Goal: Task Accomplishment & Management: Manage account settings

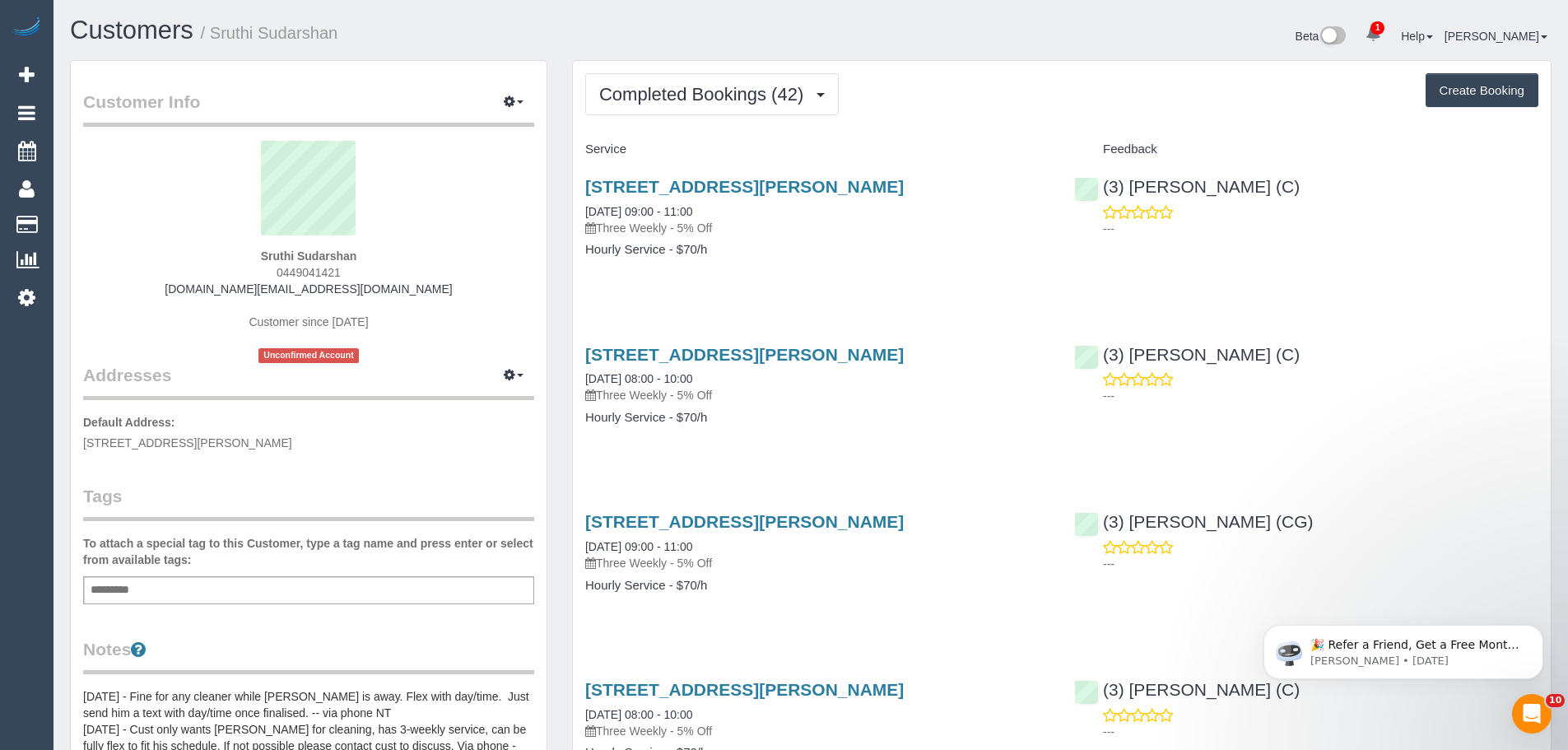
click at [194, 301] on div "Sruthi Sudarshan 0449041421 sudar.post@outlook.com Customer since 2019 Unconfir…" at bounding box center [308, 251] width 451 height 222
click at [193, 447] on span "11 Lorinda Close, Sydenham, VIC 3037" at bounding box center [188, 443] width 209 height 13
copy span "Sydenham"
drag, startPoint x: 389, startPoint y: 245, endPoint x: 233, endPoint y: 241, distance: 156.1
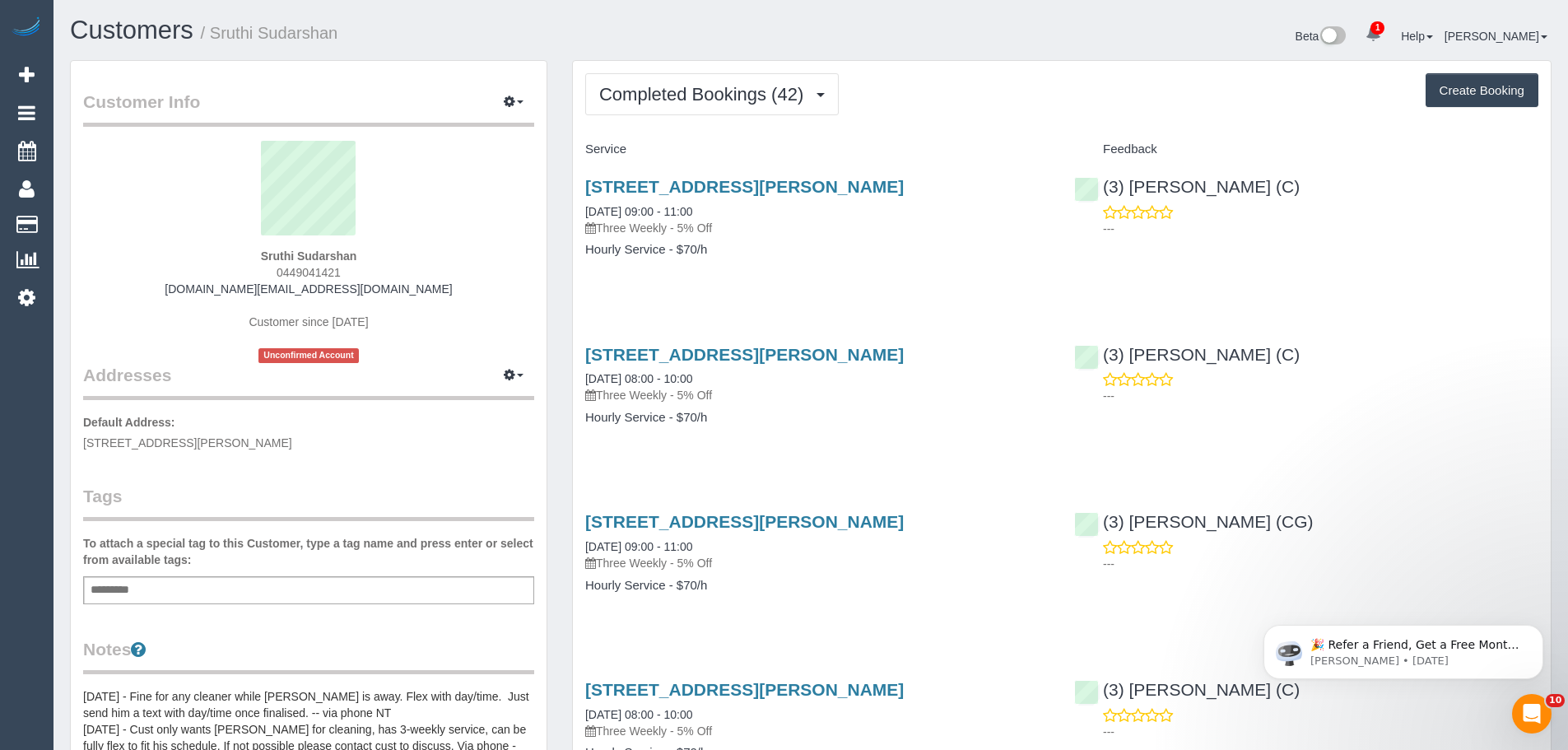
click at [233, 242] on sui-profile-pic at bounding box center [308, 194] width 426 height 107
drag, startPoint x: 240, startPoint y: 251, endPoint x: 410, endPoint y: 257, distance: 170.1
click at [410, 257] on div "Sruthi Sudarshan 0449041421 sudar.post@outlook.com Customer since 2019 Unconfir…" at bounding box center [308, 251] width 451 height 222
copy strong "Sruthi Sudarshan"
drag, startPoint x: 359, startPoint y: 274, endPoint x: 227, endPoint y: 273, distance: 132.0
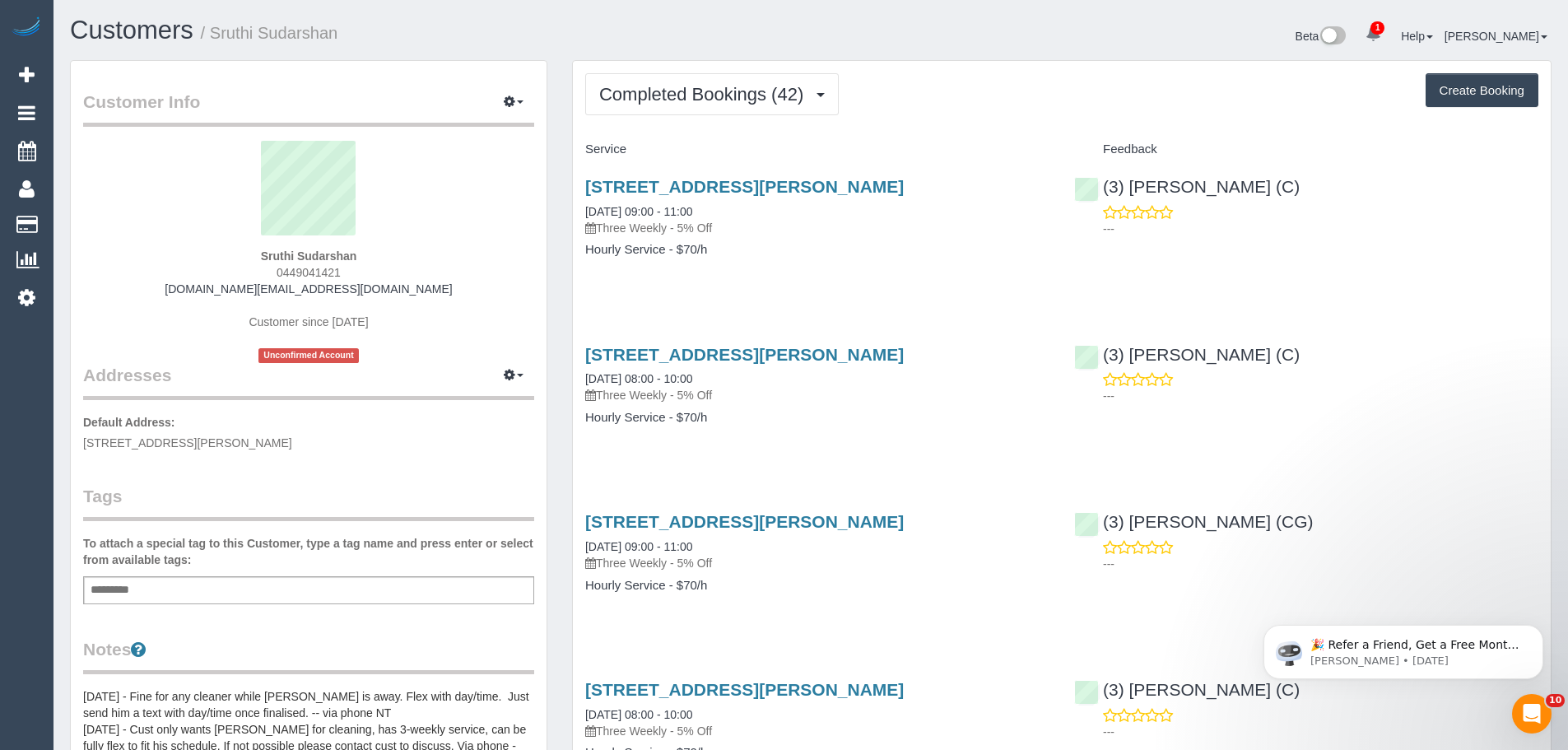
click at [227, 273] on div "Sruthi Sudarshan 0449041421 sudar.post@outlook.com Customer since 2019 Unconfir…" at bounding box center [308, 251] width 451 height 222
copy span "0449041421"
click at [1478, 539] on div "---" at bounding box center [1307, 555] width 464 height 33
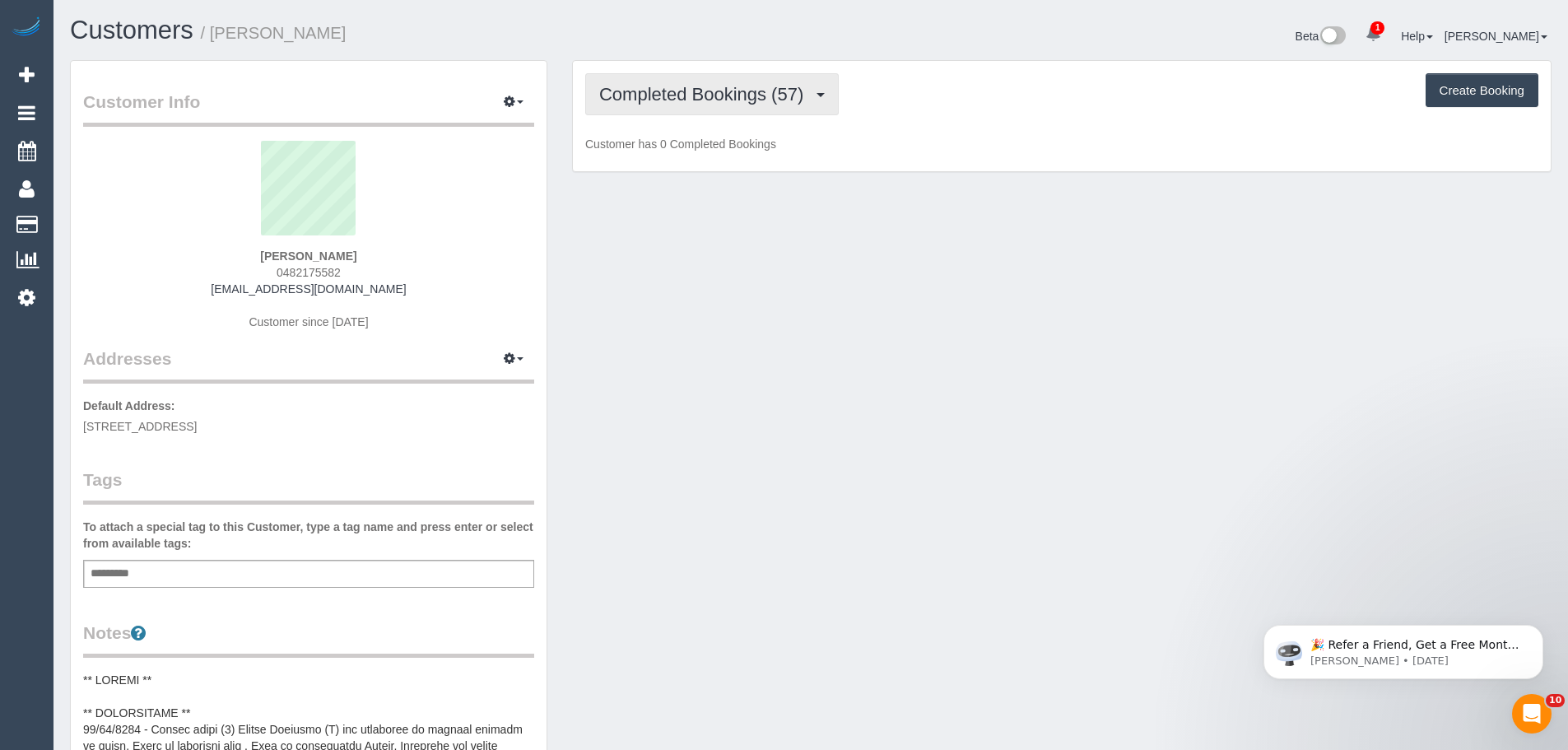
click at [670, 104] on span "Completed Bookings (57)" at bounding box center [706, 94] width 213 height 20
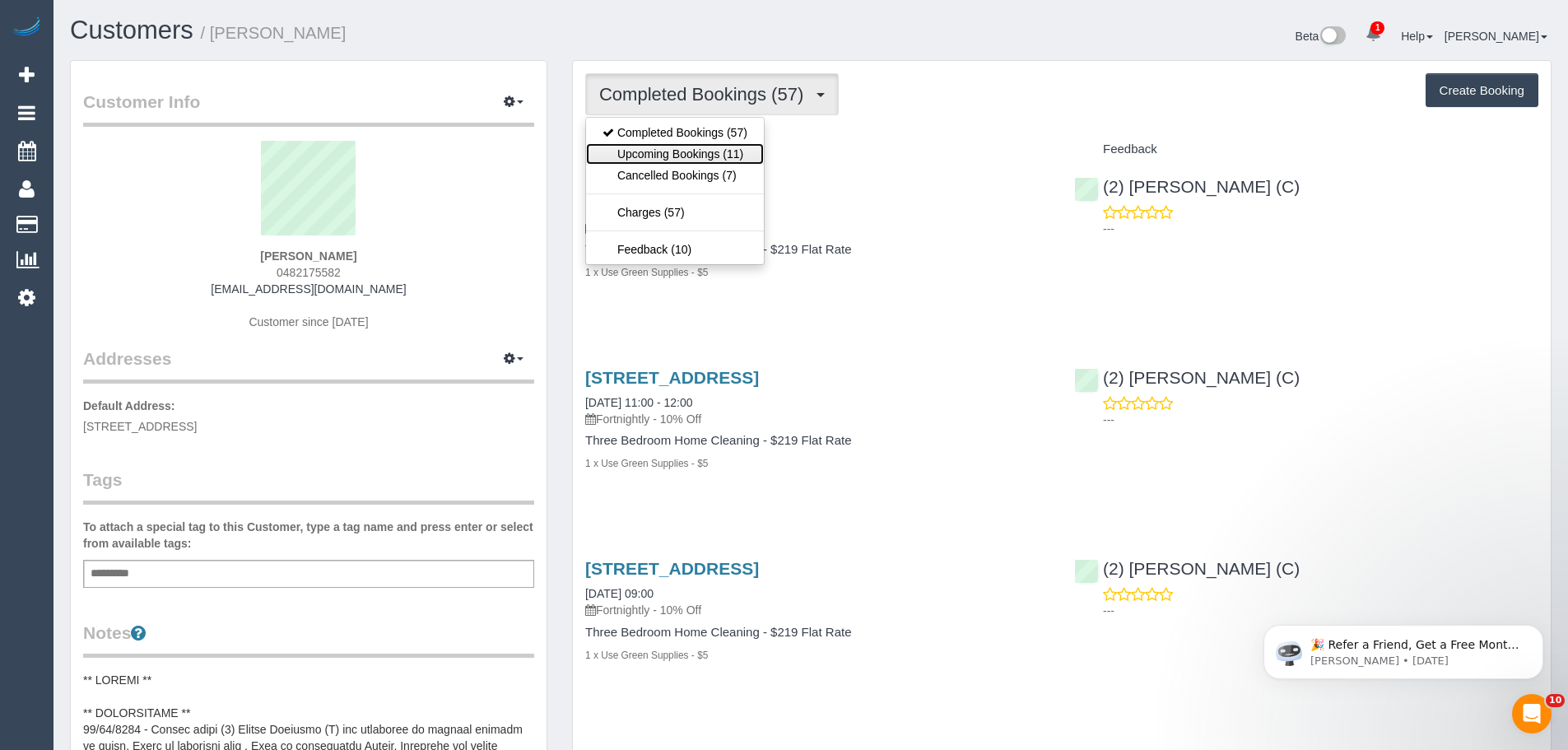
click at [678, 155] on link "Upcoming Bookings (11)" at bounding box center [675, 154] width 178 height 21
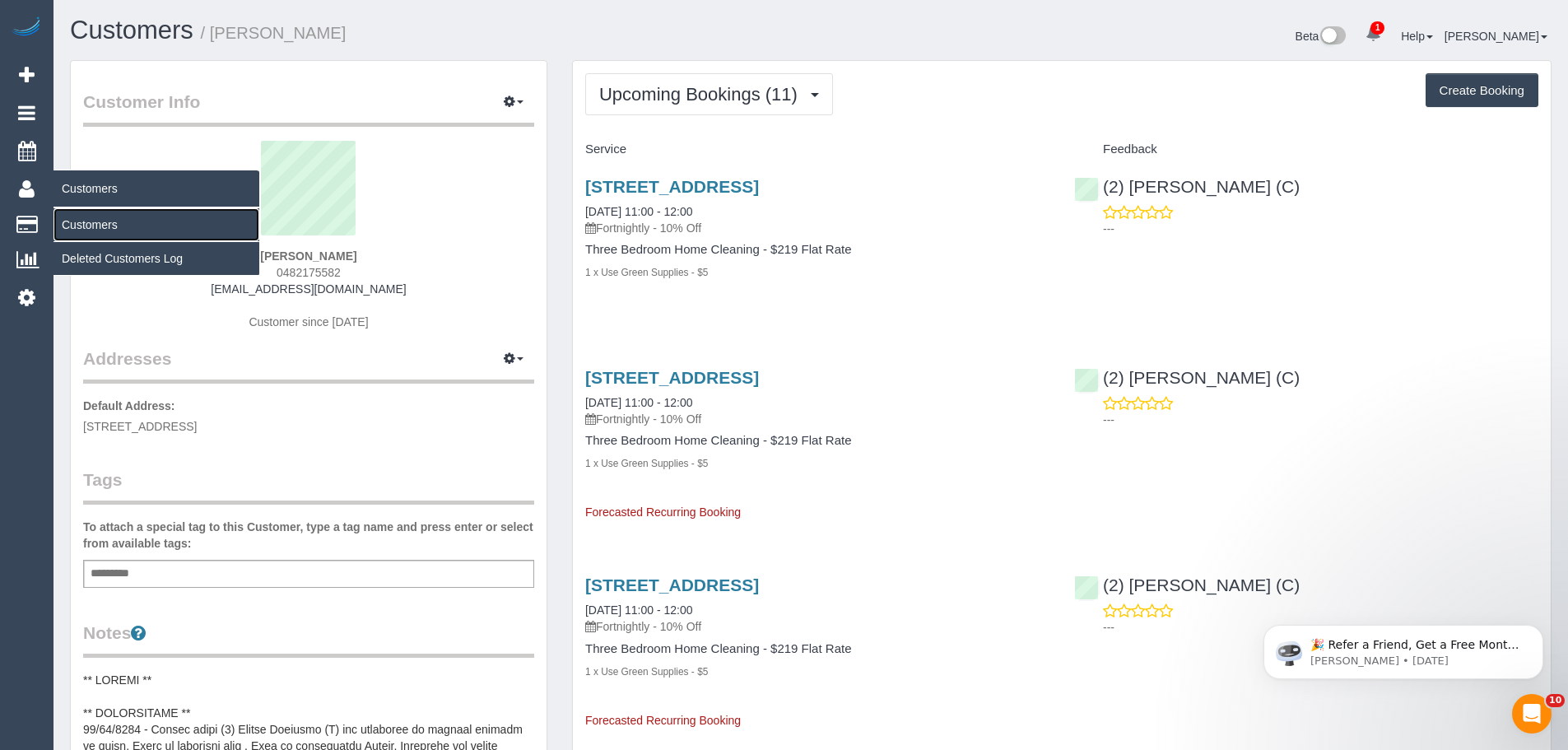
click at [81, 227] on link "Customers" at bounding box center [156, 224] width 206 height 33
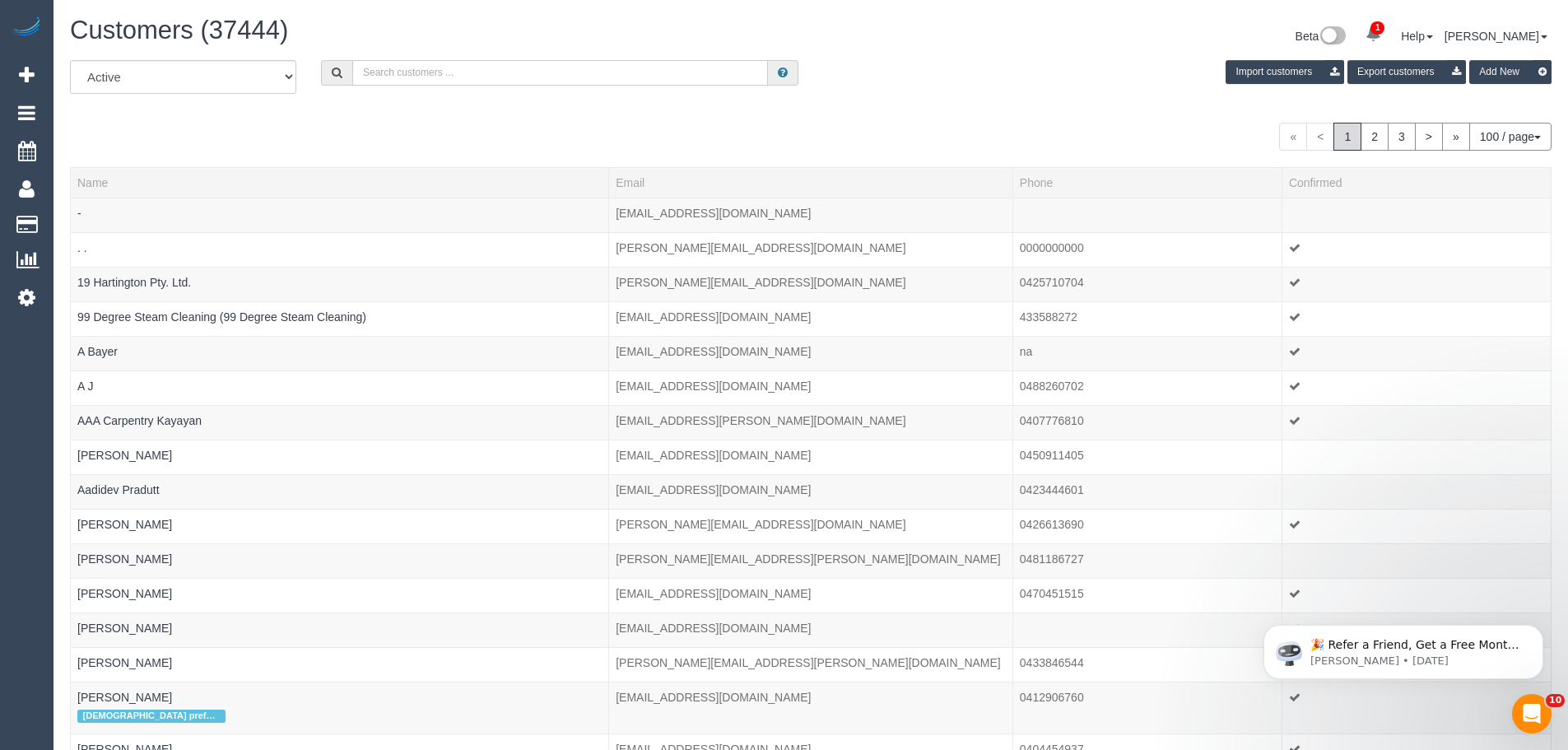
click at [528, 80] on input "text" at bounding box center [560, 73] width 415 height 26
paste input "k8hawka@gmail.com"
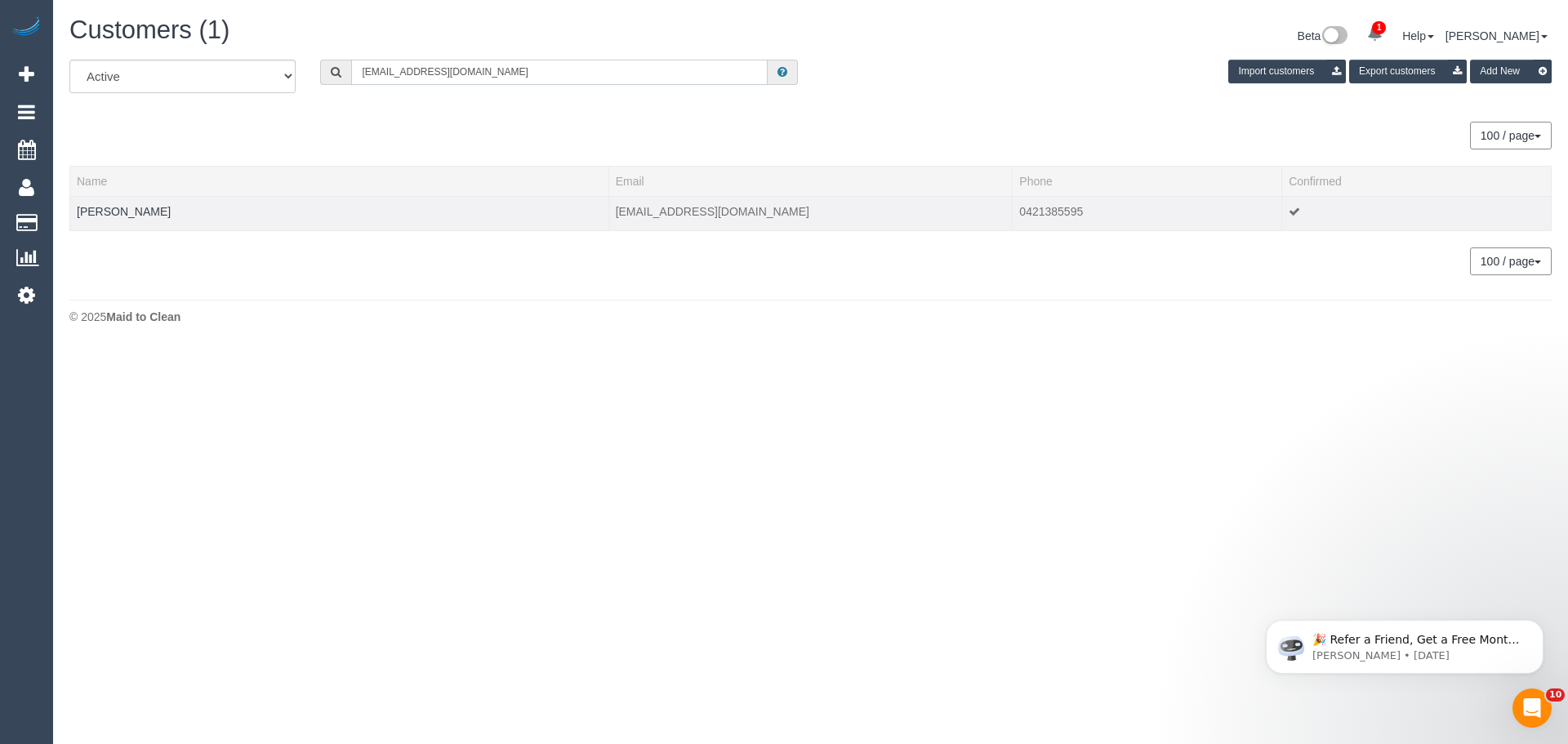
type input "k8hawka@gmail.com"
drag, startPoint x: 157, startPoint y: 220, endPoint x: 64, endPoint y: 206, distance: 94.0
click at [64, 206] on div "All Active Archived k8hawka@gmail.com Import customers Export customers Add New…" at bounding box center [810, 176] width 1507 height 232
click at [252, 212] on td "Kate Hawker" at bounding box center [339, 213] width 539 height 34
drag, startPoint x: 228, startPoint y: 217, endPoint x: 75, endPoint y: 213, distance: 153.1
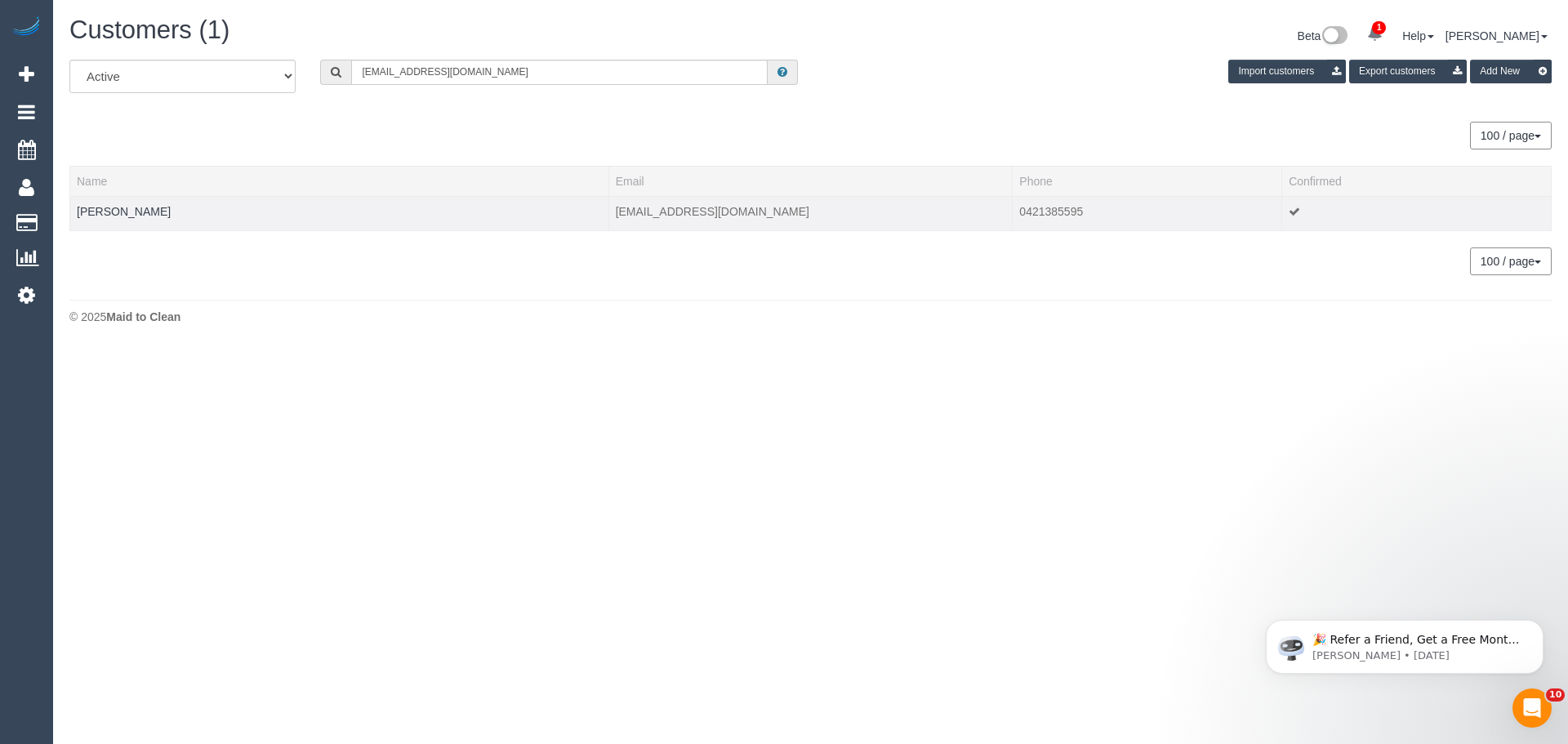
click at [75, 213] on td "Kate Hawker" at bounding box center [339, 213] width 539 height 34
copy link "Kate Hawker"
click at [114, 213] on link "Kate Hawker" at bounding box center [123, 211] width 94 height 13
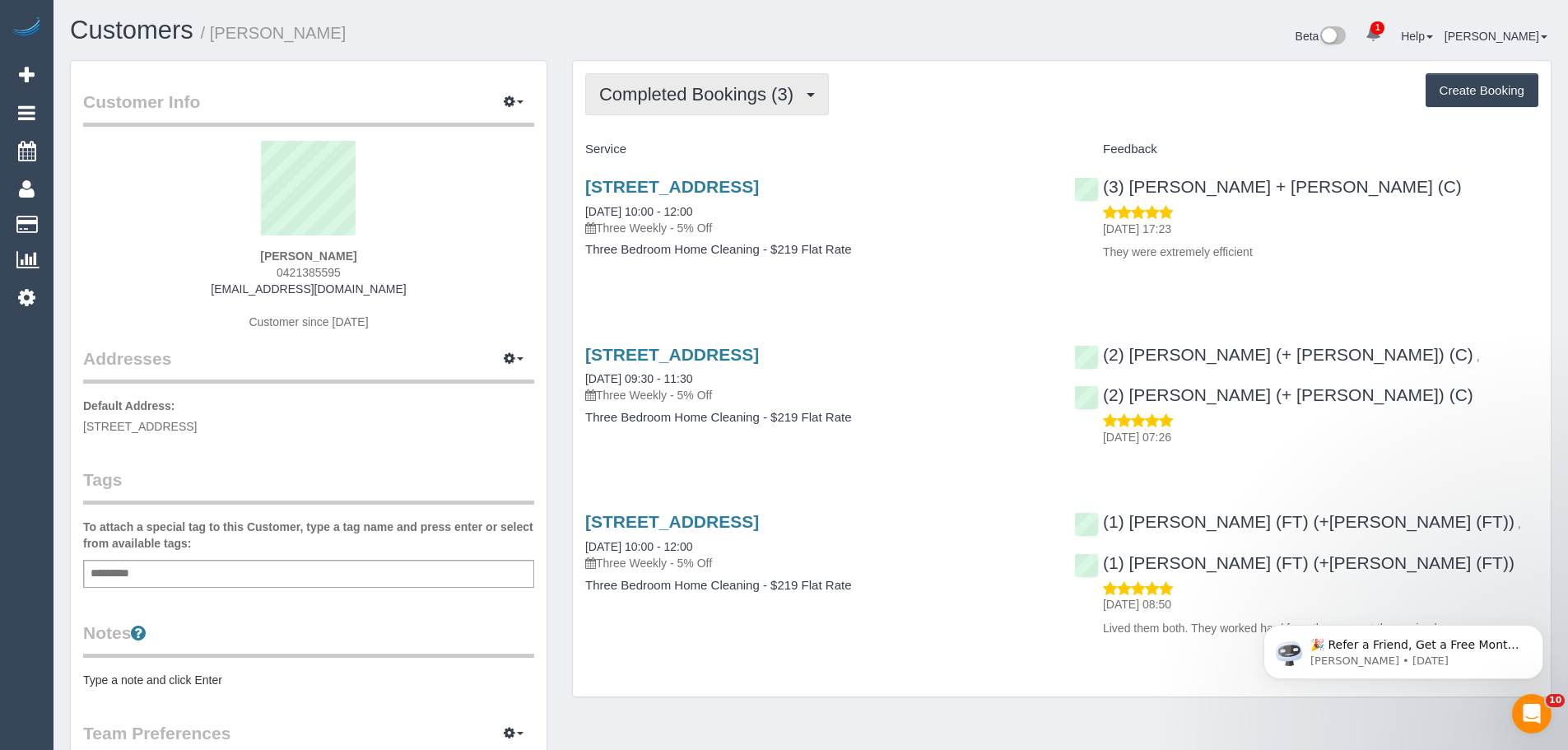
click at [711, 88] on span "Completed Bookings (3)" at bounding box center [701, 94] width 203 height 20
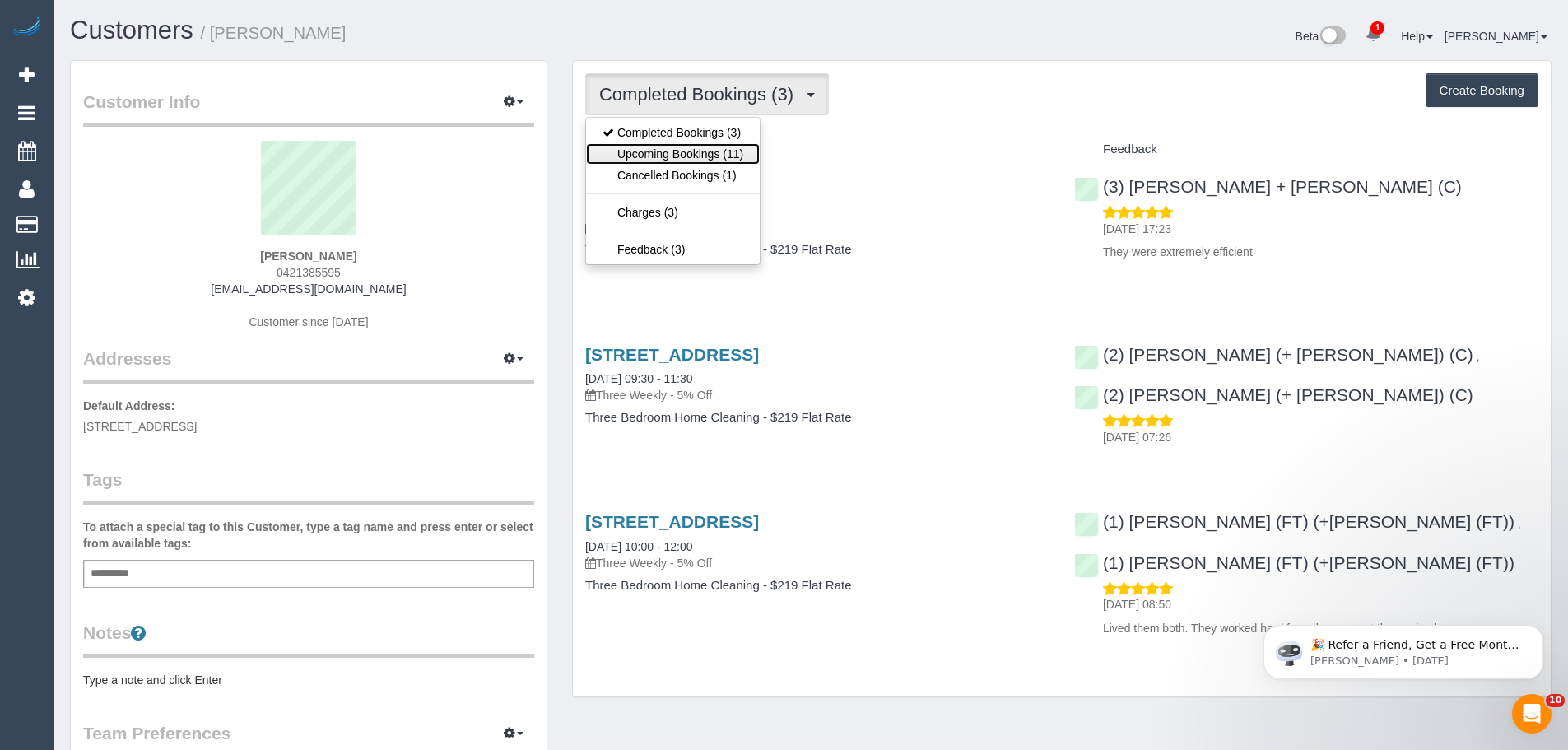
click at [710, 149] on link "Upcoming Bookings (11)" at bounding box center [673, 154] width 174 height 21
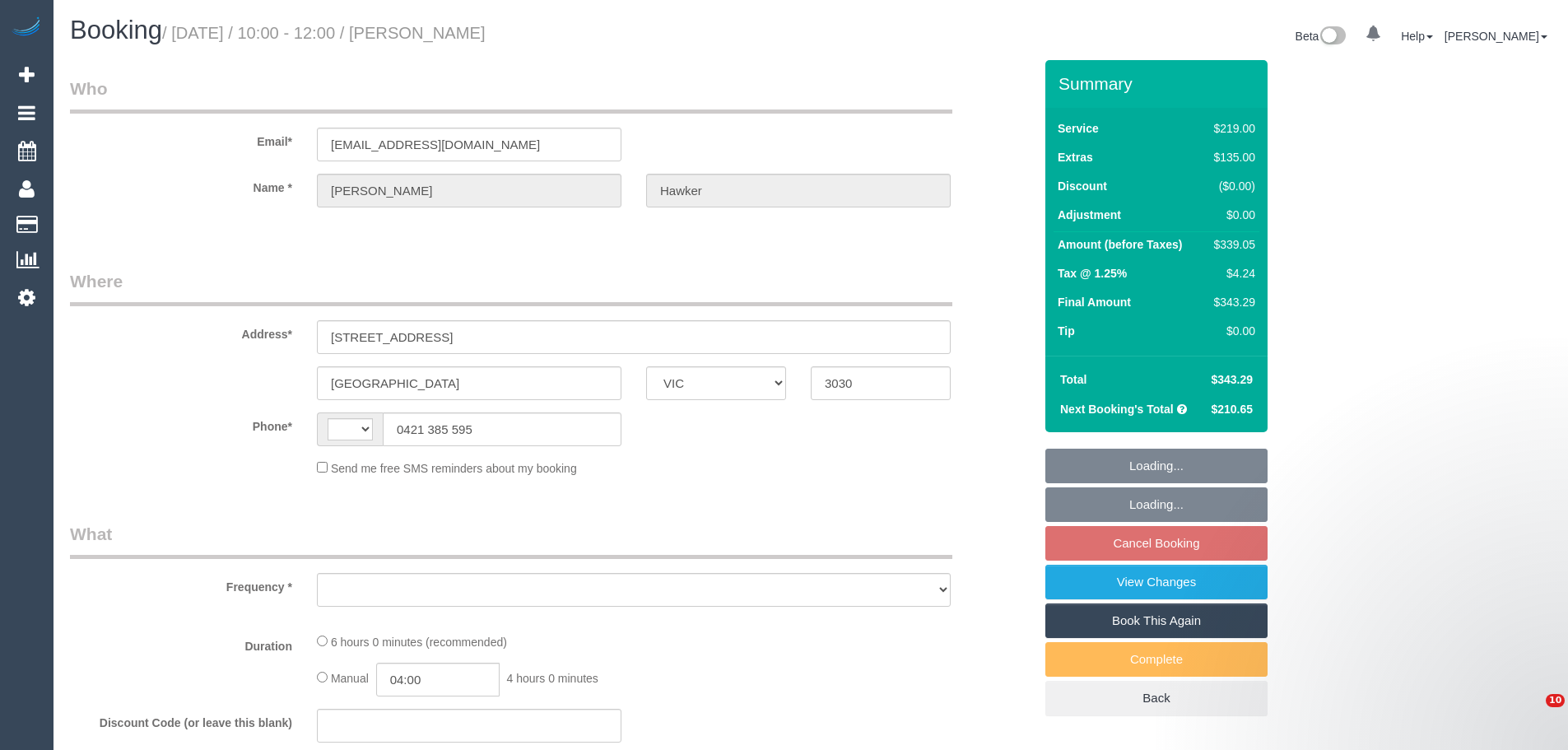
select select "VIC"
select select "string:stripe-pm_1RkZlA2GScqysDRVlVjE8EMK"
select select "number:30"
select select "number:14"
select select "number:19"
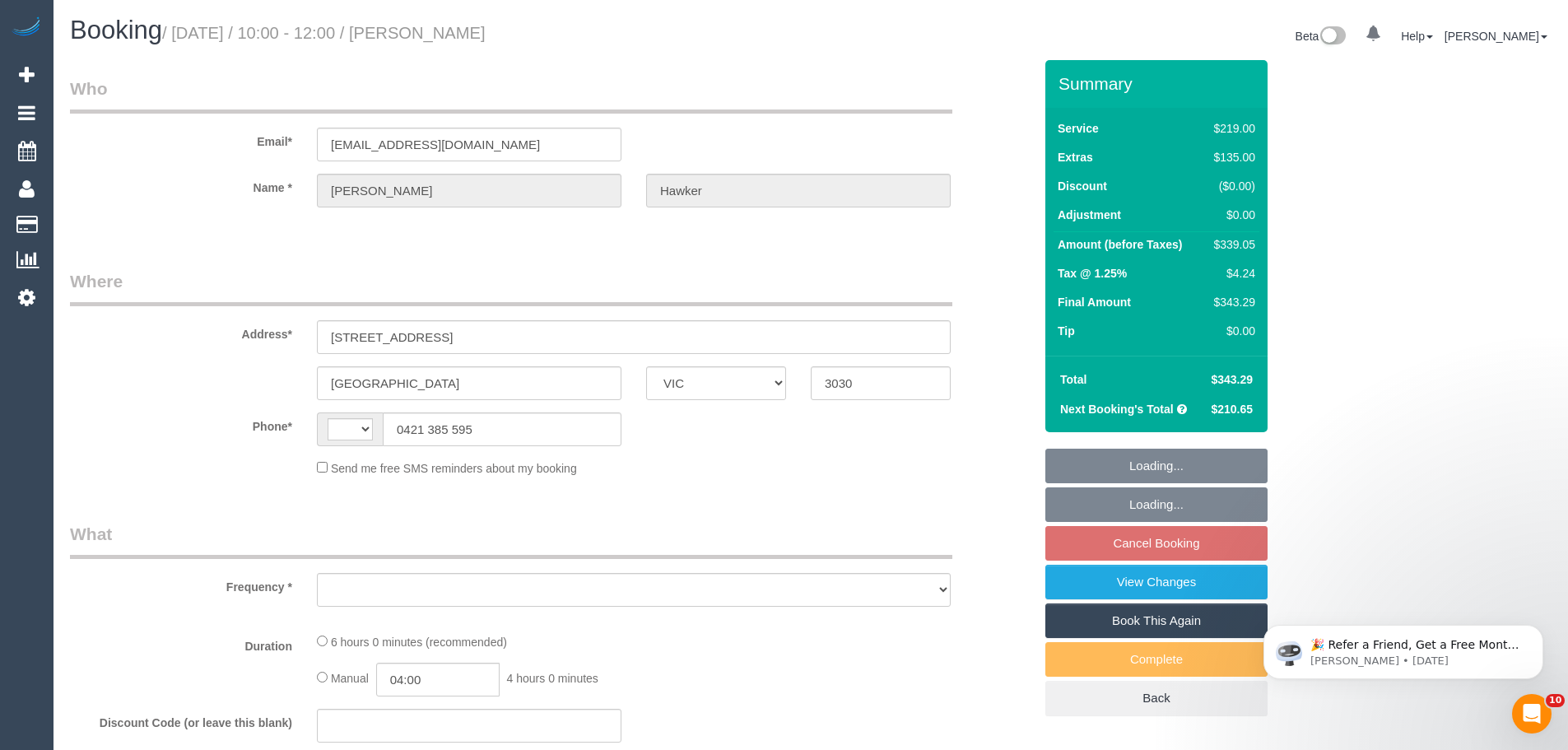
select select "number:24"
select select "number:35"
select select "number:13"
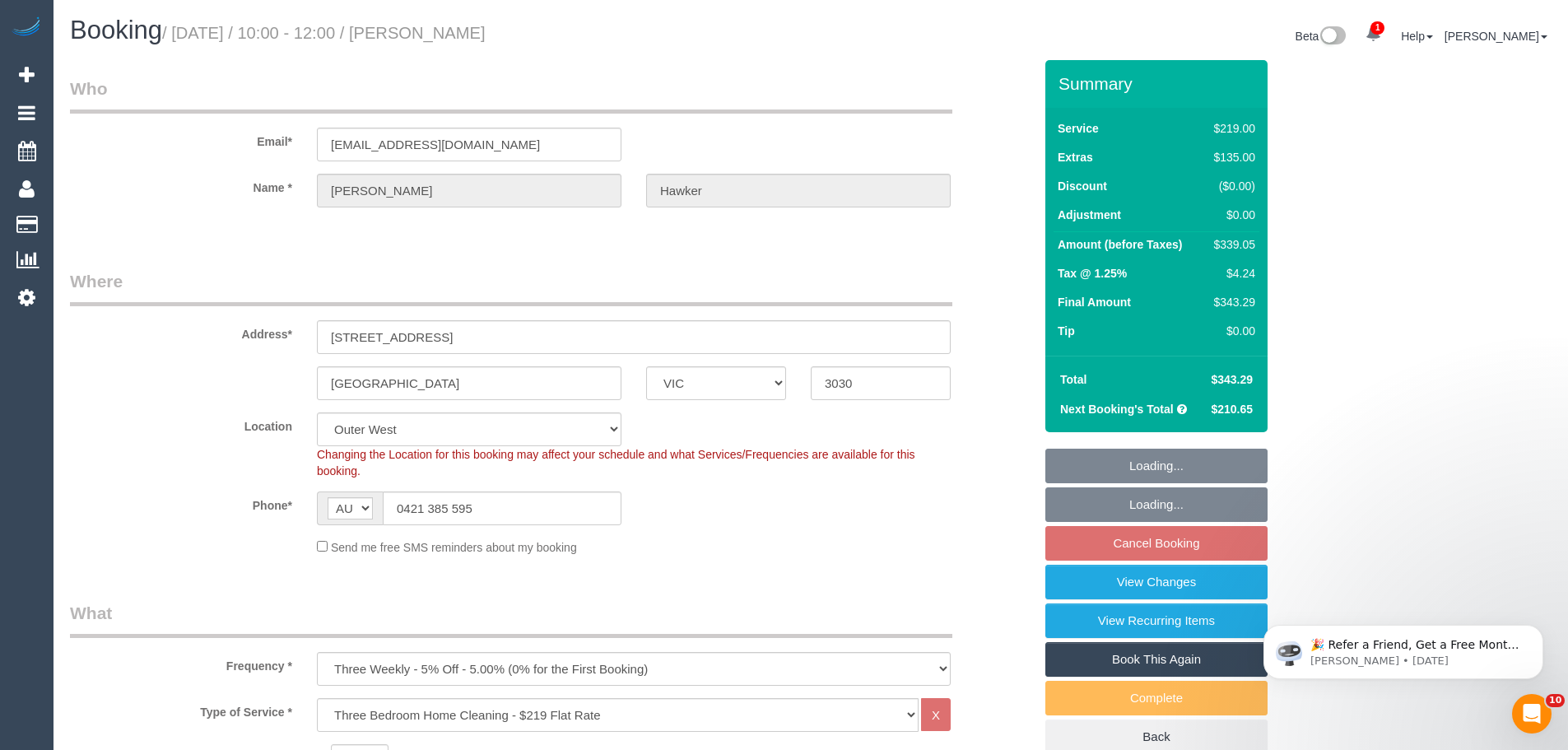
select select "string:AU"
select select "object:785"
select select "spot3"
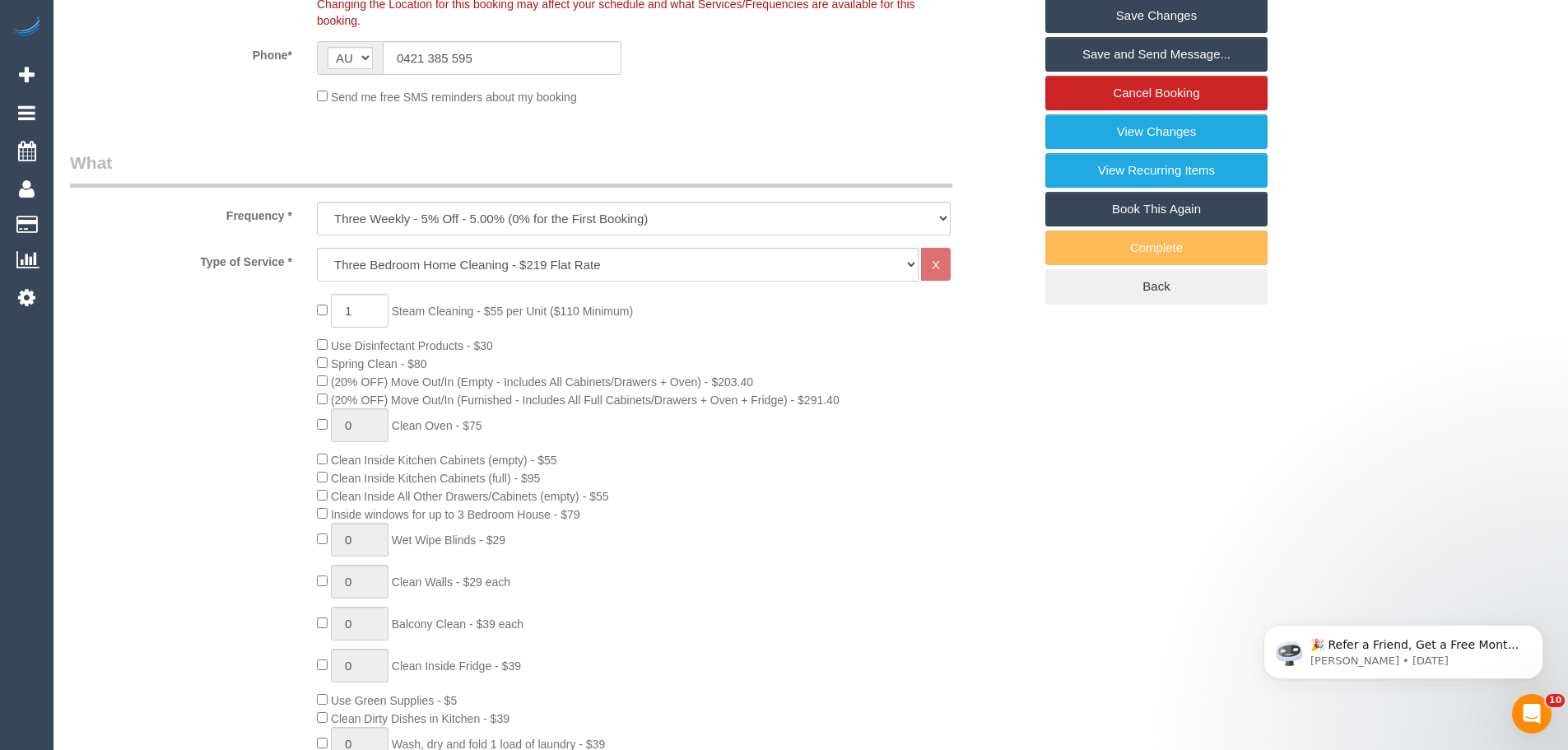
scroll to position [494, 0]
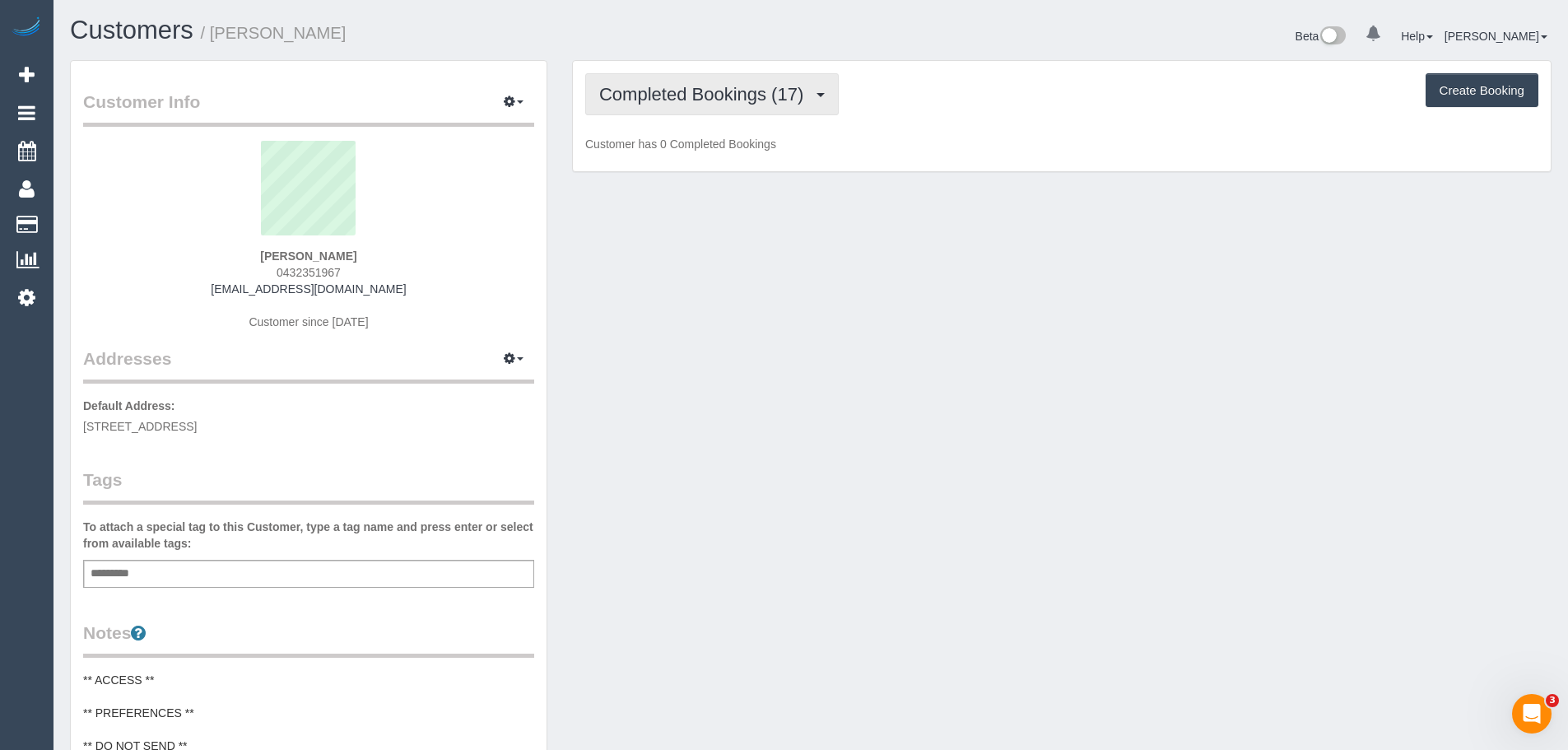
click at [734, 87] on span "Completed Bookings (17)" at bounding box center [706, 94] width 213 height 20
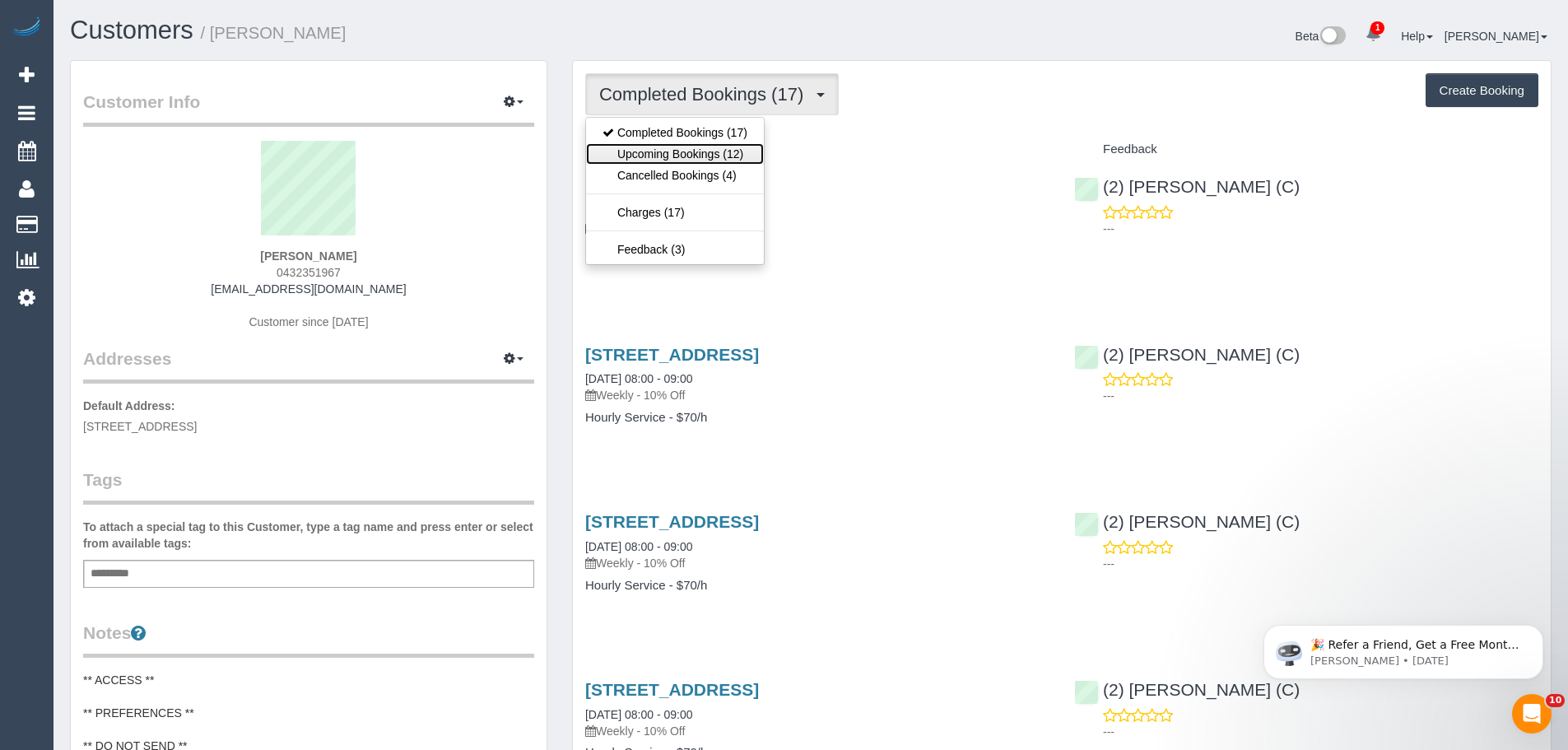
click at [736, 156] on link "Upcoming Bookings (12)" at bounding box center [675, 154] width 178 height 21
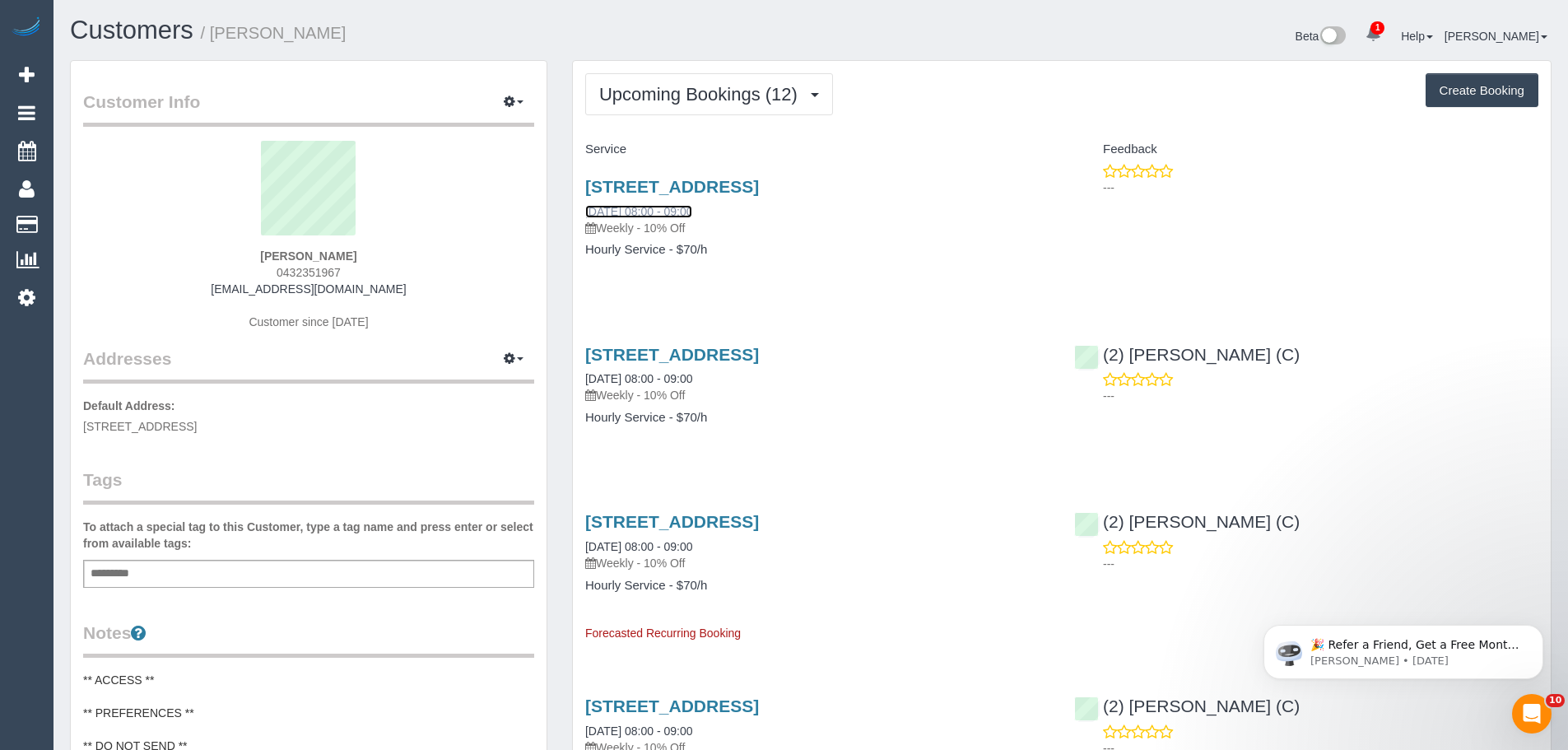
click at [640, 216] on link "11/09/2025 08:00 - 09:00" at bounding box center [639, 211] width 107 height 13
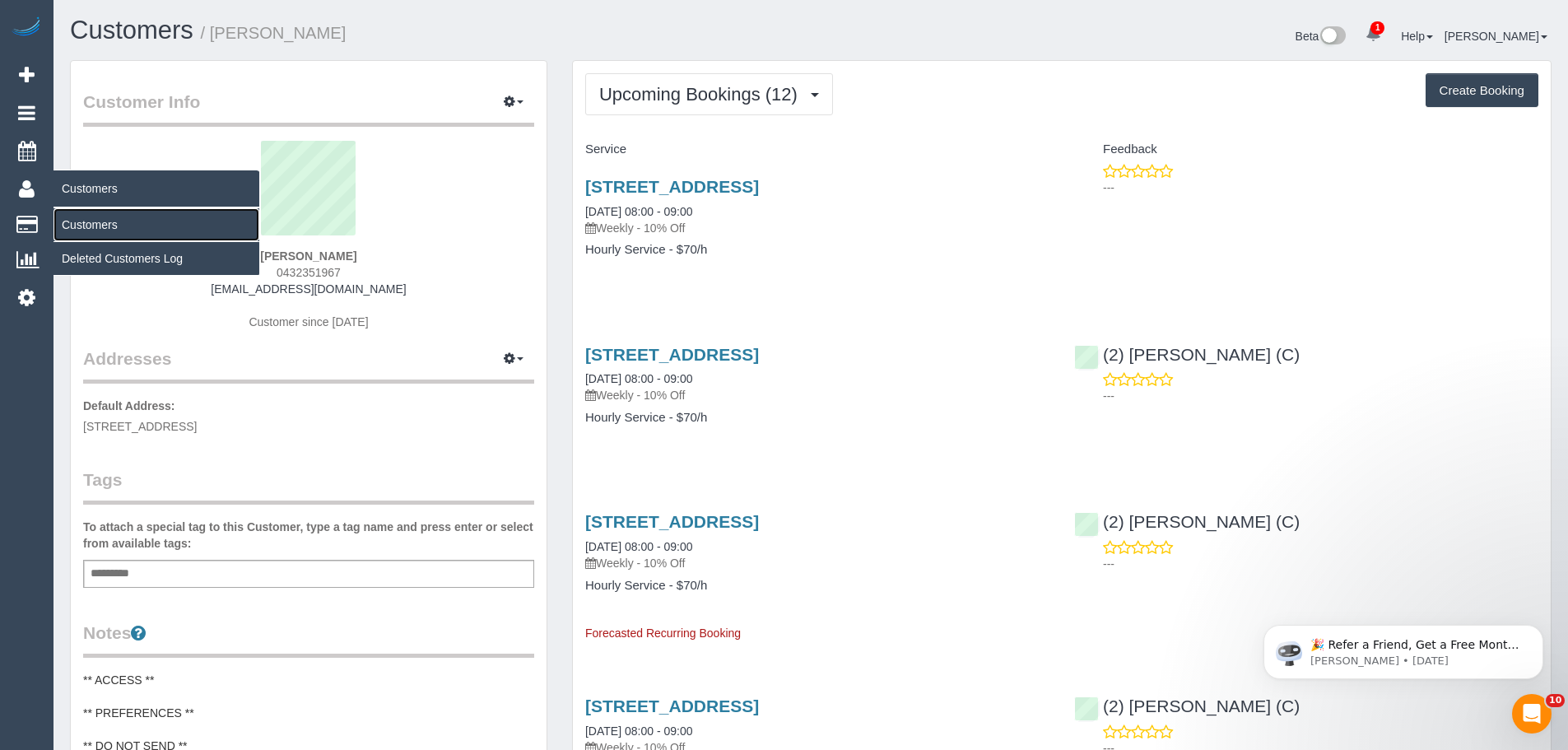
click at [80, 220] on link "Customers" at bounding box center [156, 224] width 206 height 33
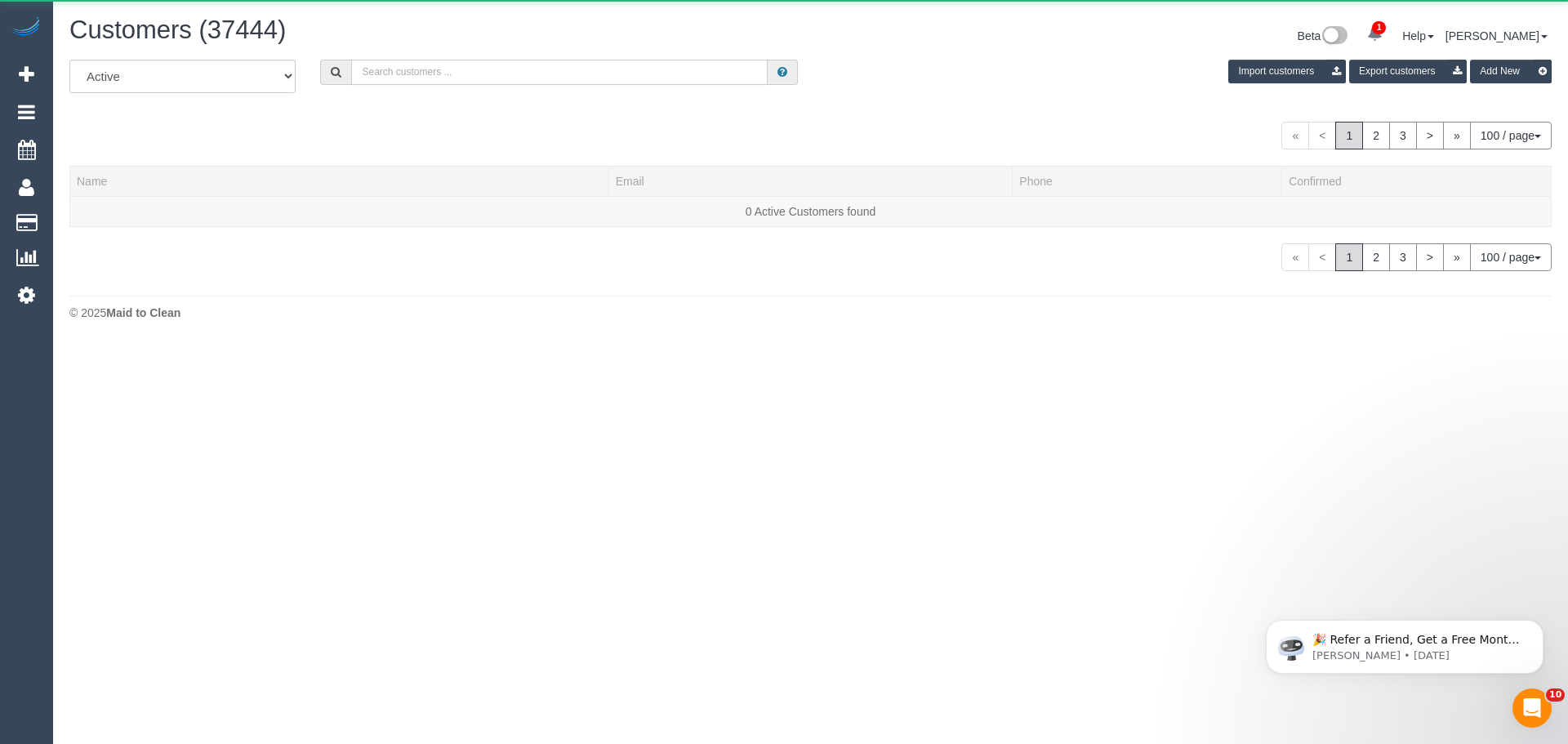
click at [571, 70] on input "text" at bounding box center [560, 72] width 417 height 25
paste input "61420200780"
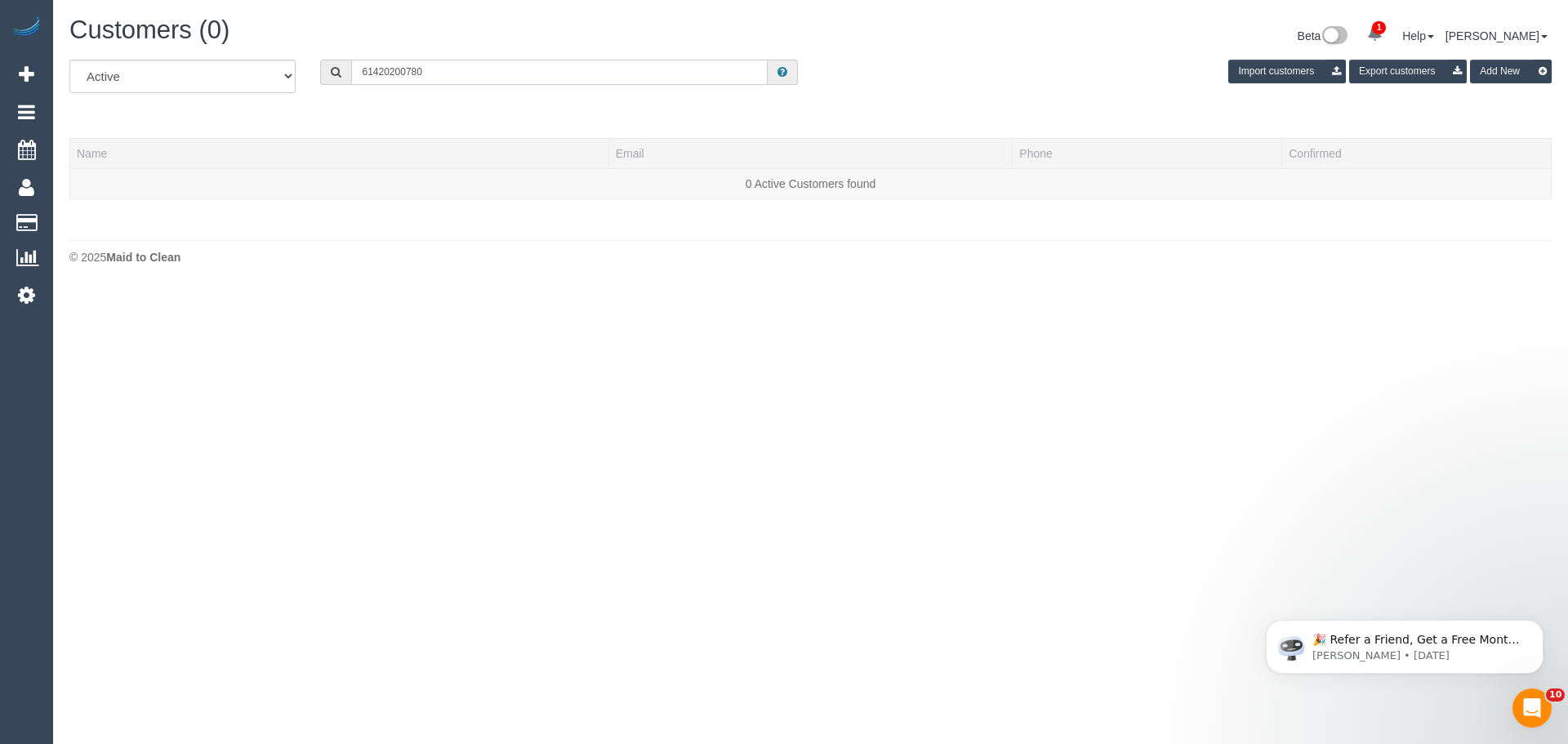
drag, startPoint x: 375, startPoint y: 75, endPoint x: 200, endPoint y: 77, distance: 175.0
click at [200, 77] on div "All Active Archived 61420200780 Import customers Export customers Add New" at bounding box center [810, 83] width 1507 height 46
type input "0420200780"
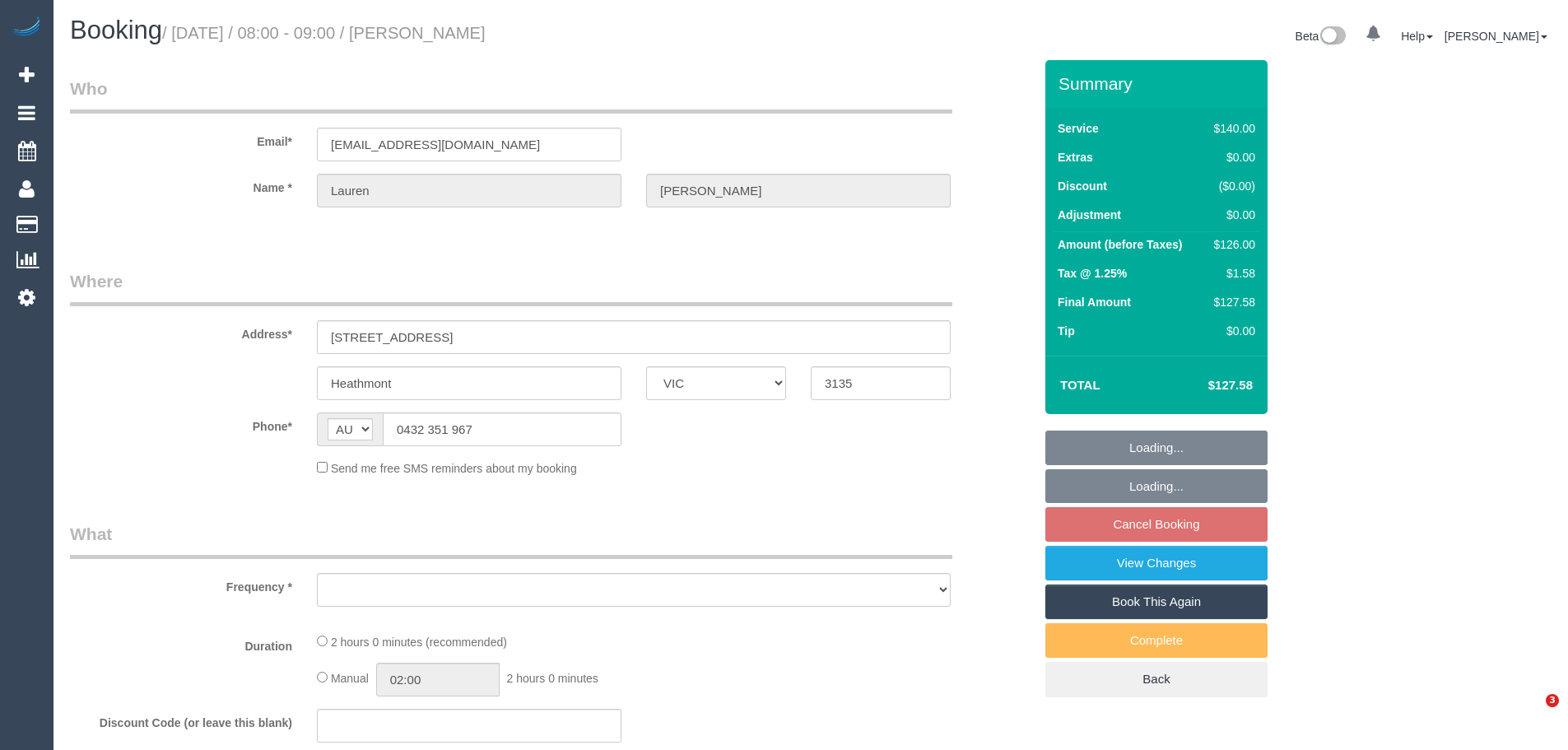
select select "VIC"
select select "object:533"
select select "string:stripe-pm_1RJlOR2GScqysDRVUa6Ovh1Q"
select select "number:28"
select select "number:14"
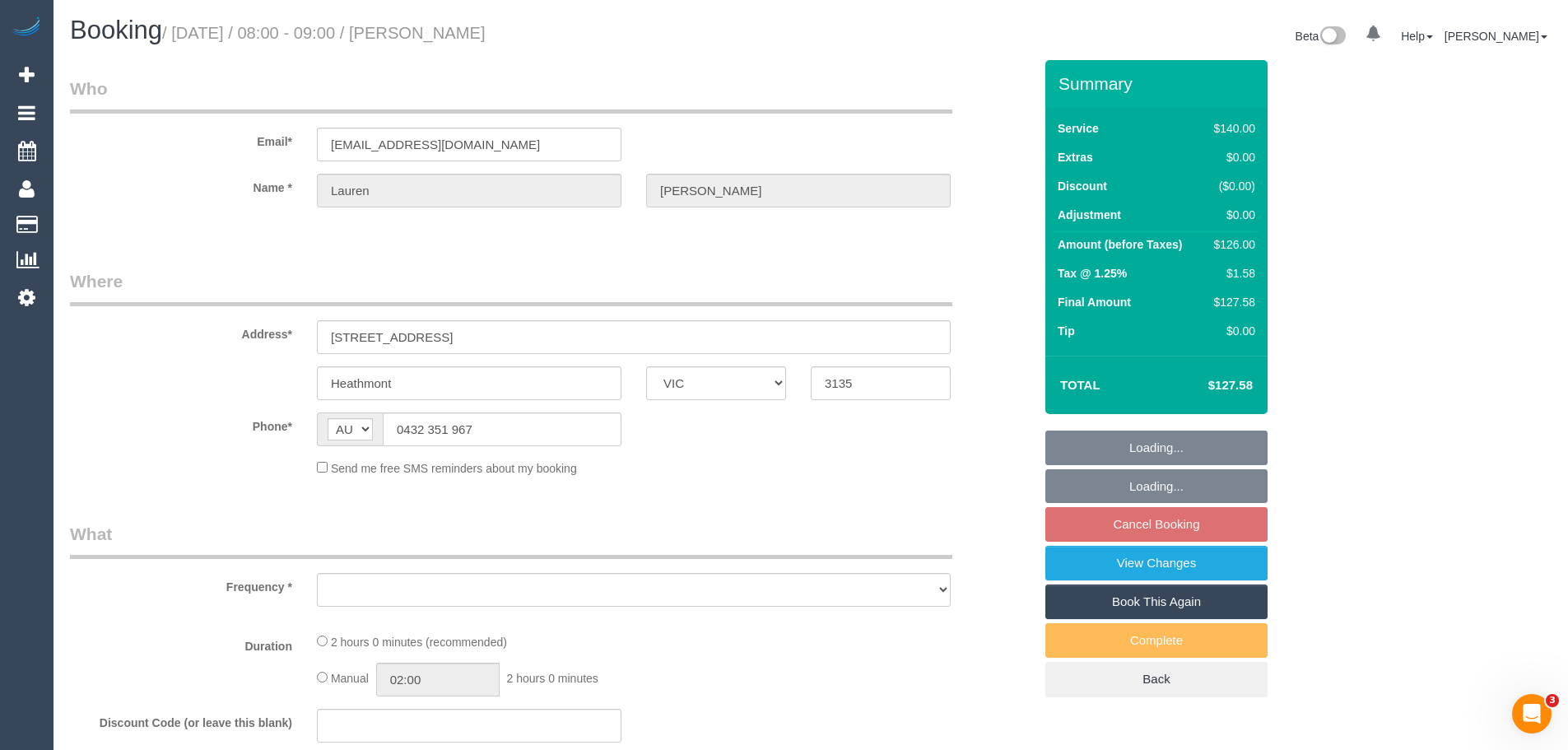
select select "number:19"
select select "number:25"
select select "number:34"
select select "number:11"
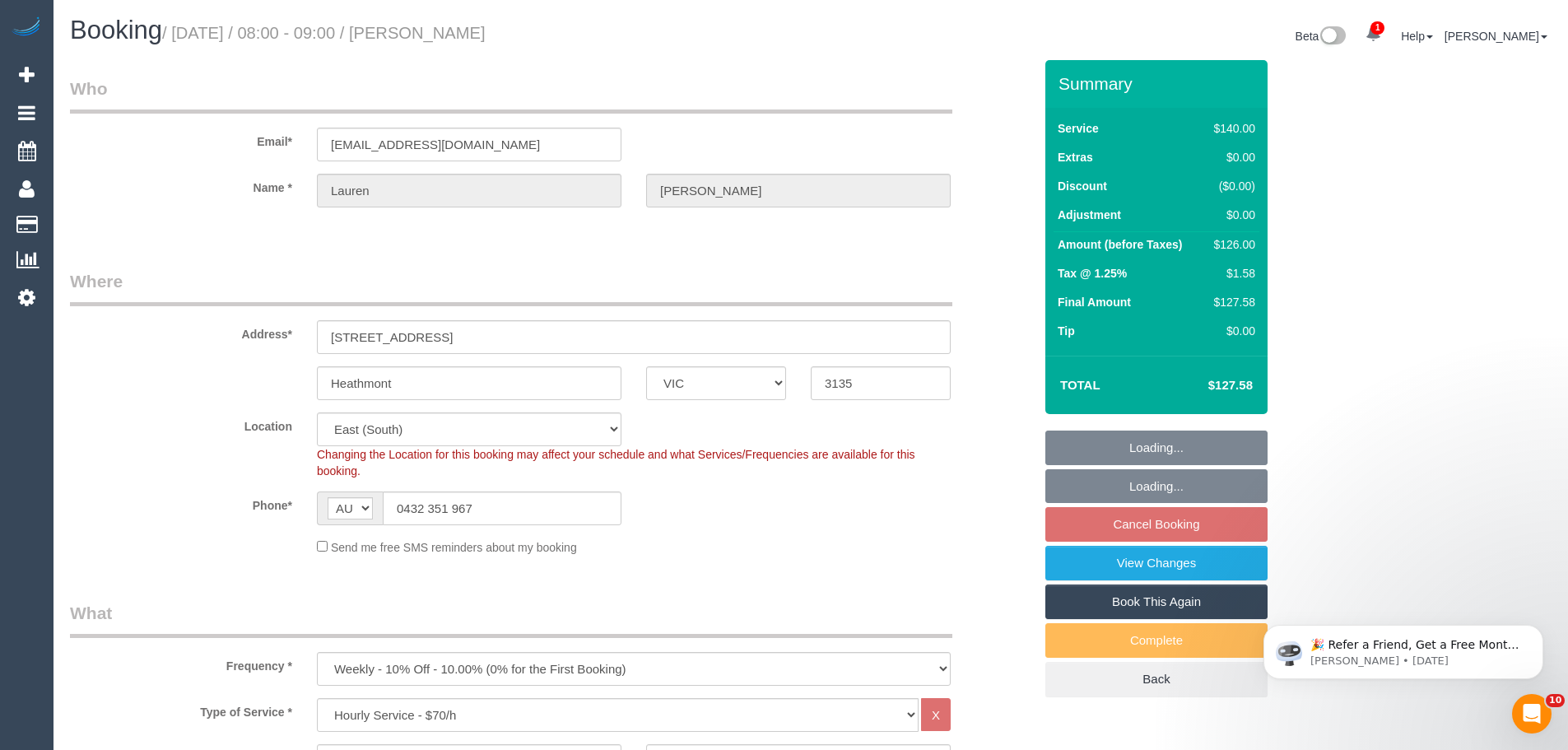
select select "object:1309"
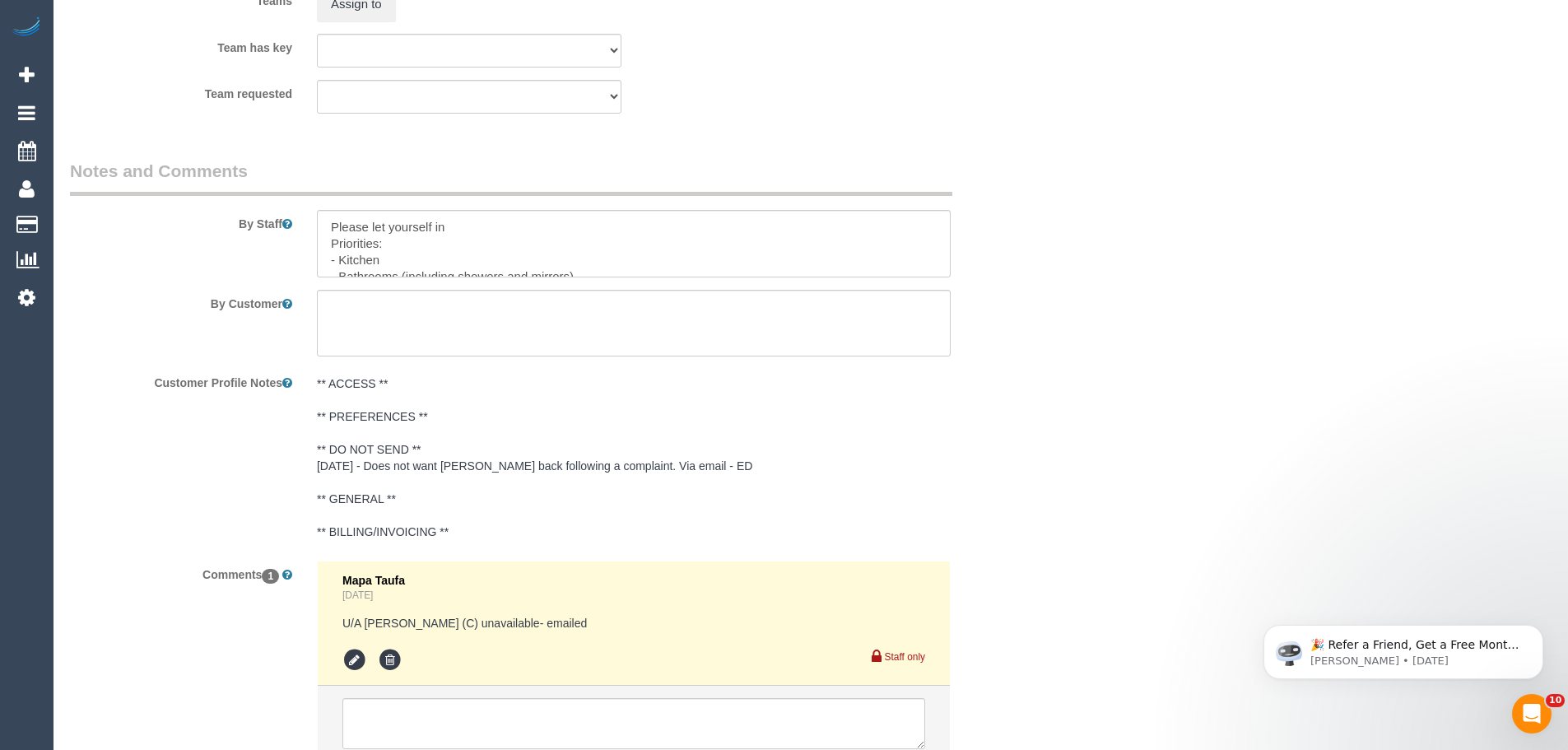
scroll to position [2765, 0]
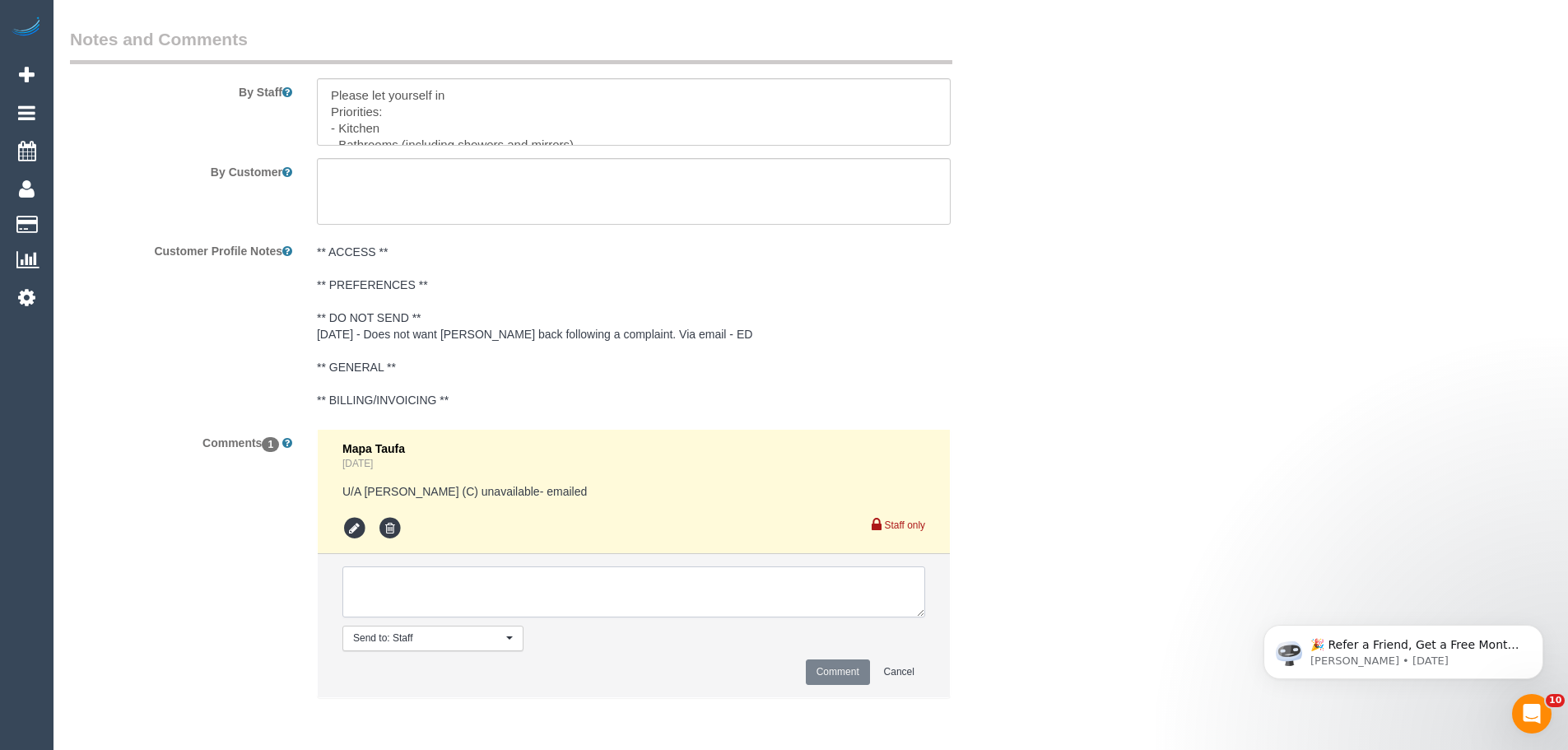
click at [460, 589] on textarea at bounding box center [634, 591] width 583 height 51
paste textarea "only be available to let someone in [DATE] between 9 and 3pm."
type textarea "Flex - only be available to let someone in on Friday between 9 and 3pm. - Via e…"
click at [811, 669] on button "Comment" at bounding box center [838, 671] width 64 height 26
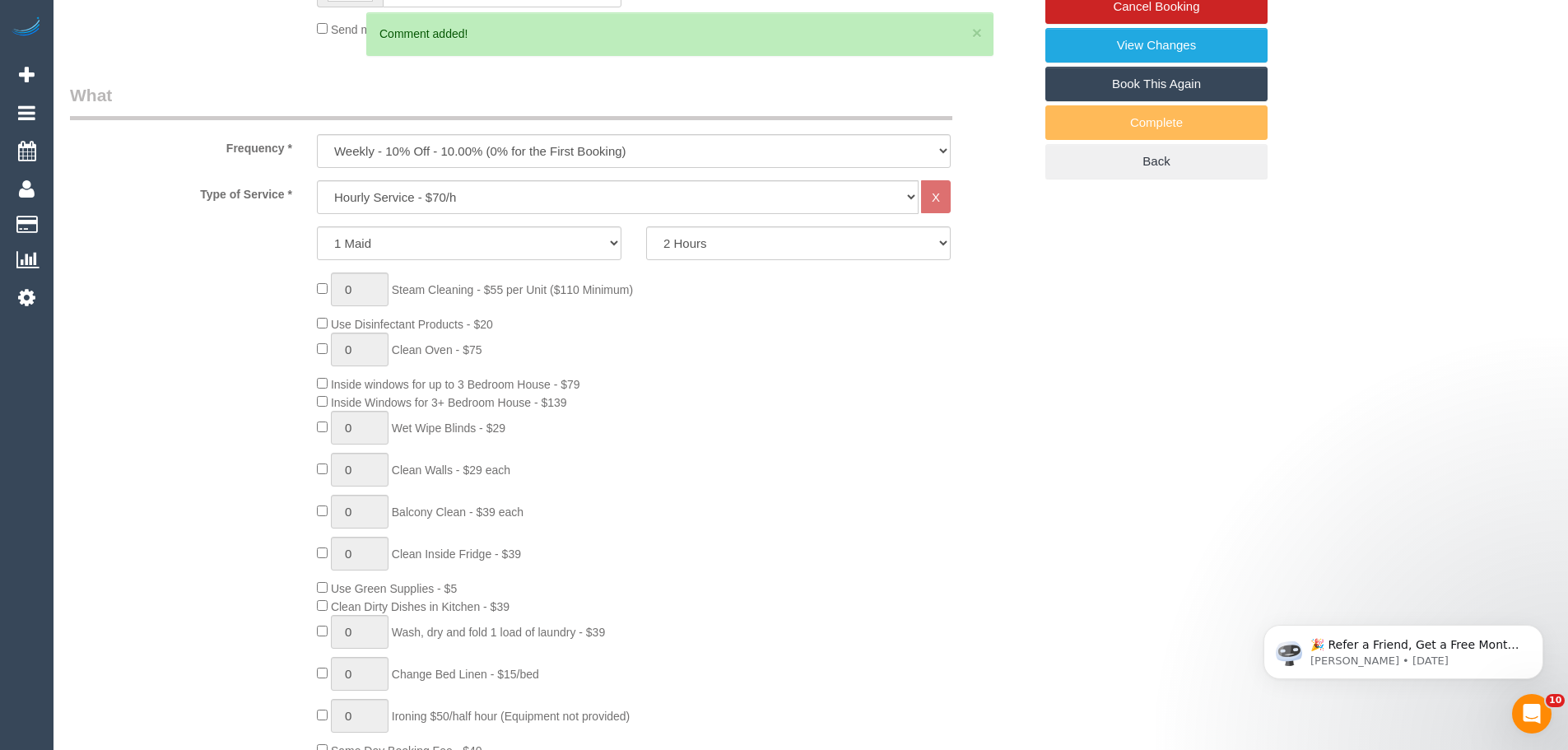
scroll to position [297, 0]
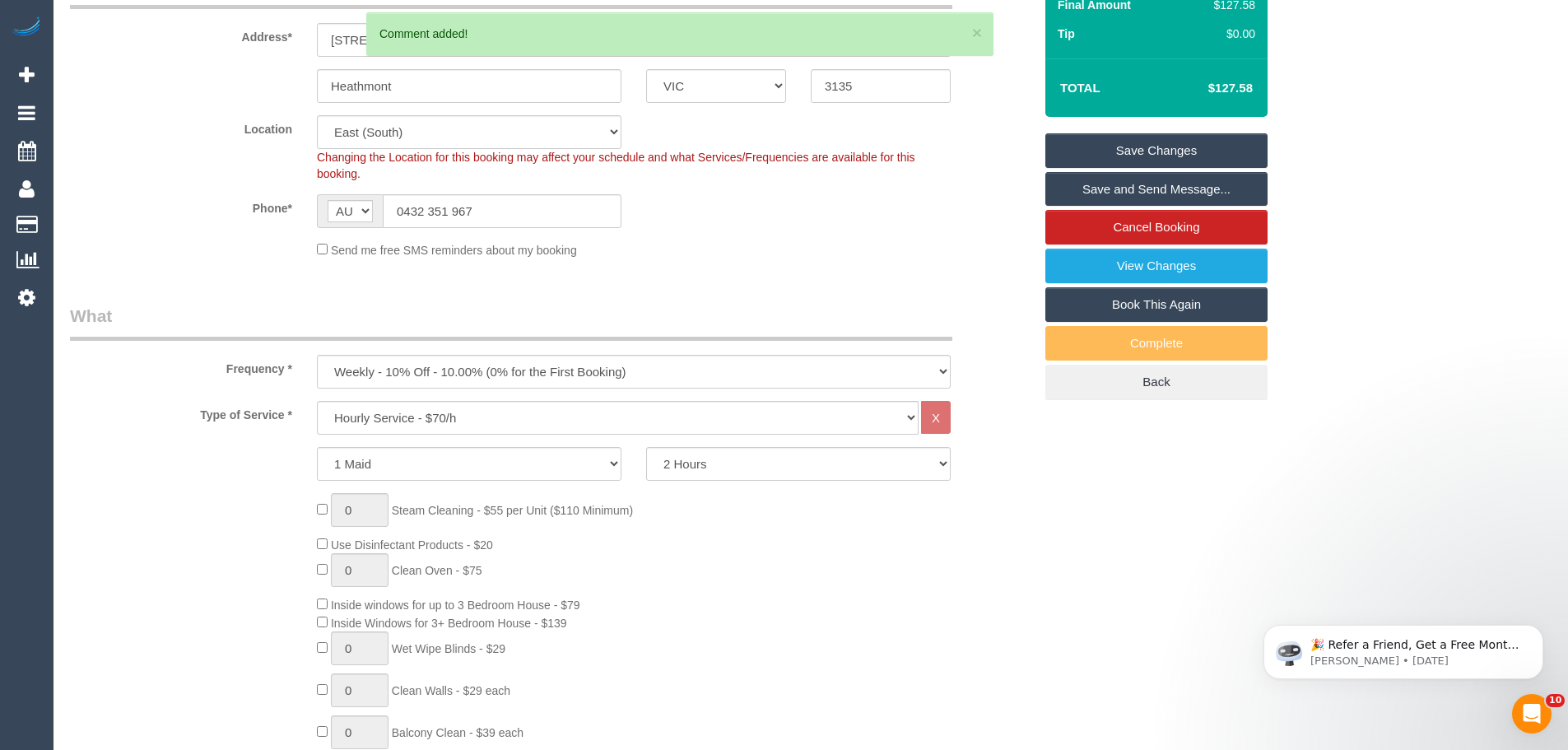
click at [1185, 149] on link "Save Changes" at bounding box center [1156, 151] width 222 height 35
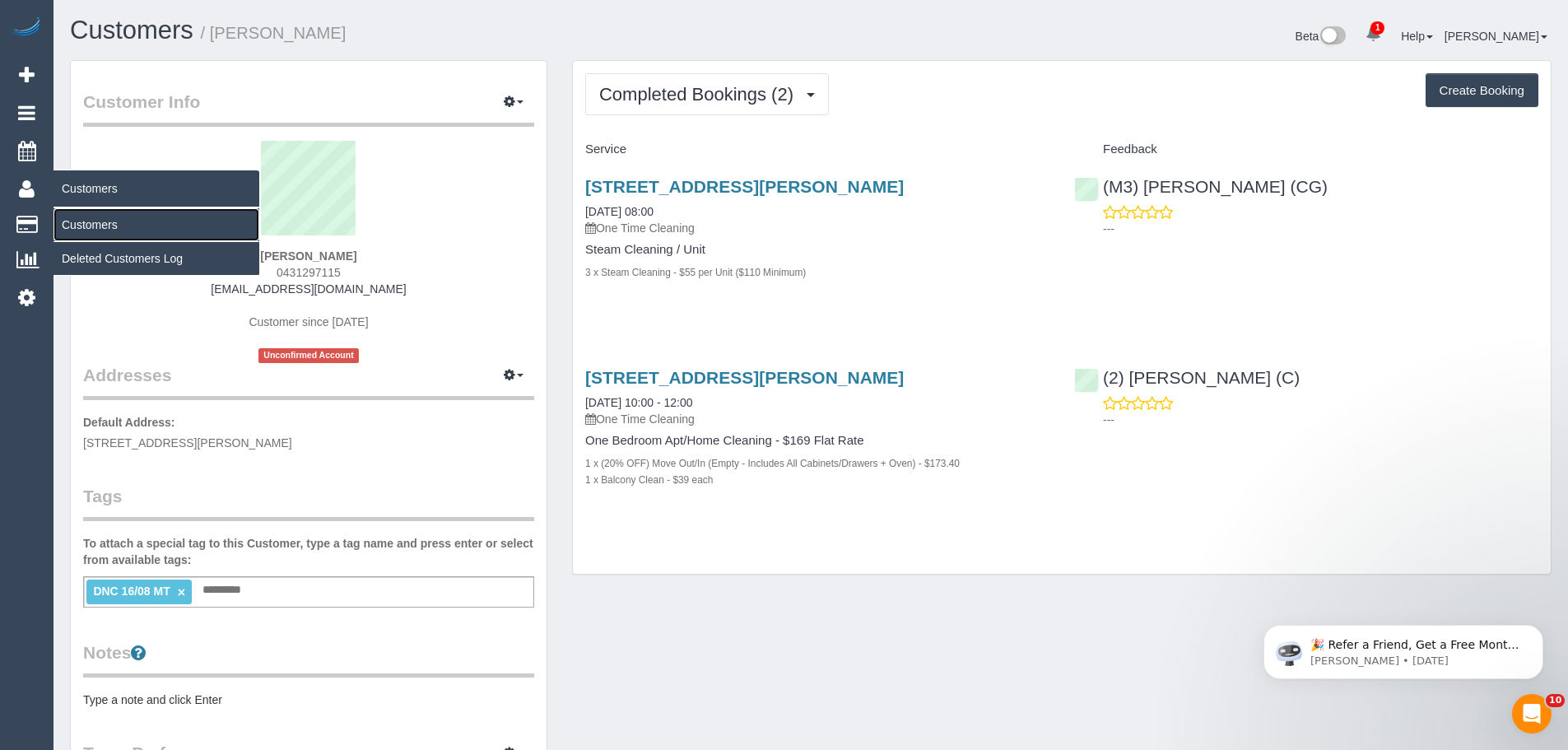
click at [89, 228] on link "Customers" at bounding box center [156, 224] width 206 height 33
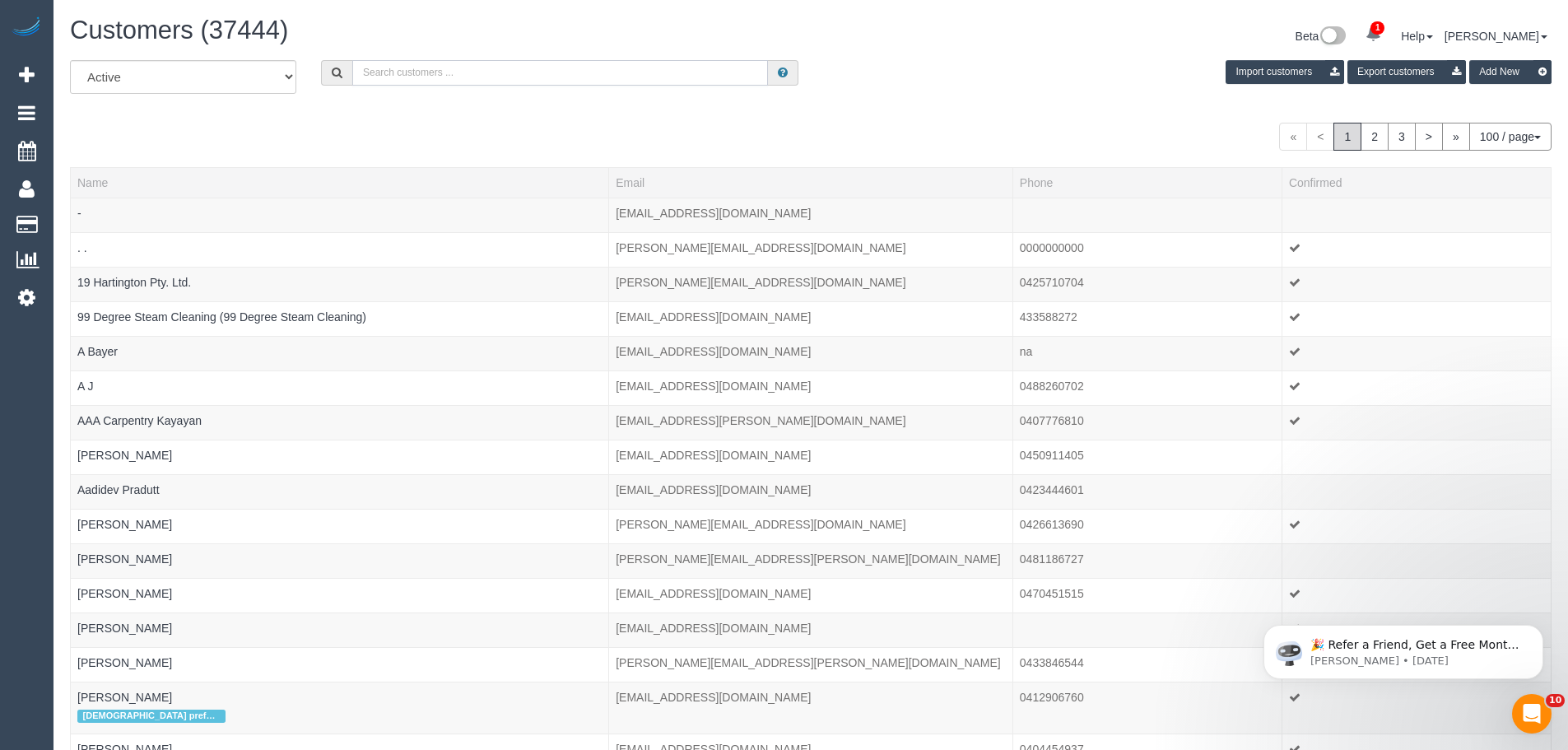
click at [578, 77] on input "text" at bounding box center [560, 73] width 415 height 26
paste input "[PERSON_NAME]"
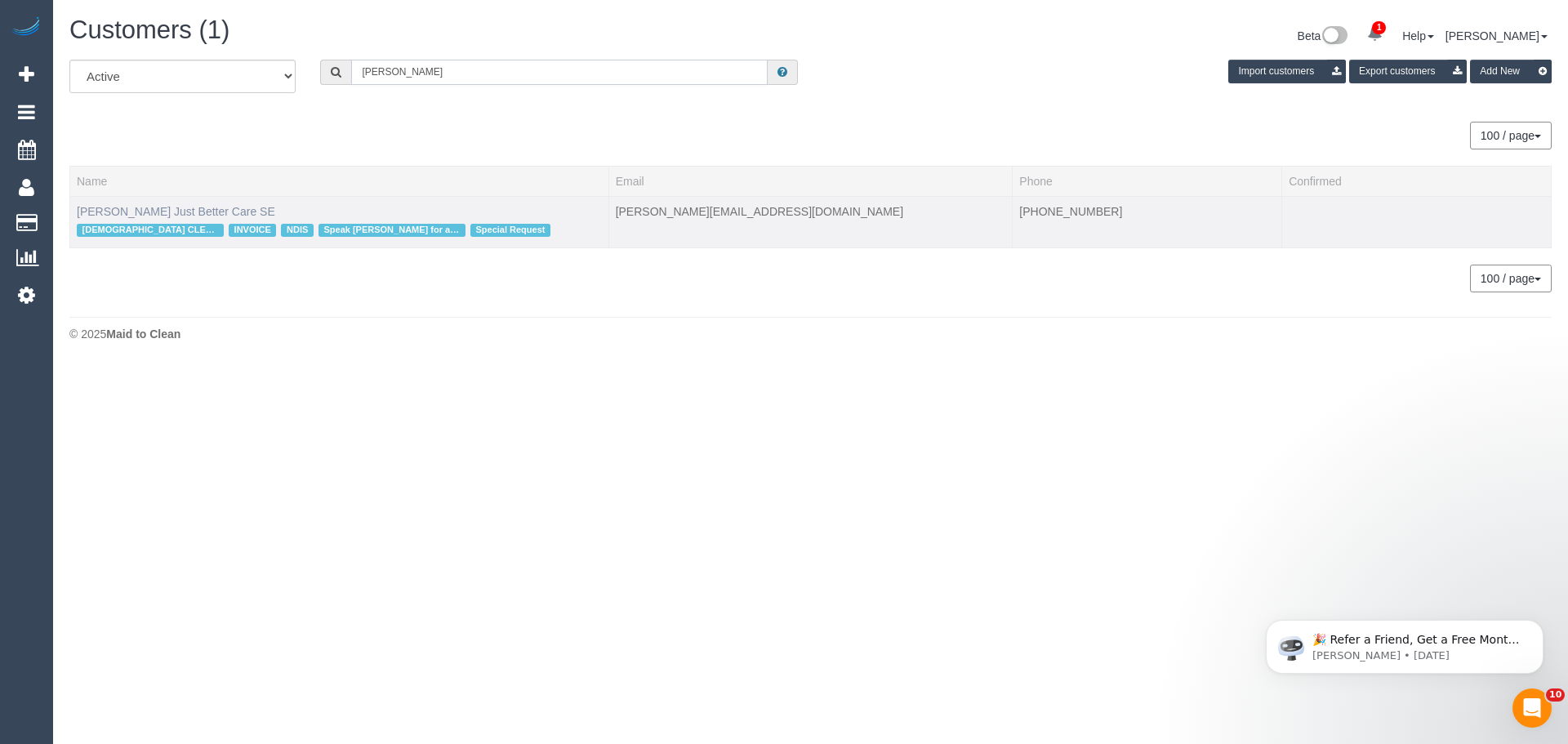
type input "[PERSON_NAME]"
click at [272, 214] on link "Ginette Dissanayake Just Better Care SE" at bounding box center [176, 211] width 199 height 13
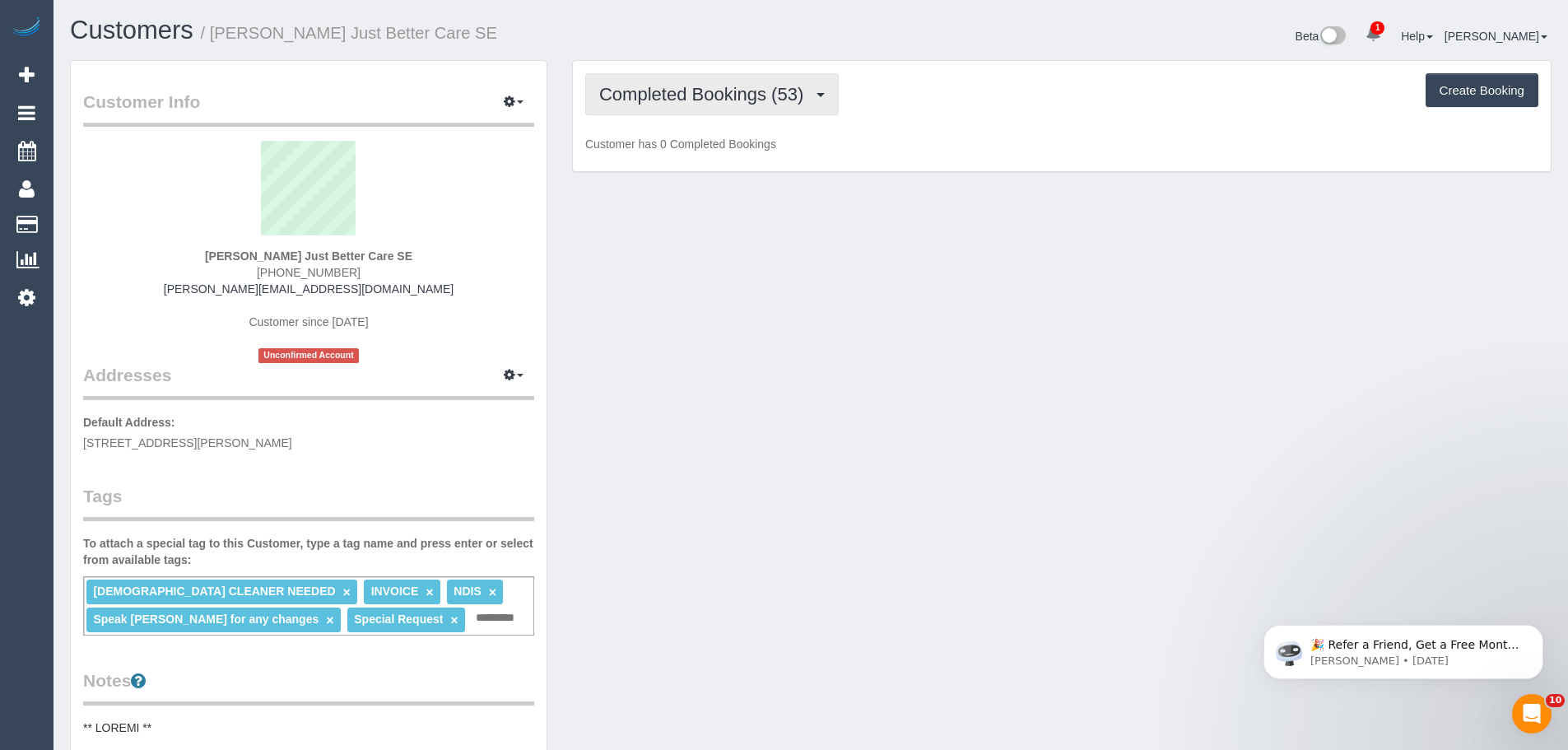
click at [699, 88] on span "Completed Bookings (53)" at bounding box center [706, 94] width 213 height 20
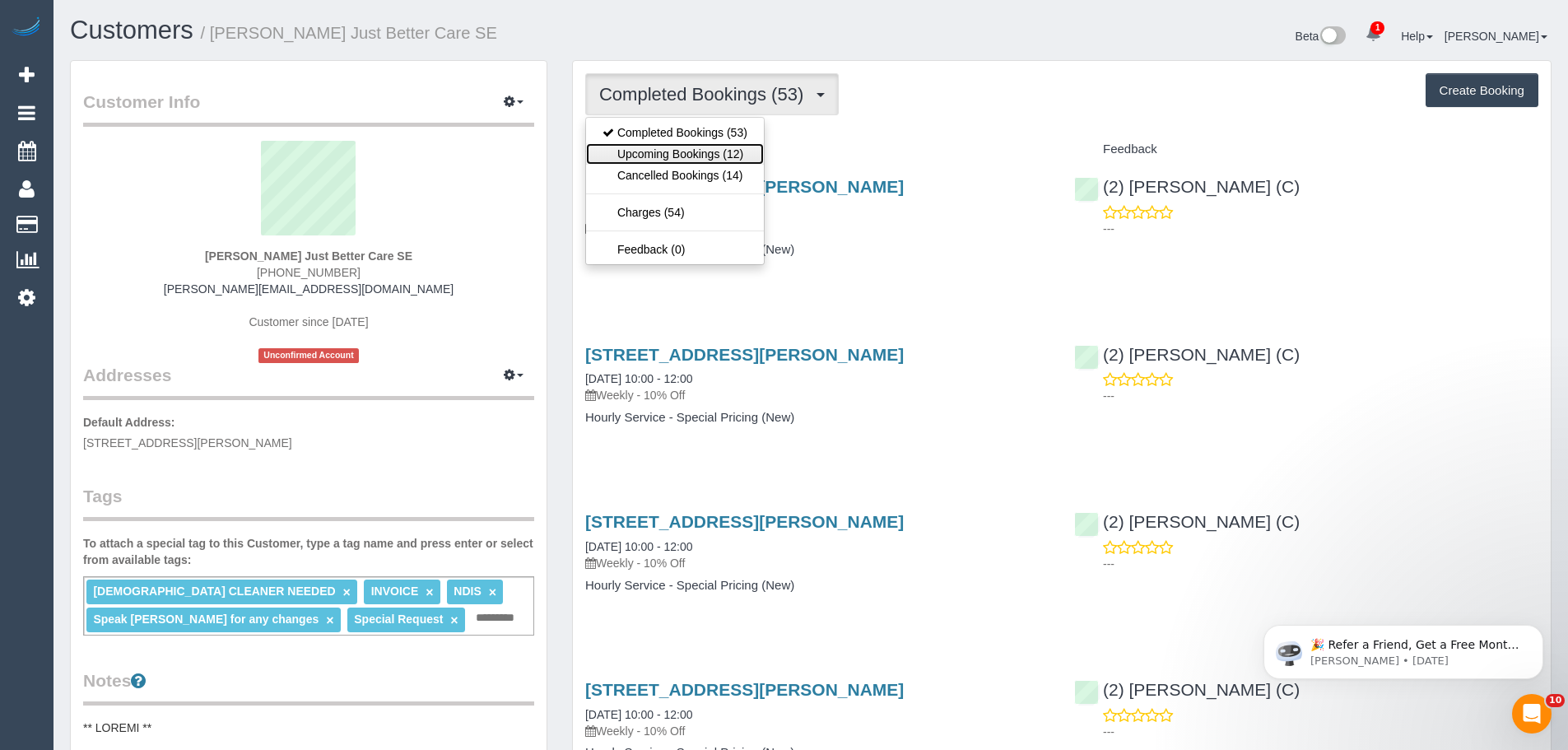
click at [695, 154] on link "Upcoming Bookings (12)" at bounding box center [675, 154] width 178 height 21
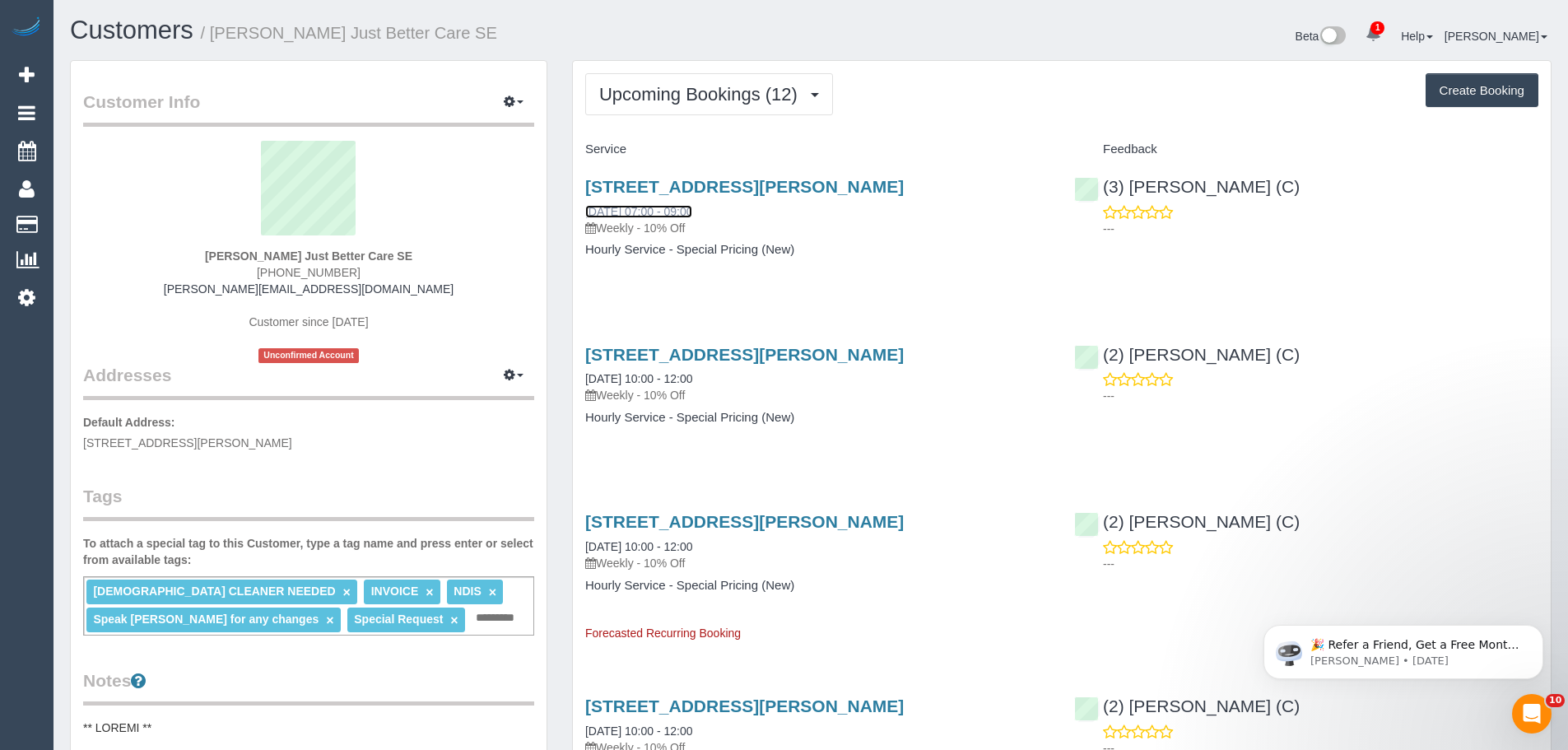
click at [638, 214] on link "10/09/2025 07:00 - 09:00" at bounding box center [639, 211] width 107 height 13
drag, startPoint x: 747, startPoint y: 69, endPoint x: 747, endPoint y: 89, distance: 20.0
click at [747, 90] on span "Upcoming Bookings (12)" at bounding box center [702, 94] width 206 height 20
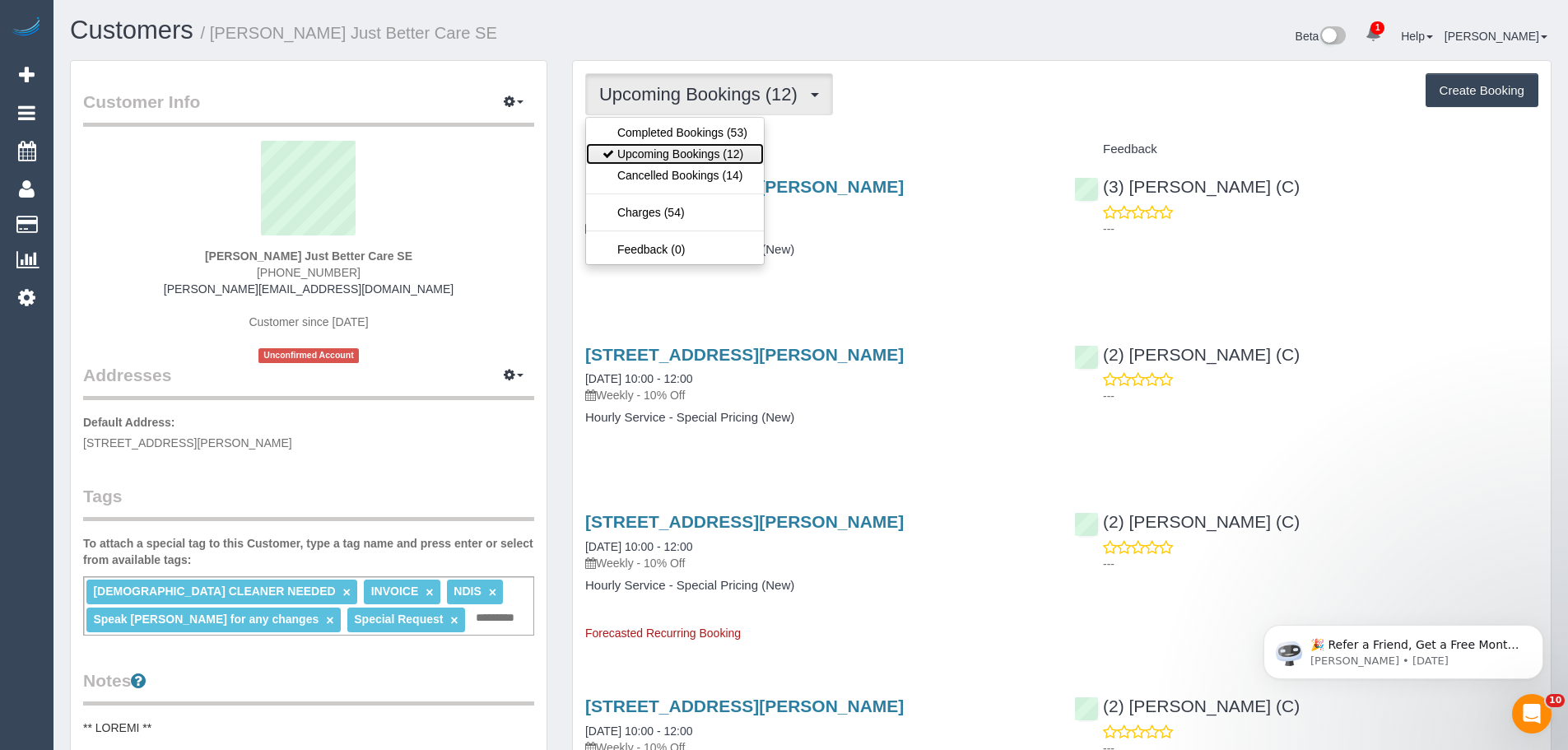
click at [749, 159] on link "Upcoming Bookings (12)" at bounding box center [675, 154] width 178 height 21
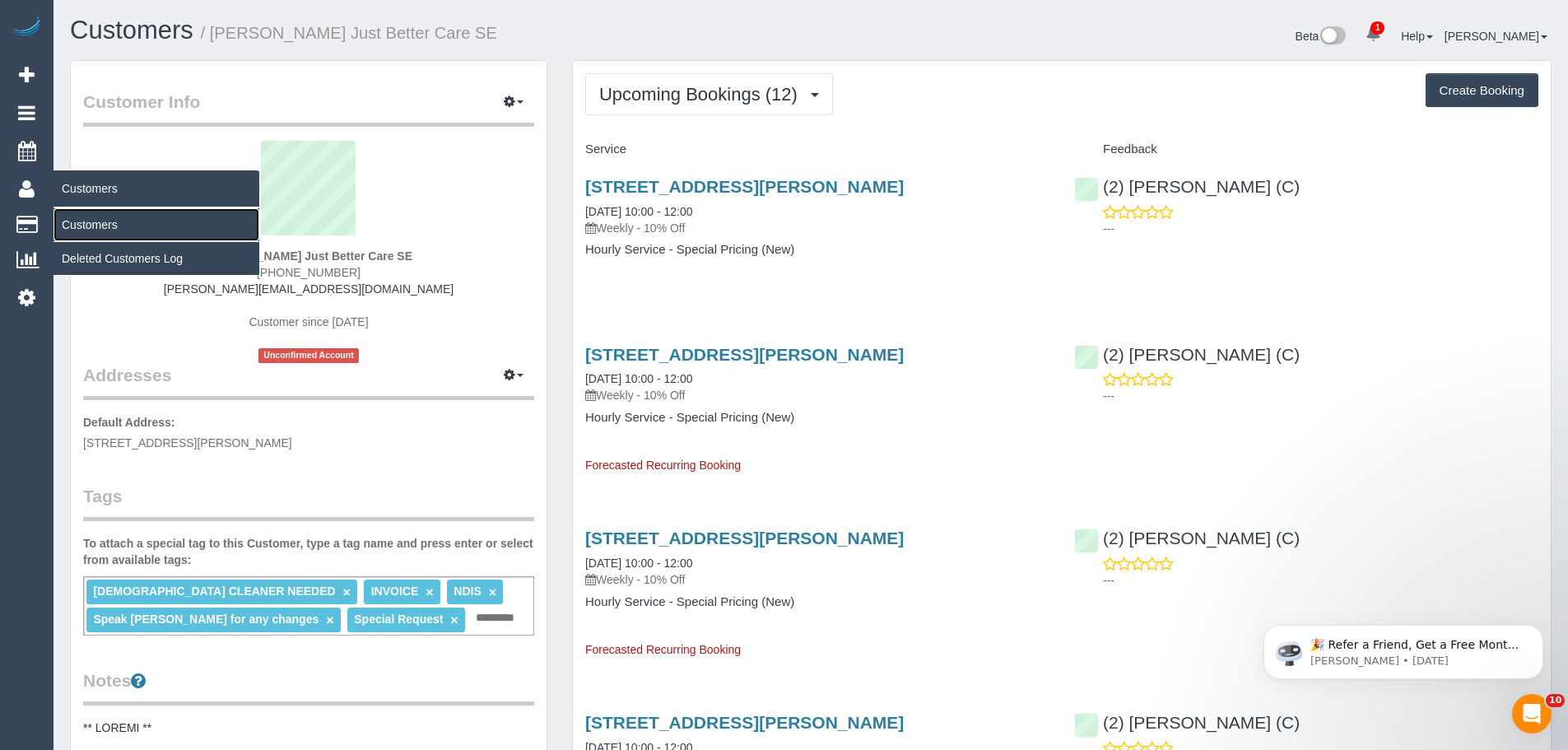
click at [84, 220] on link "Customers" at bounding box center [156, 224] width 206 height 33
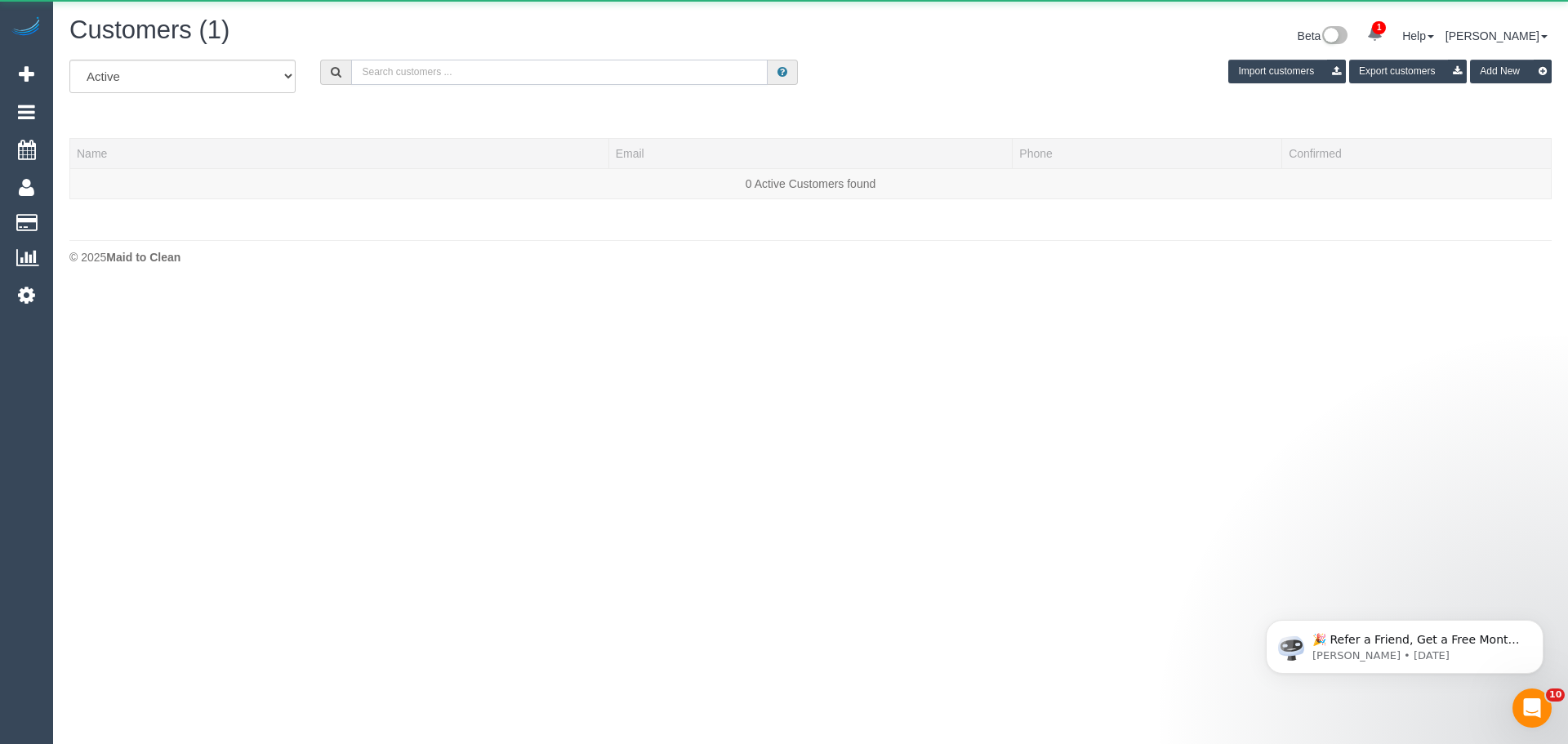
click at [534, 76] on input "text" at bounding box center [560, 72] width 417 height 25
paste input "61432540273"
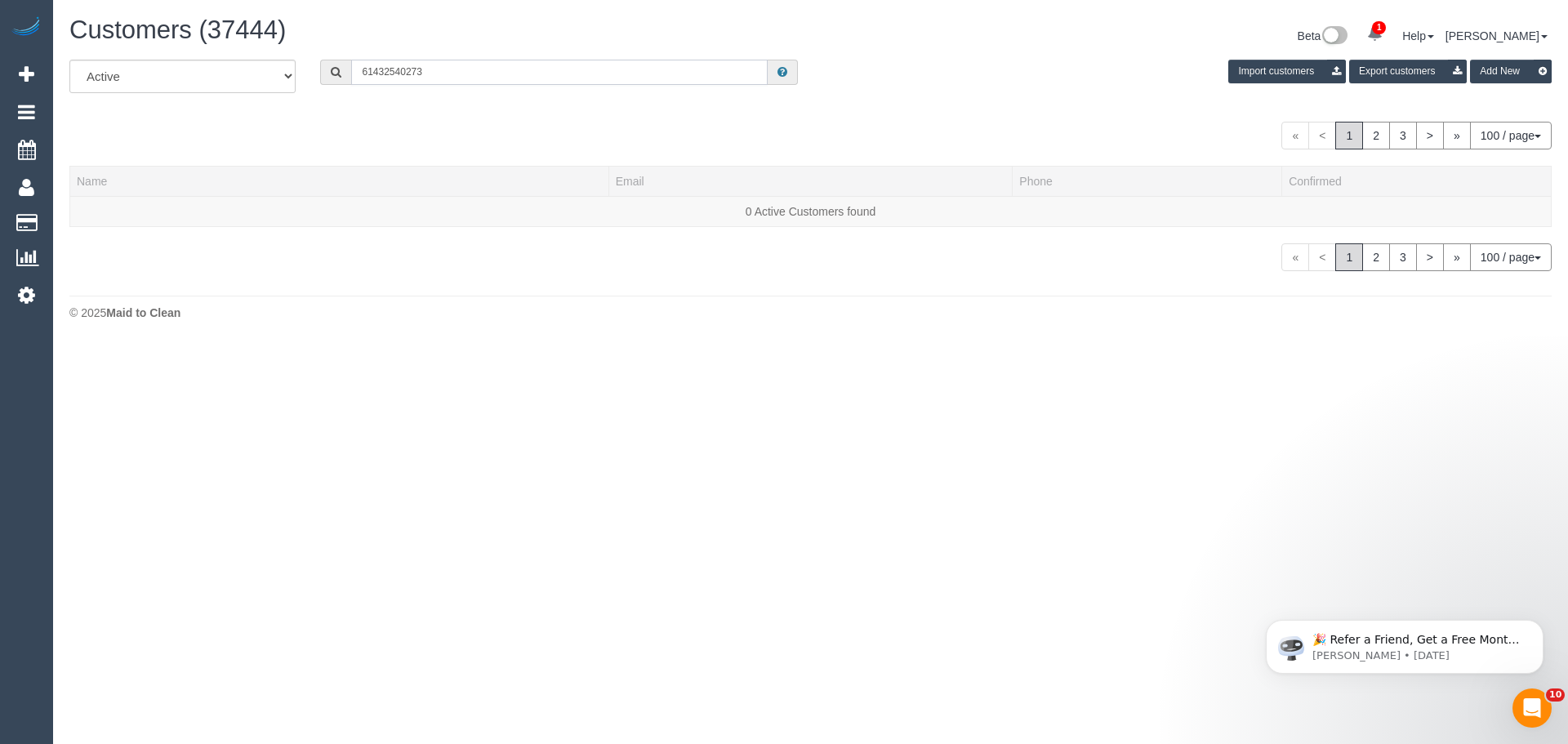
drag, startPoint x: 374, startPoint y: 74, endPoint x: 334, endPoint y: 60, distance: 42.4
click at [341, 61] on div "61432540273" at bounding box center [559, 72] width 478 height 25
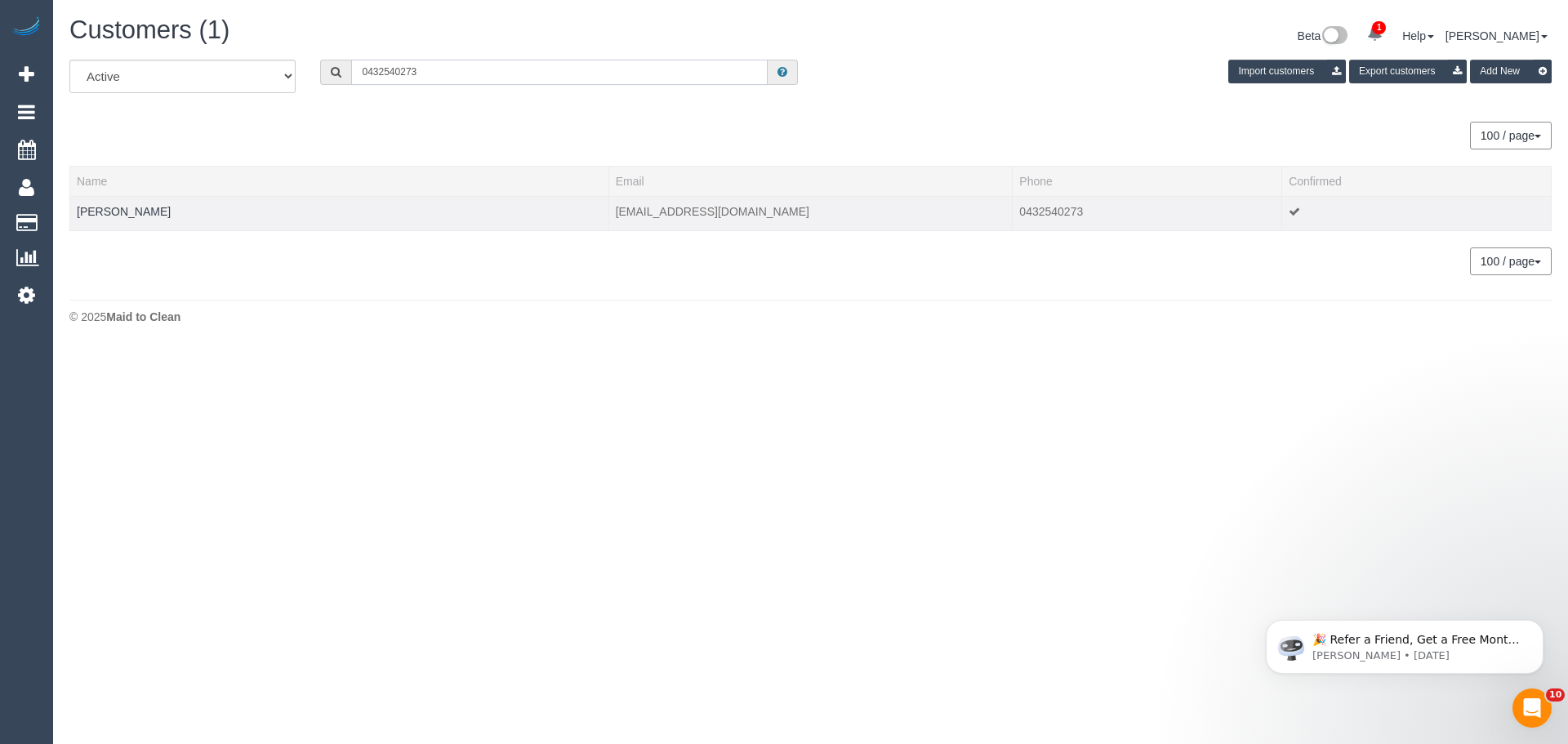
type input "0432540273"
click at [93, 220] on div at bounding box center [339, 221] width 526 height 4
click at [95, 214] on link "Irene H" at bounding box center [123, 211] width 94 height 13
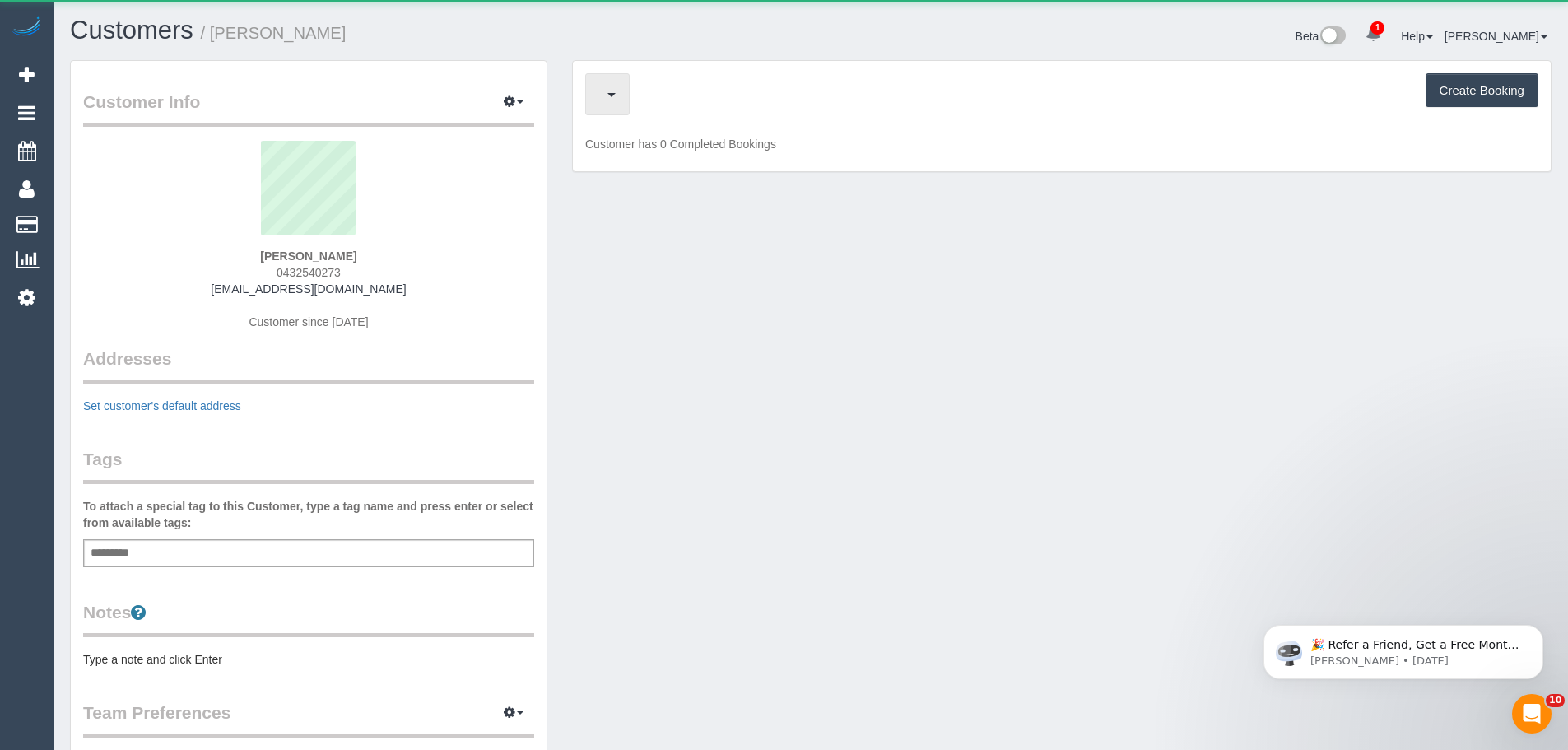
click at [609, 102] on button "button" at bounding box center [608, 94] width 44 height 42
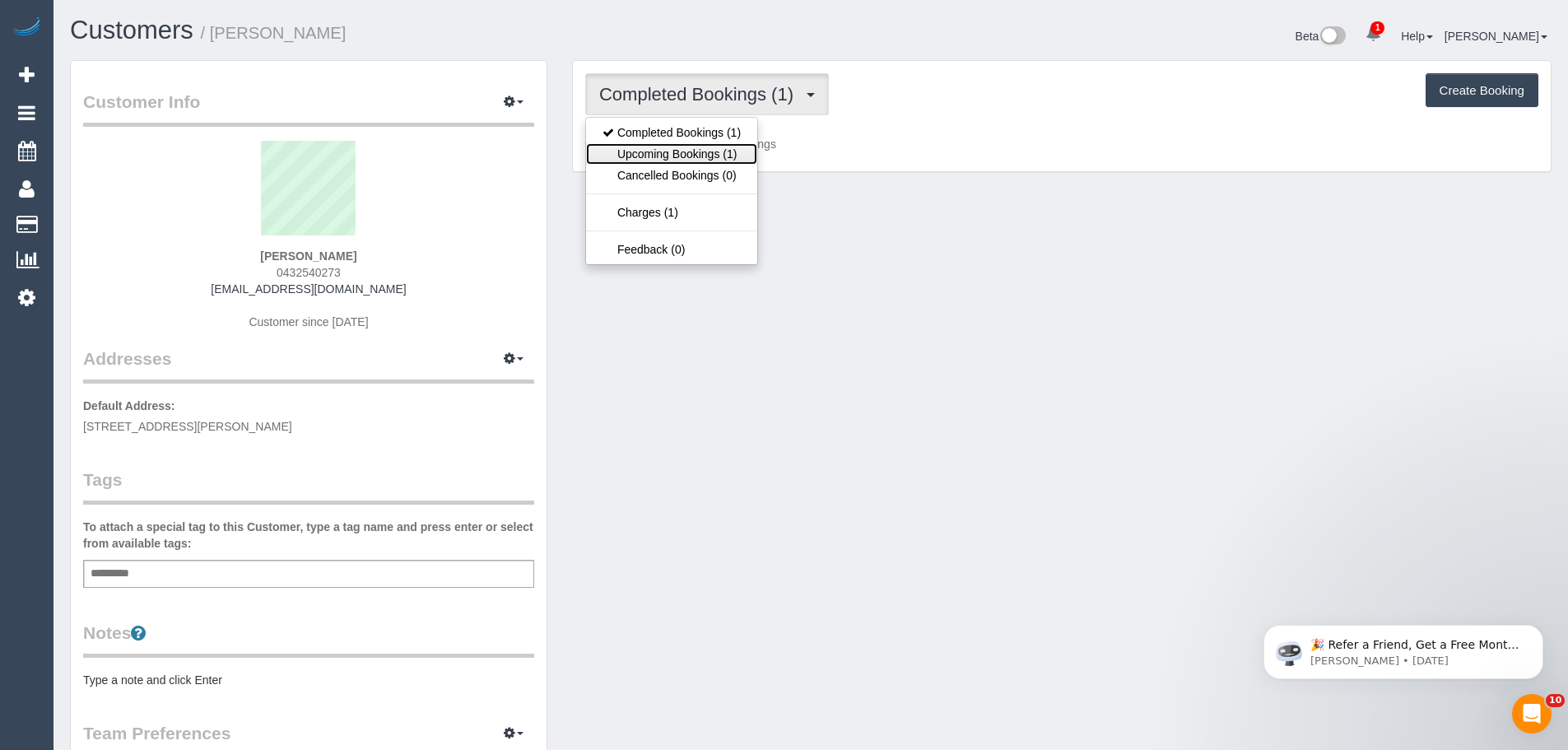
click at [629, 157] on link "Upcoming Bookings (1)" at bounding box center [671, 154] width 171 height 21
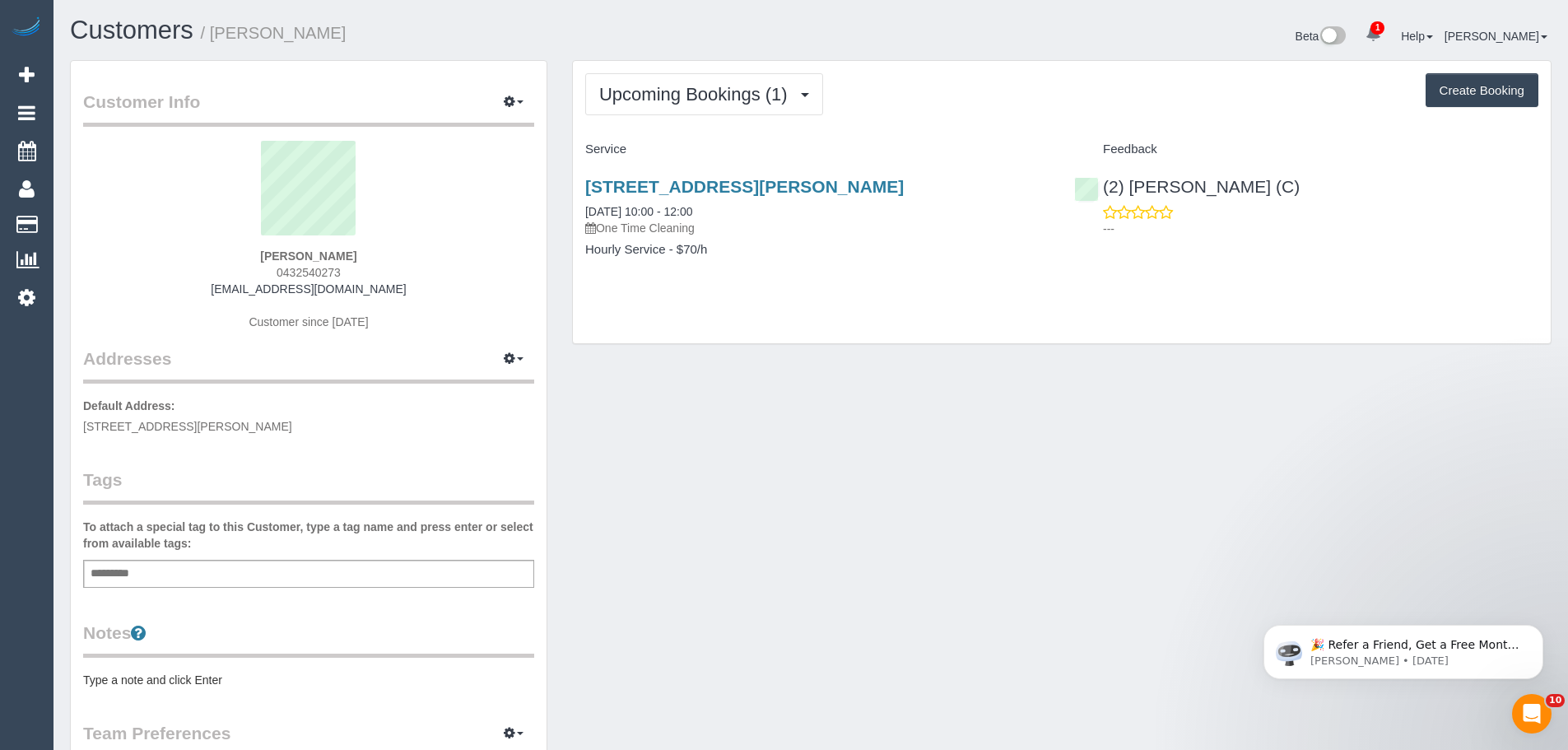
drag, startPoint x: 731, startPoint y: 217, endPoint x: 579, endPoint y: 210, distance: 152.2
click at [579, 210] on div "Unit 1/ 11 Wandoo Court, Wheelers Hill, VIC 3150 08/09/2025 10:00 - 12:00 One T…" at bounding box center [818, 226] width 489 height 127
click at [705, 298] on div "Upcoming Bookings (1) Completed Bookings (1) Upcoming Bookings (1) Cancelled Bo…" at bounding box center [1062, 202] width 978 height 282
drag, startPoint x: 372, startPoint y: 260, endPoint x: 190, endPoint y: 251, distance: 182.2
click at [190, 251] on div "Irene H 0432540273 danielirene1234@gmail.com Customer since 2024" at bounding box center [308, 244] width 451 height 205
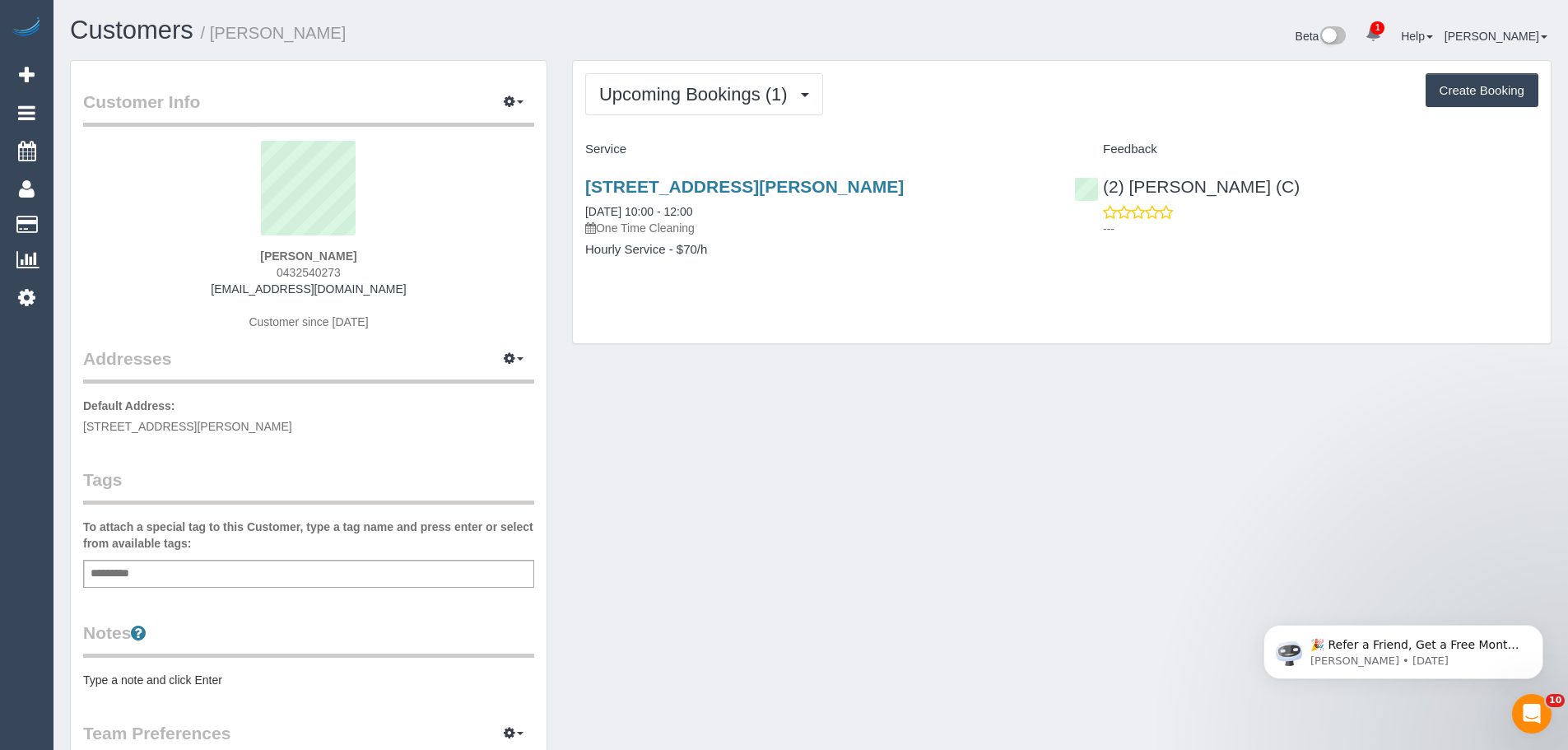
copy strong "Irene H"
click at [340, 258] on div "Irene H 0432540273 danielirene1234@gmail.com Customer since 2024" at bounding box center [308, 244] width 451 height 205
drag, startPoint x: 357, startPoint y: 265, endPoint x: 252, endPoint y: 264, distance: 105.0
click at [254, 264] on div "Irene H 0432540273 danielirene1234@gmail.com Customer since 2024" at bounding box center [308, 244] width 451 height 205
copy span "0432540273"
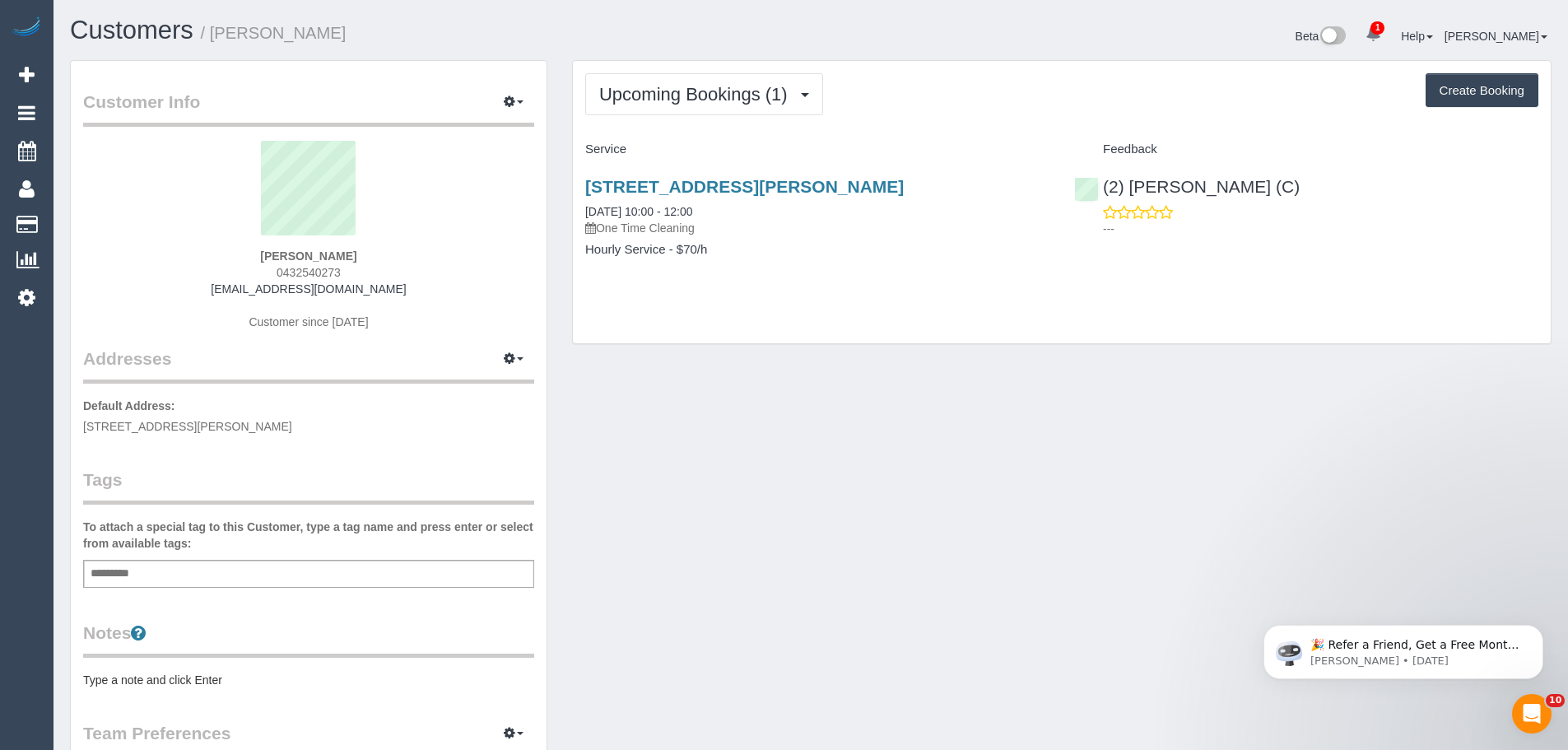
click at [284, 242] on sui-profile-pic at bounding box center [308, 194] width 426 height 107
drag, startPoint x: 279, startPoint y: 249, endPoint x: 360, endPoint y: 251, distance: 81.0
click at [360, 251] on div "Irene H 0432540273 danielirene1234@gmail.com Customer since 2024" at bounding box center [308, 244] width 451 height 205
copy strong "Irene H"
drag, startPoint x: 740, startPoint y: 206, endPoint x: 574, endPoint y: 203, distance: 166.0
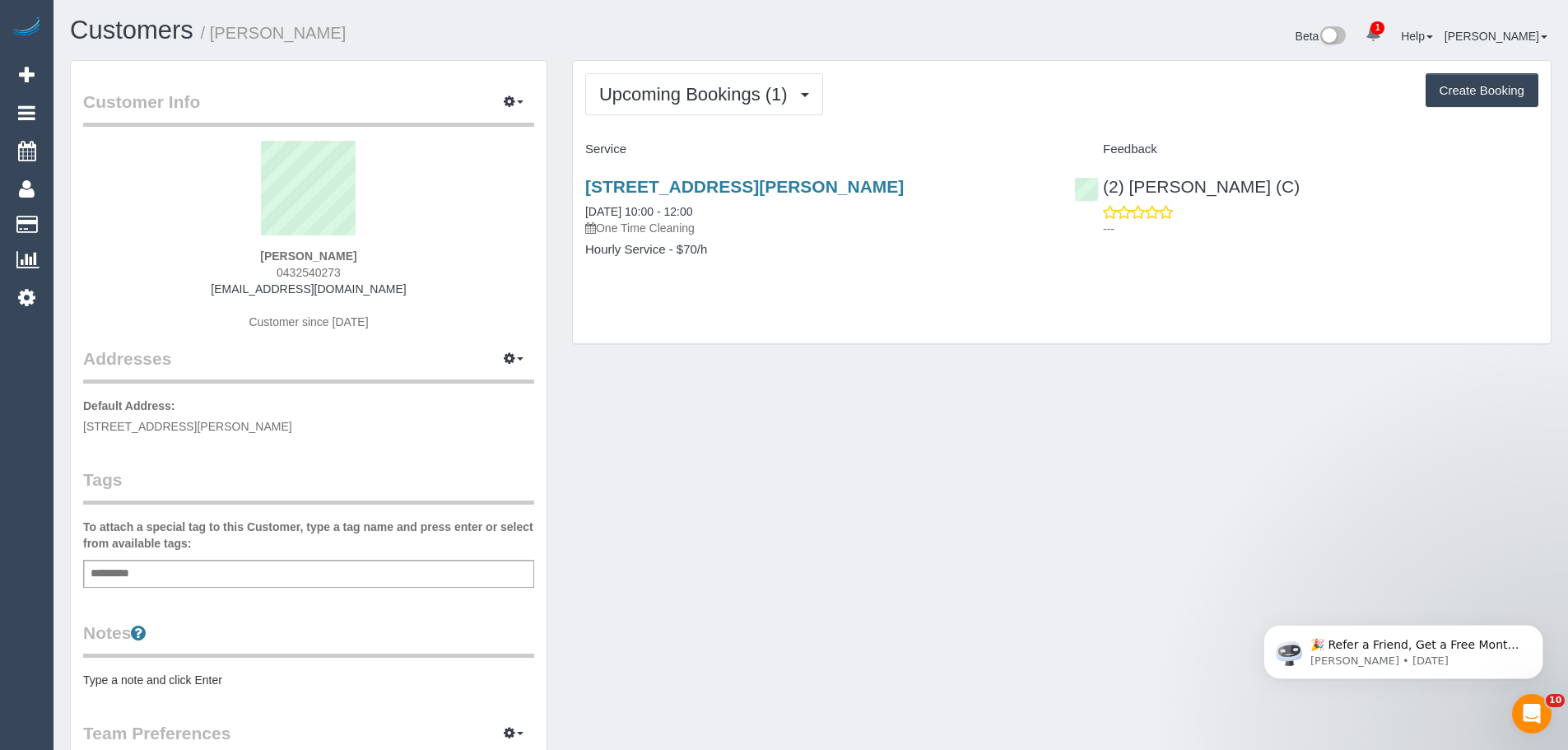
click at [574, 203] on div "Unit 1/ 11 Wandoo Court, Wheelers Hill, VIC 3150 08/09/2025 10:00 - 12:00 One T…" at bounding box center [818, 226] width 489 height 127
copy link "08/09/2025 10:00 - 12:00"
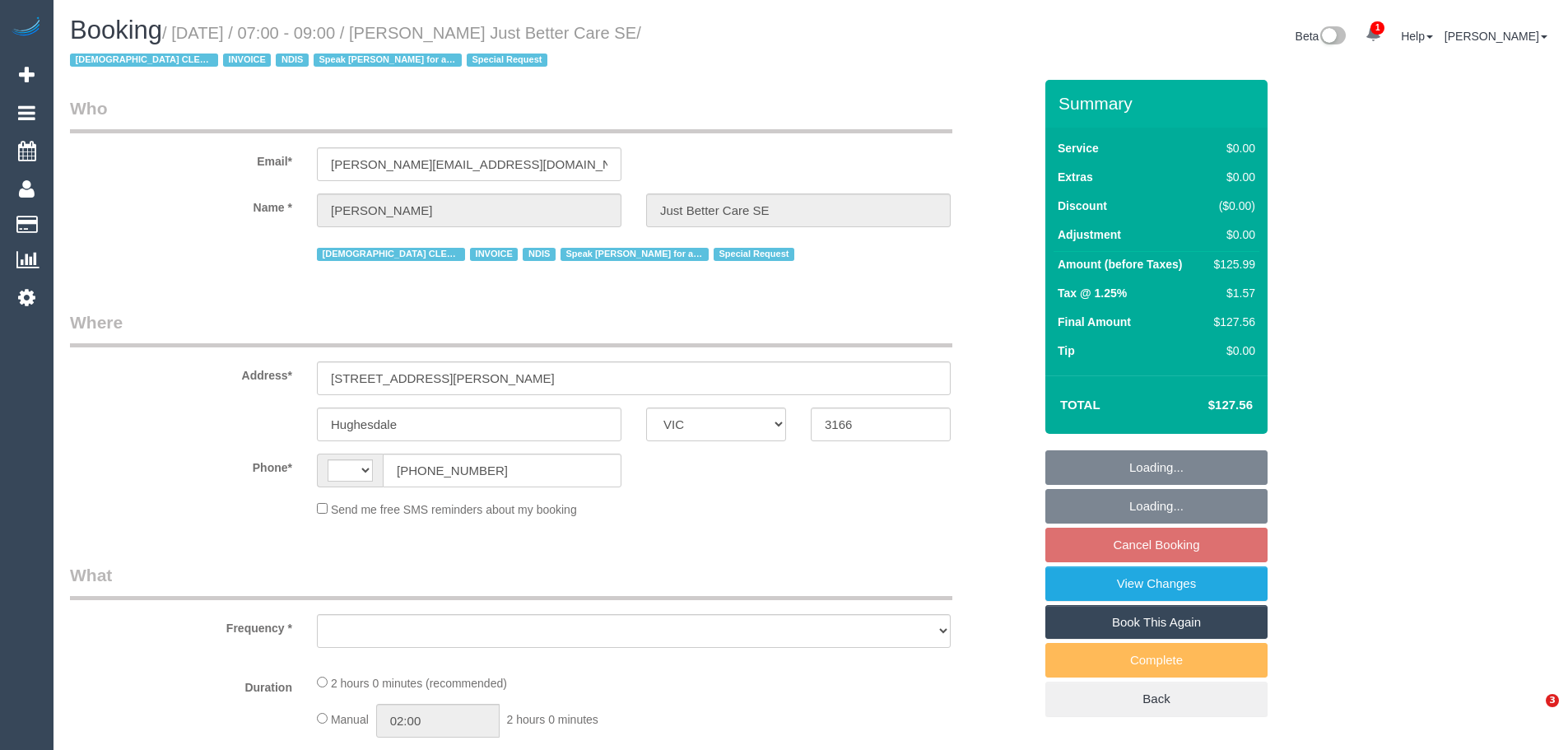
select select "VIC"
select select "string:AU"
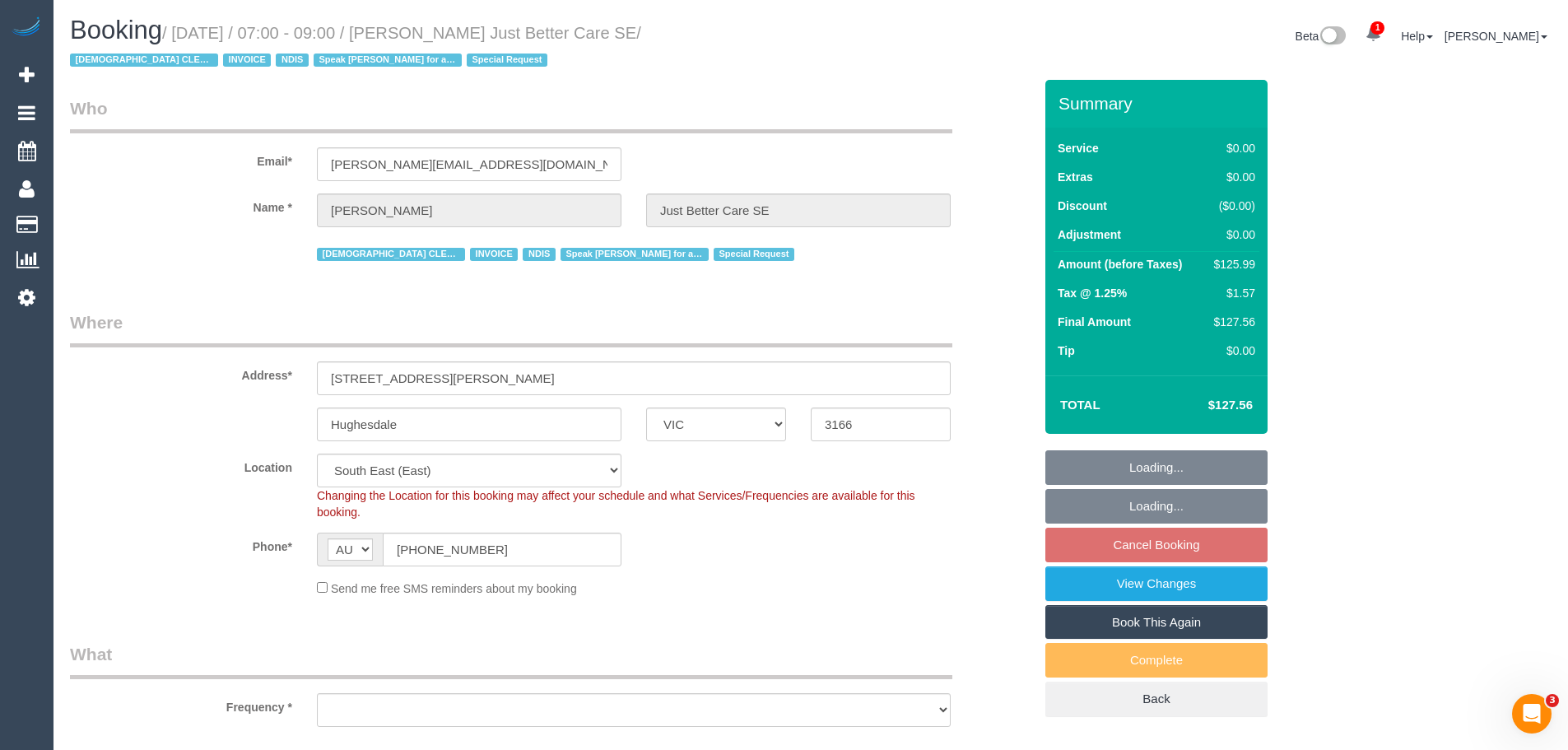
select select "object:587"
select select "120"
select select "number:27"
select select "number:14"
select select "number:19"
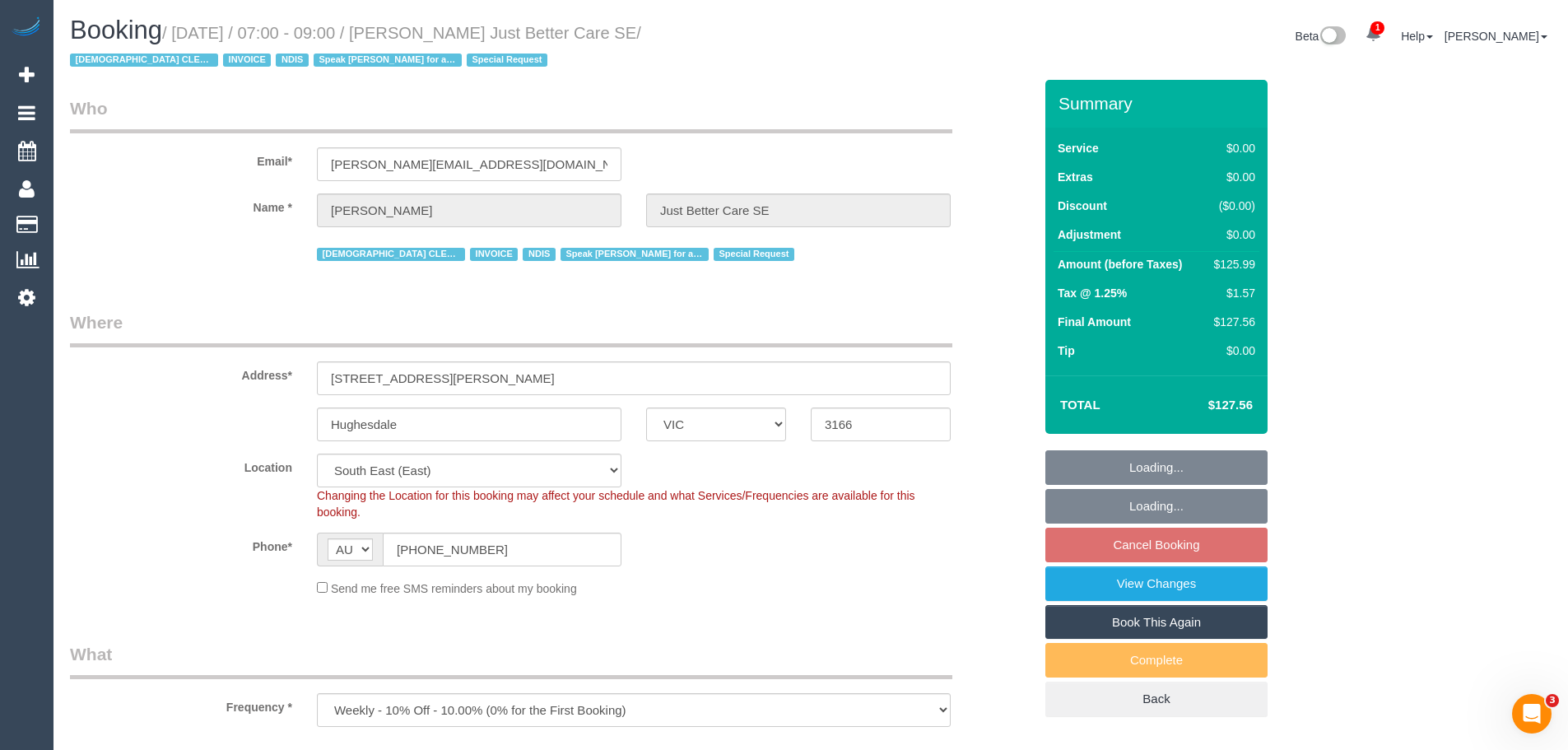
select select "number:36"
select select "number:35"
select select "number:11"
select select "object:874"
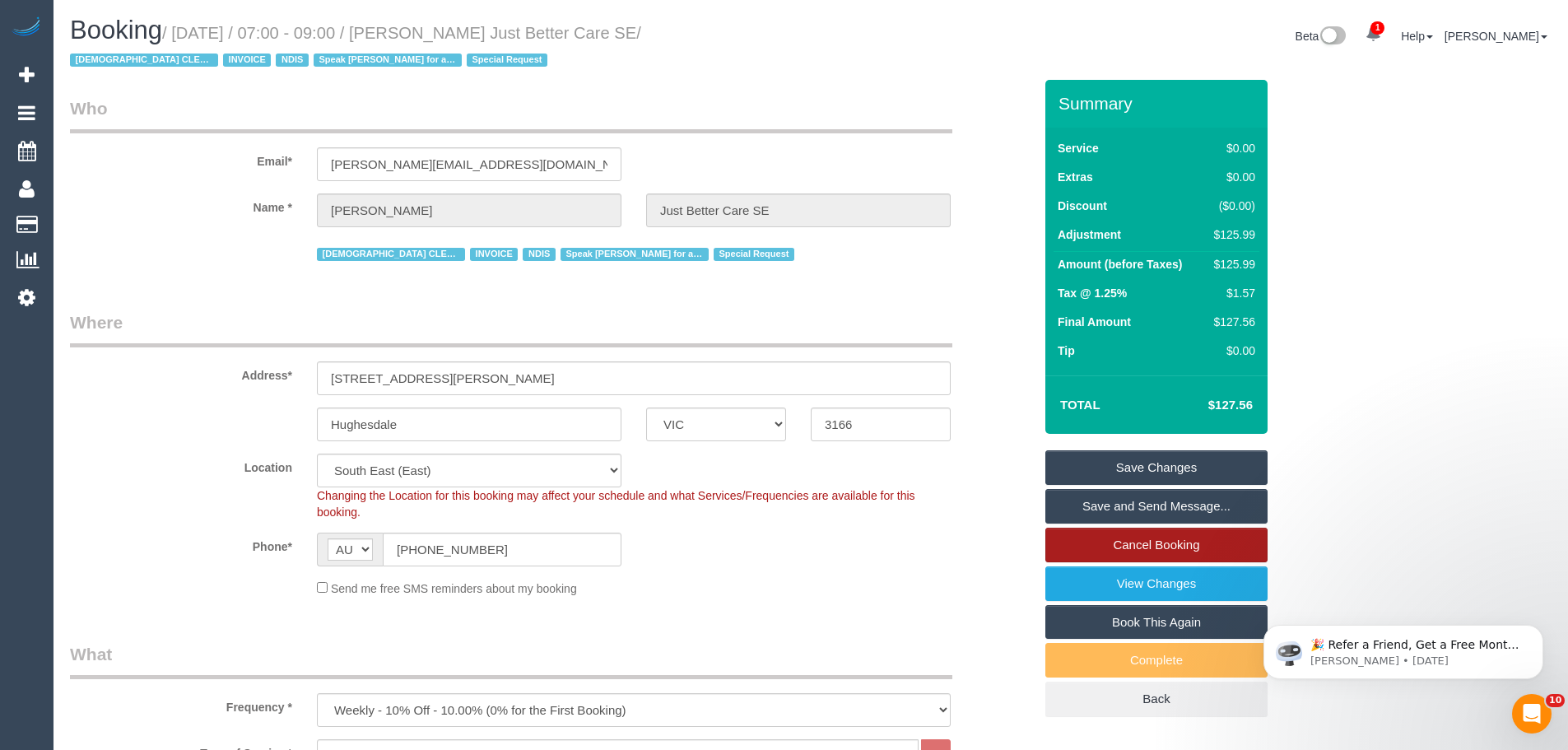
click at [1170, 544] on link "Cancel Booking" at bounding box center [1156, 545] width 222 height 35
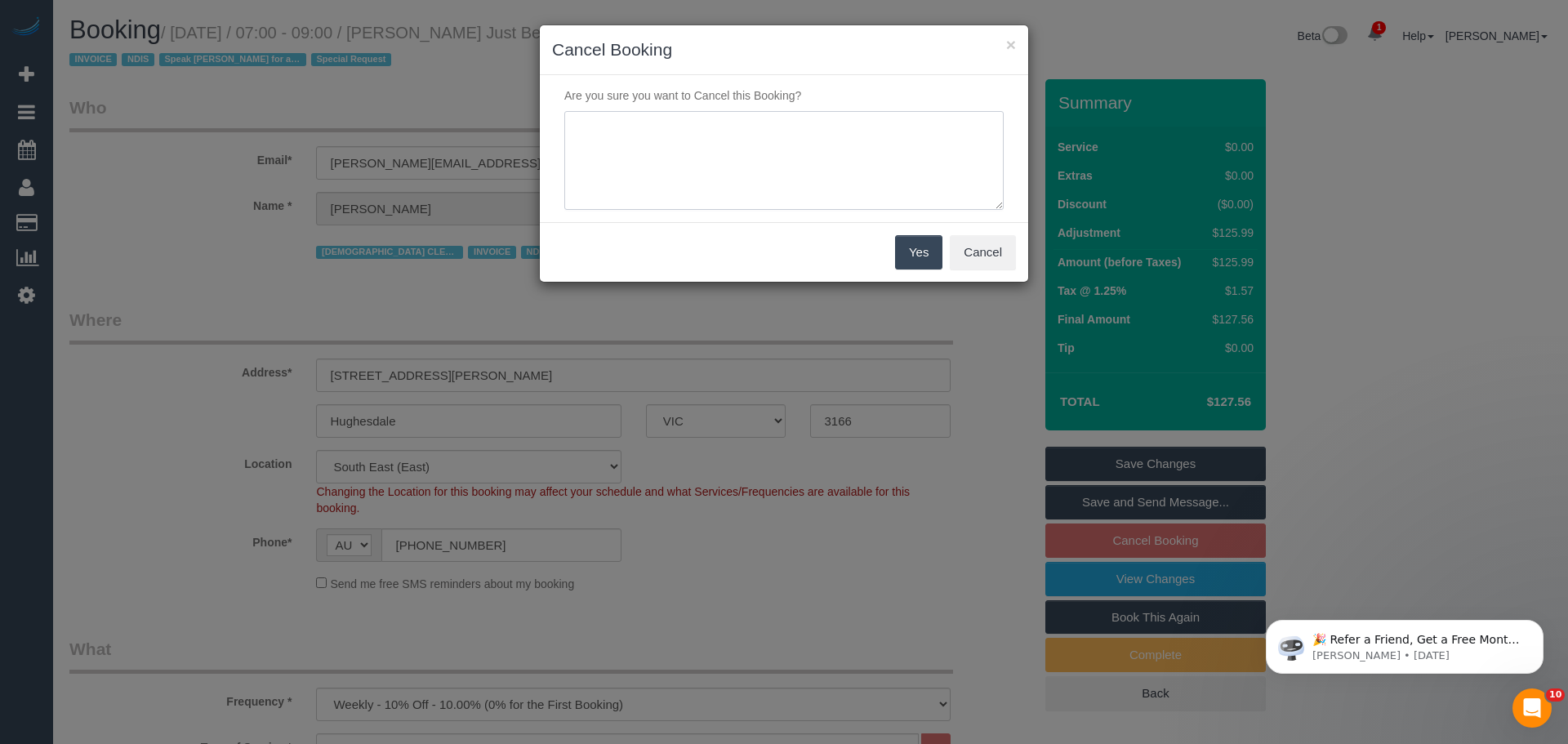
click at [686, 143] on textarea at bounding box center [784, 160] width 439 height 99
type textarea "Customer prefers to skip while reg cleaner is away - Via email from SC - CE"
click at [913, 260] on button "Yes" at bounding box center [919, 252] width 47 height 34
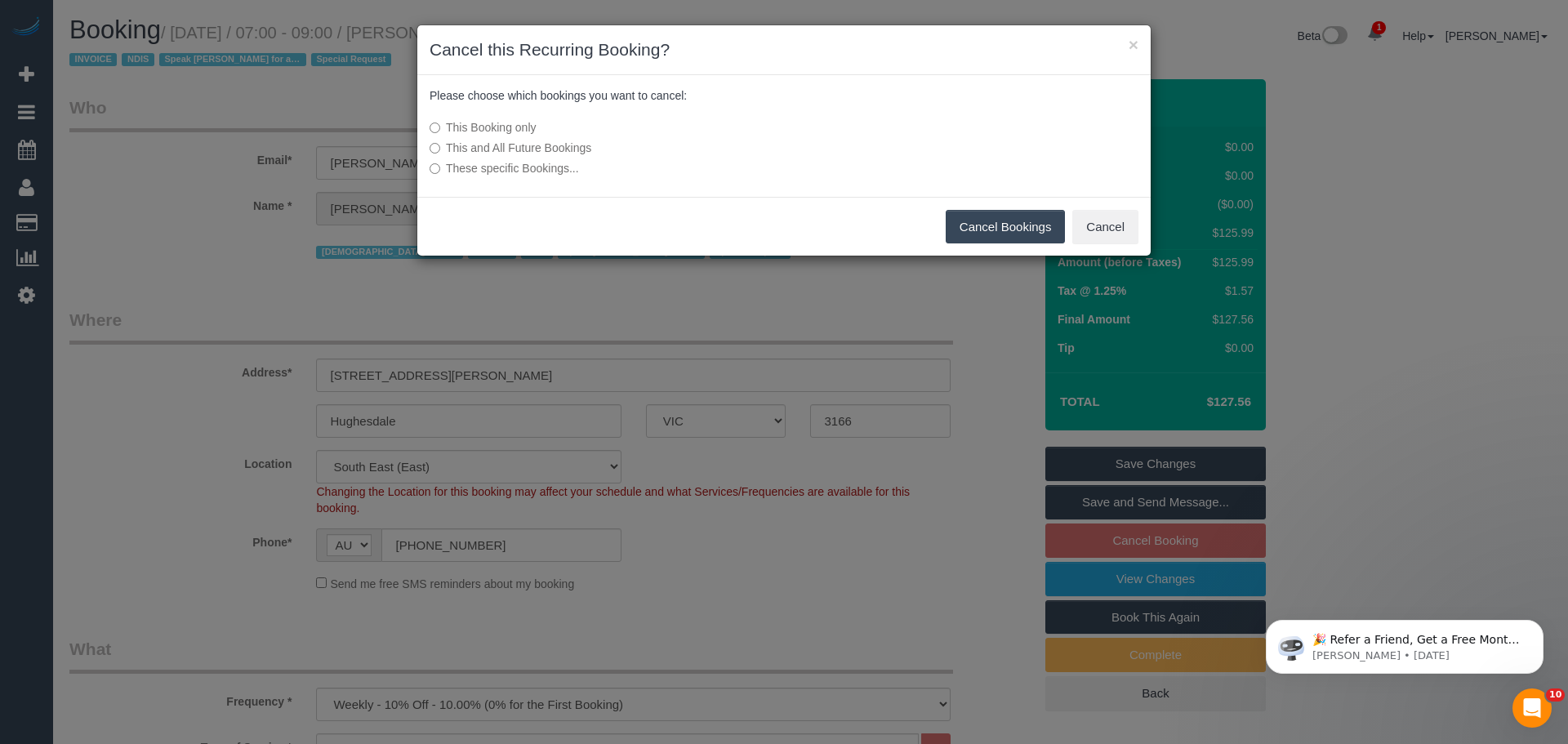
click at [972, 219] on button "Cancel Bookings" at bounding box center [1005, 227] width 120 height 34
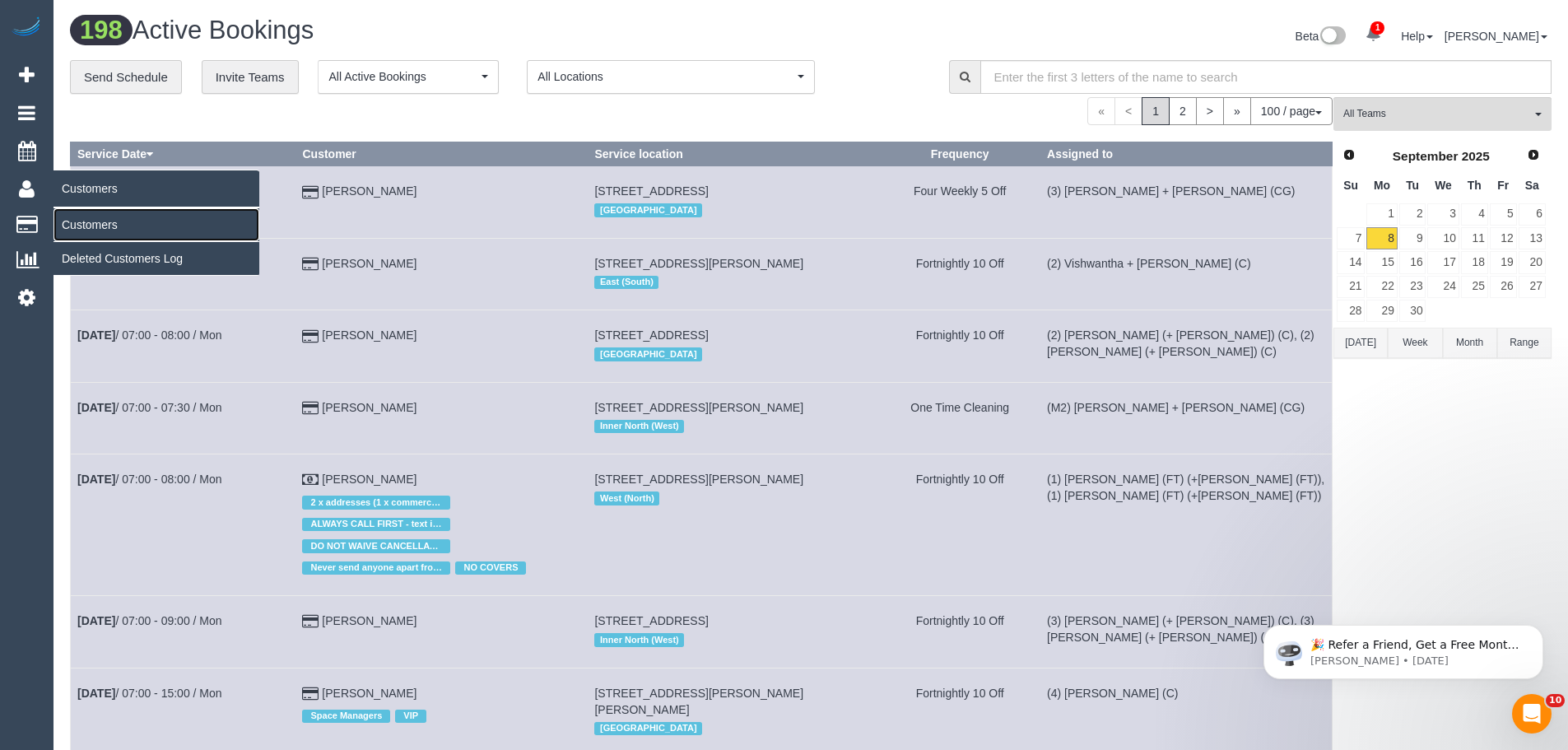
click at [85, 224] on link "Customers" at bounding box center [156, 224] width 206 height 33
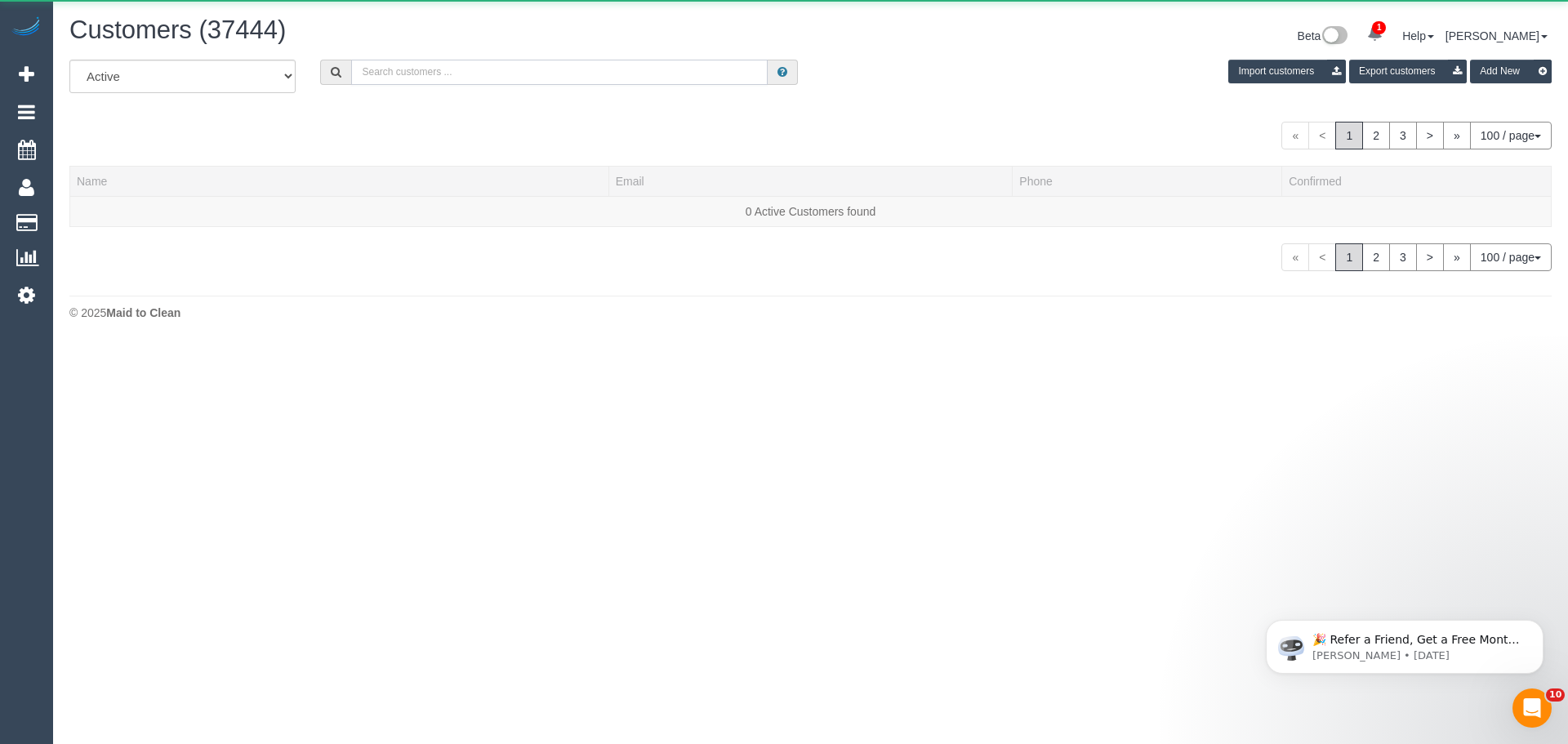
click at [613, 70] on input "text" at bounding box center [560, 72] width 417 height 25
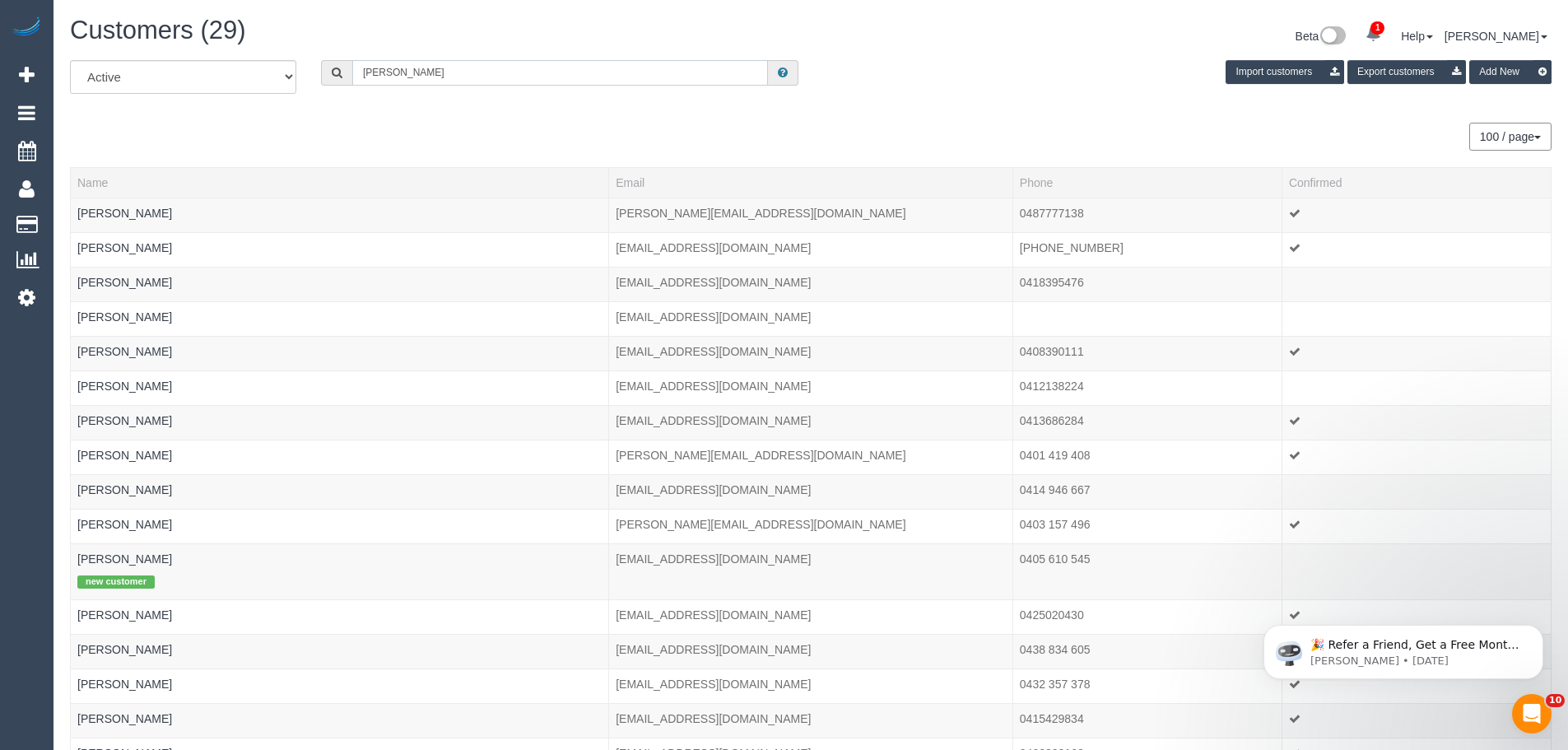
click at [454, 65] on input "[PERSON_NAME]" at bounding box center [560, 73] width 415 height 26
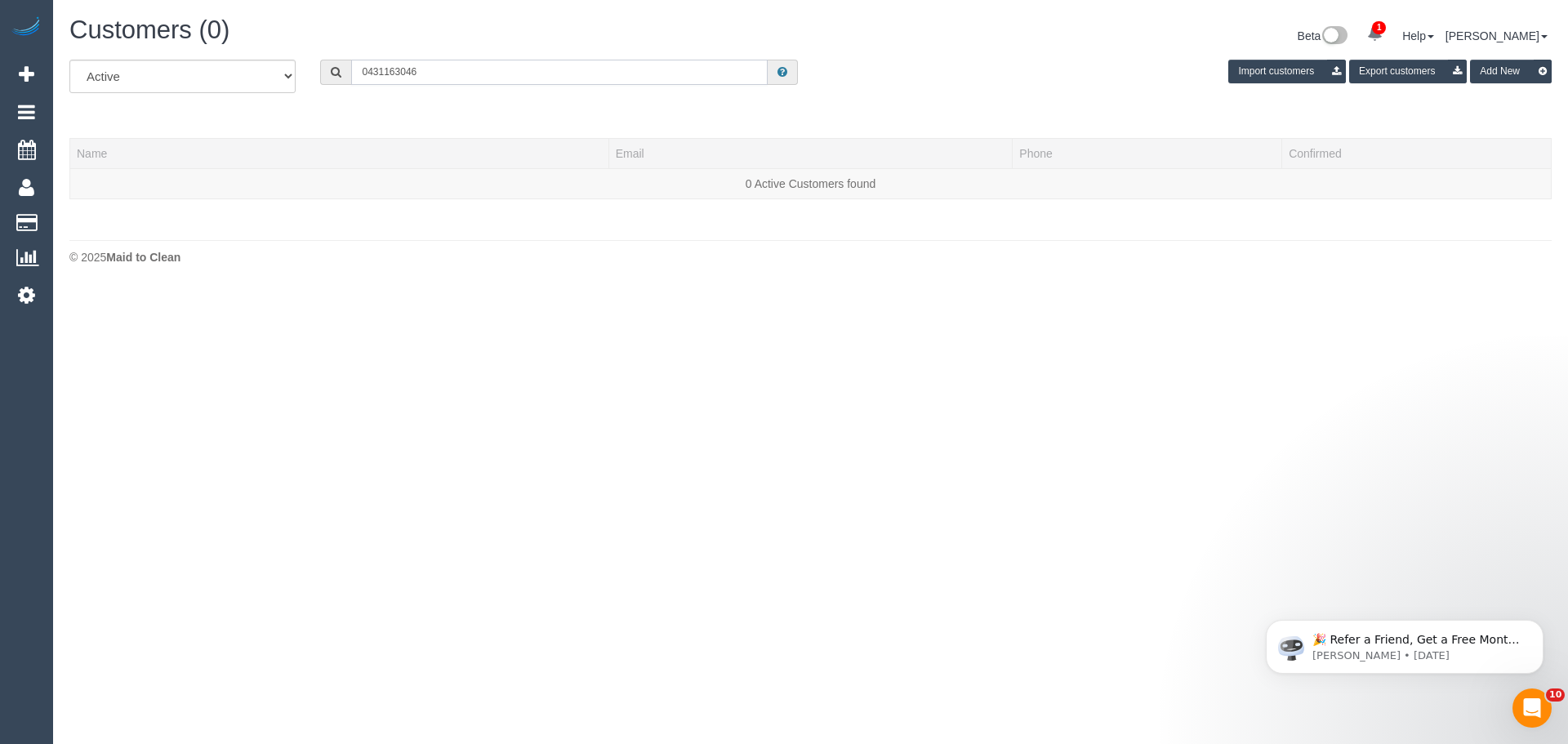
click at [384, 75] on input "0431163046" at bounding box center [560, 72] width 417 height 25
click at [402, 76] on input "0431 163046" at bounding box center [560, 72] width 417 height 25
click at [433, 69] on input "0431 163 046" at bounding box center [560, 72] width 417 height 25
click at [497, 73] on input "0431 163 046" at bounding box center [560, 72] width 417 height 25
click at [408, 74] on input "0431 163 046" at bounding box center [560, 72] width 417 height 25
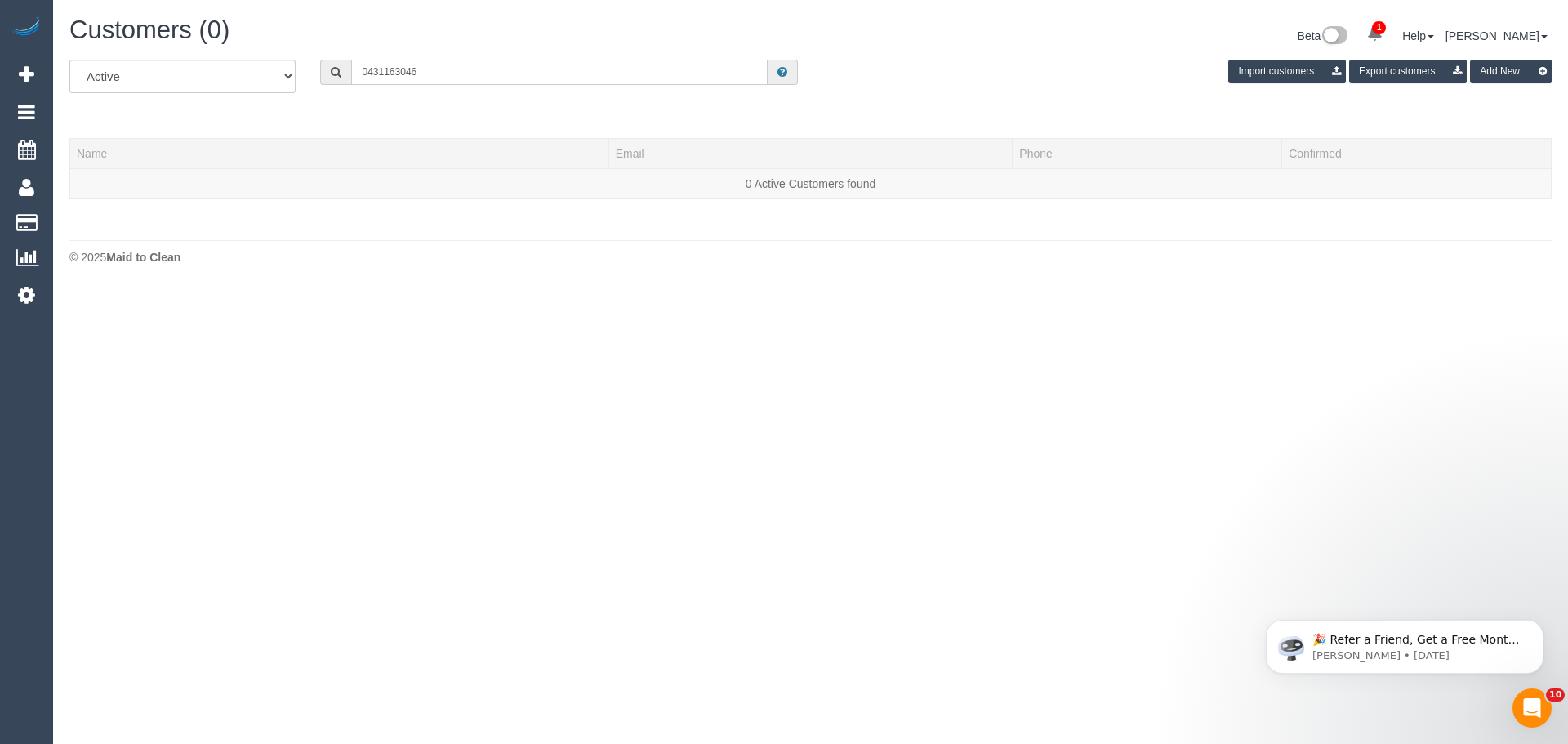
click at [370, 71] on input "0431163046" at bounding box center [560, 72] width 417 height 25
click at [434, 72] on input "431163046" at bounding box center [560, 72] width 417 height 25
drag, startPoint x: 434, startPoint y: 72, endPoint x: 306, endPoint y: 55, distance: 129.1
click at [306, 56] on div "Customers (0) Beta 1 Your Notifications You have 0 alerts × You have 4 to charg…" at bounding box center [810, 144] width 1515 height 289
click at [456, 73] on input "431163046" at bounding box center [560, 72] width 417 height 25
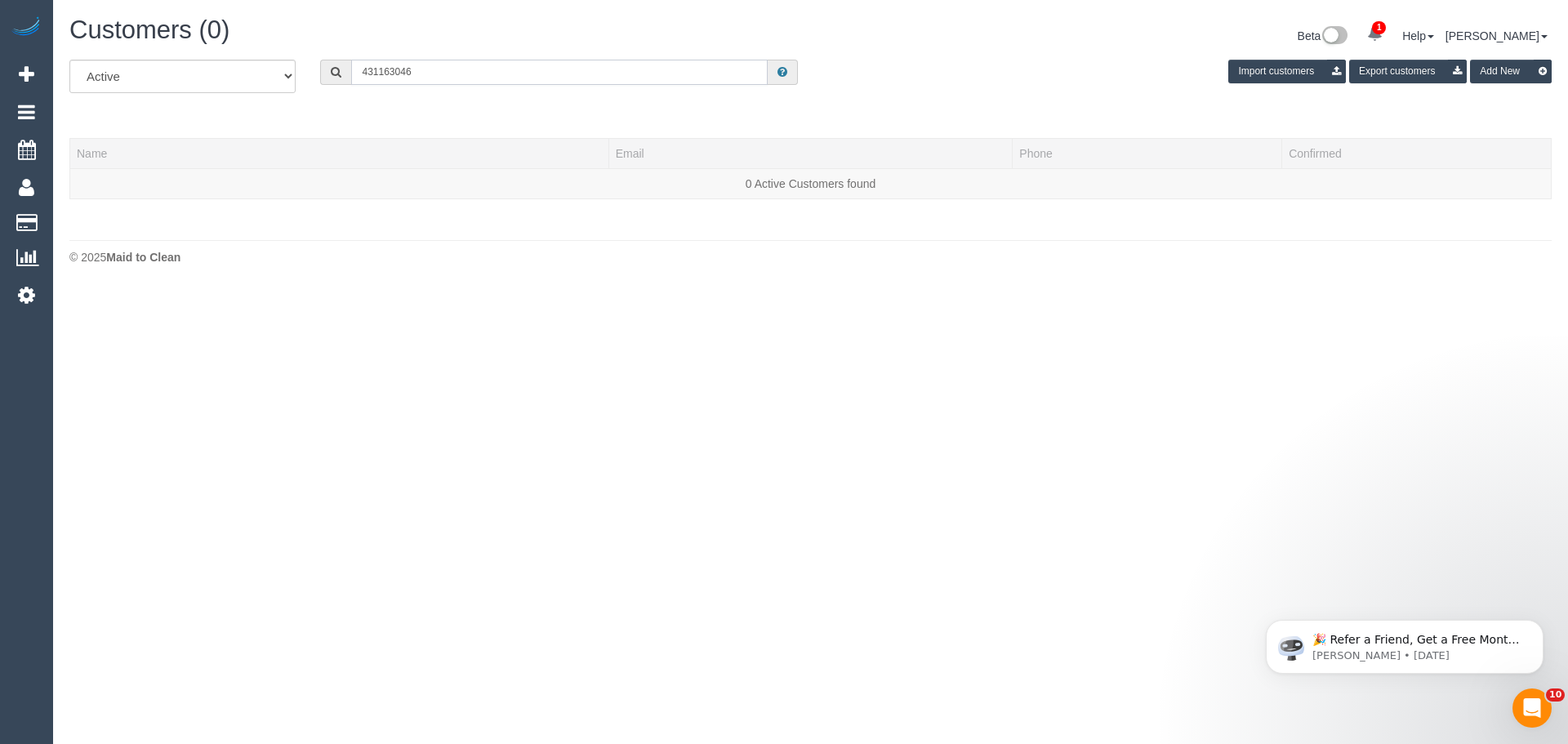
click at [456, 73] on input "431163046" at bounding box center [560, 72] width 417 height 25
click at [442, 70] on input "431163046" at bounding box center [560, 72] width 417 height 25
click at [383, 71] on input "0405610545" at bounding box center [560, 72] width 417 height 25
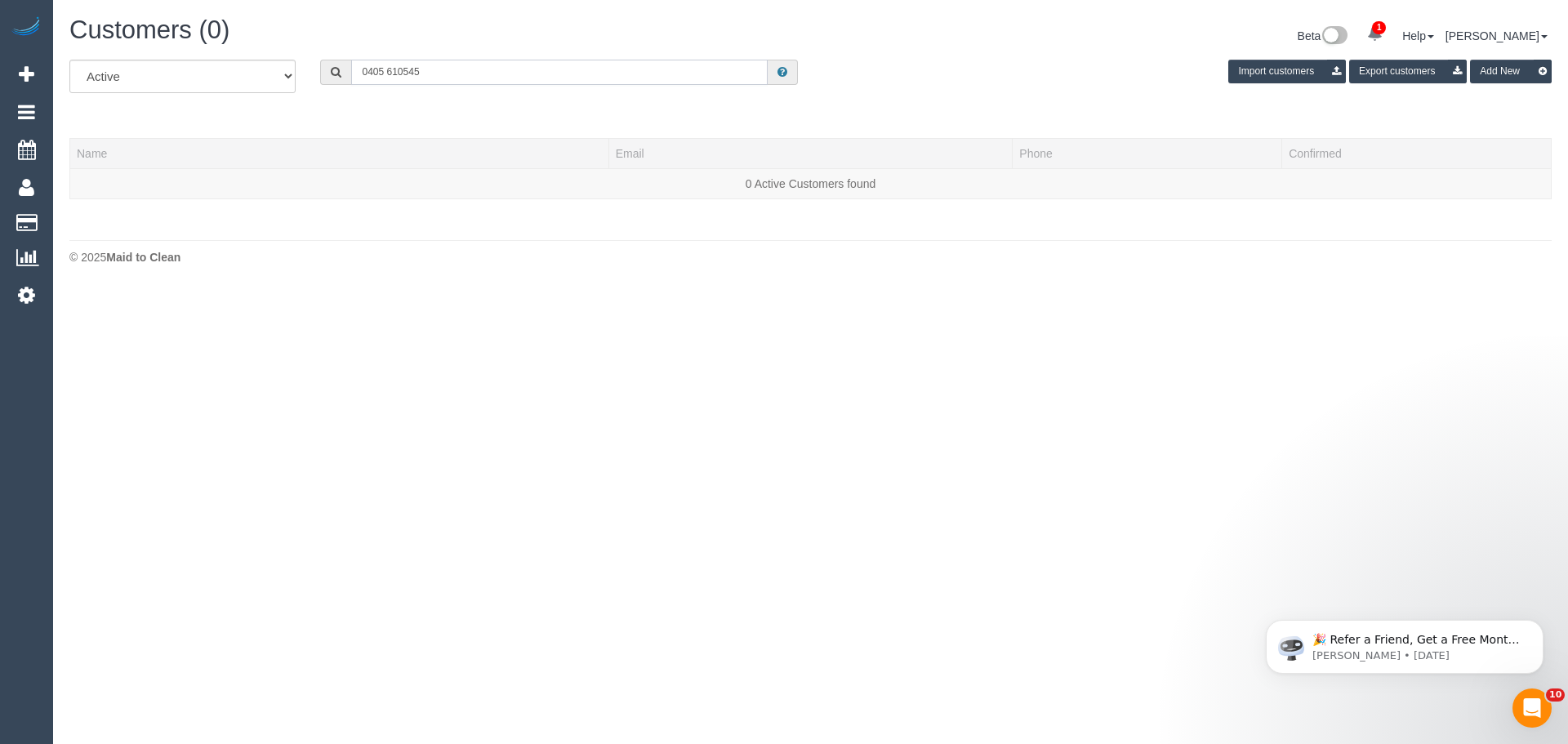
click at [400, 71] on input "0405 610545" at bounding box center [560, 72] width 417 height 25
click at [404, 73] on input "0405 610545" at bounding box center [560, 72] width 417 height 25
click at [433, 70] on input "0405 610 545" at bounding box center [560, 72] width 417 height 25
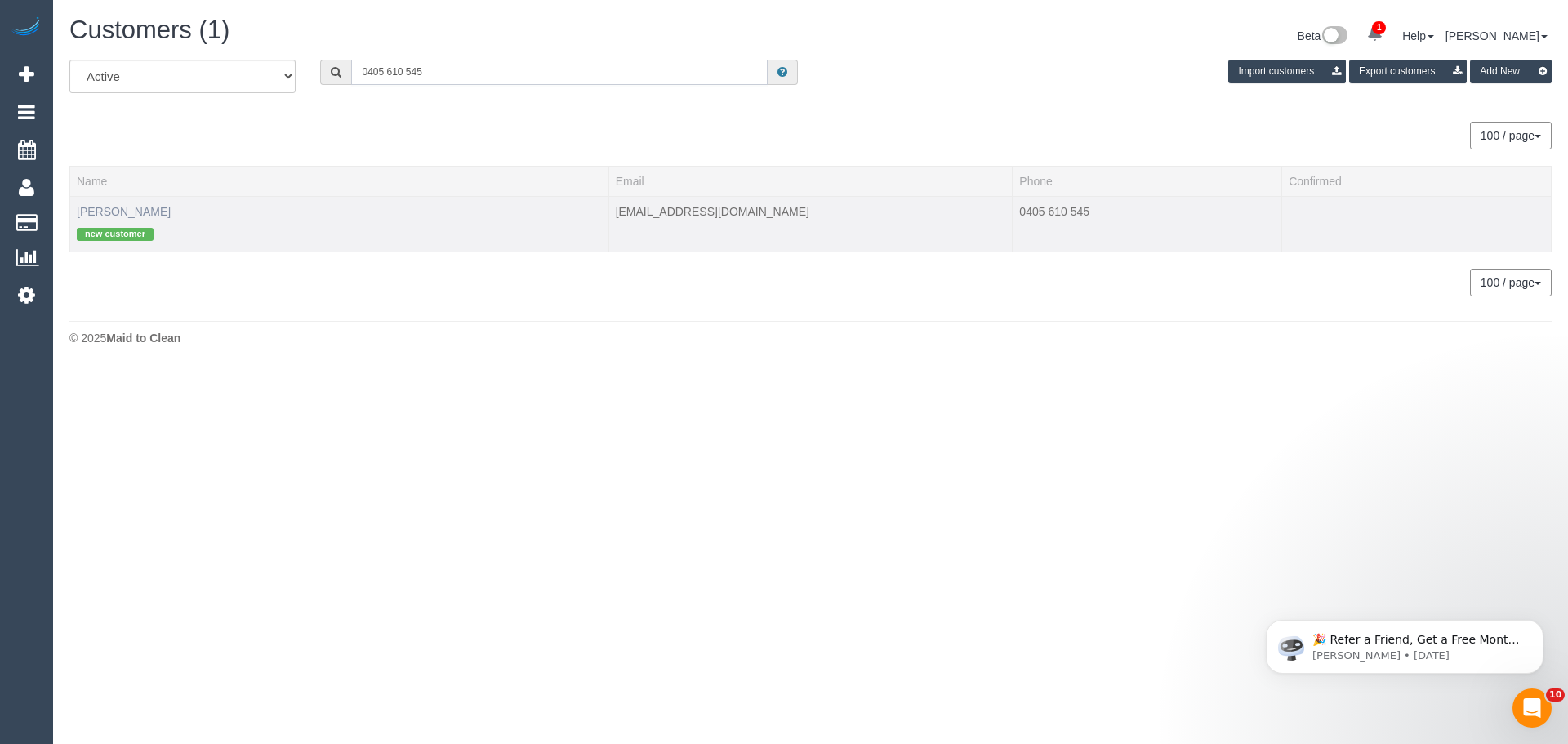
type input "0405 610 545"
click at [125, 215] on link "Angie Davidson" at bounding box center [123, 211] width 94 height 13
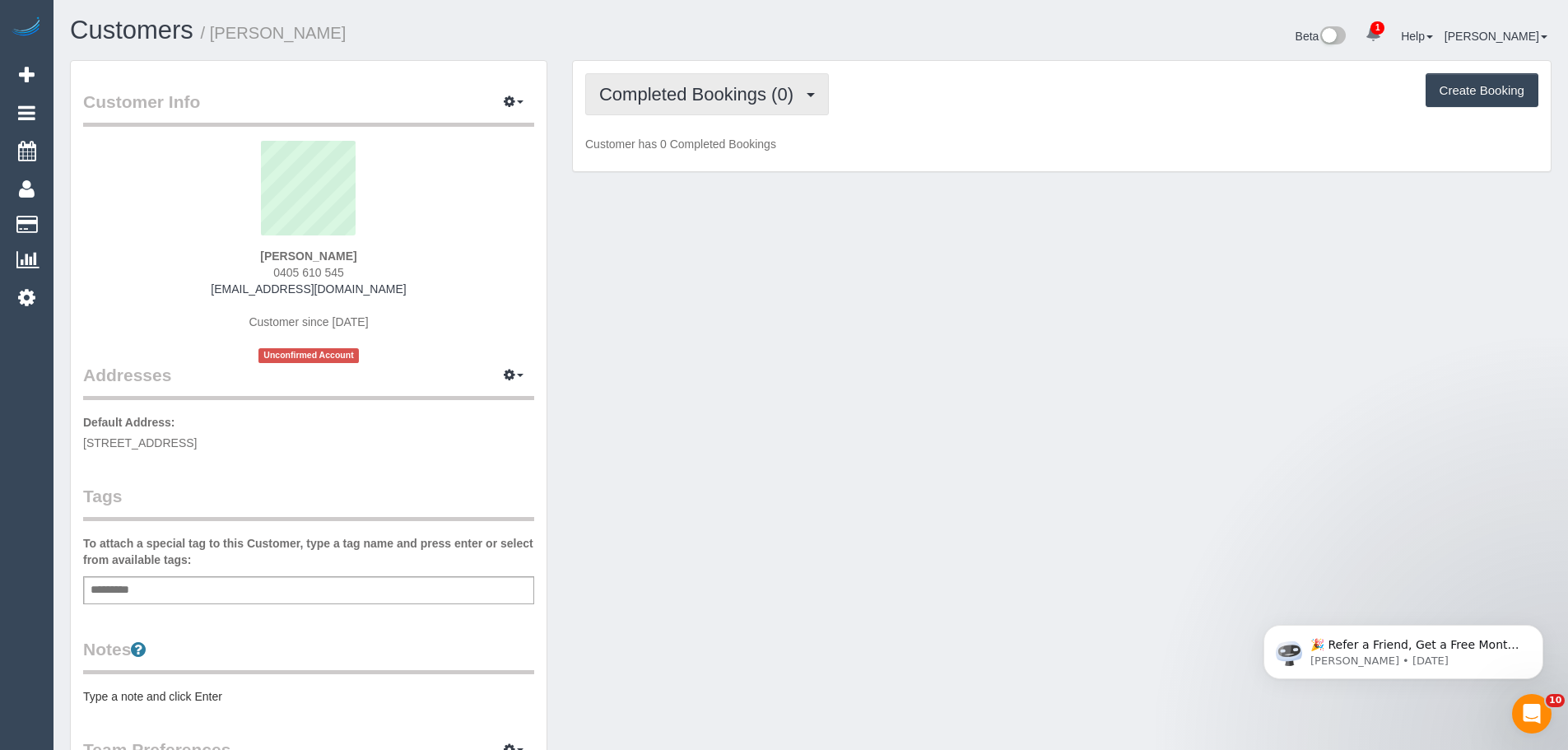
click at [709, 82] on button "Completed Bookings (0)" at bounding box center [707, 94] width 244 height 42
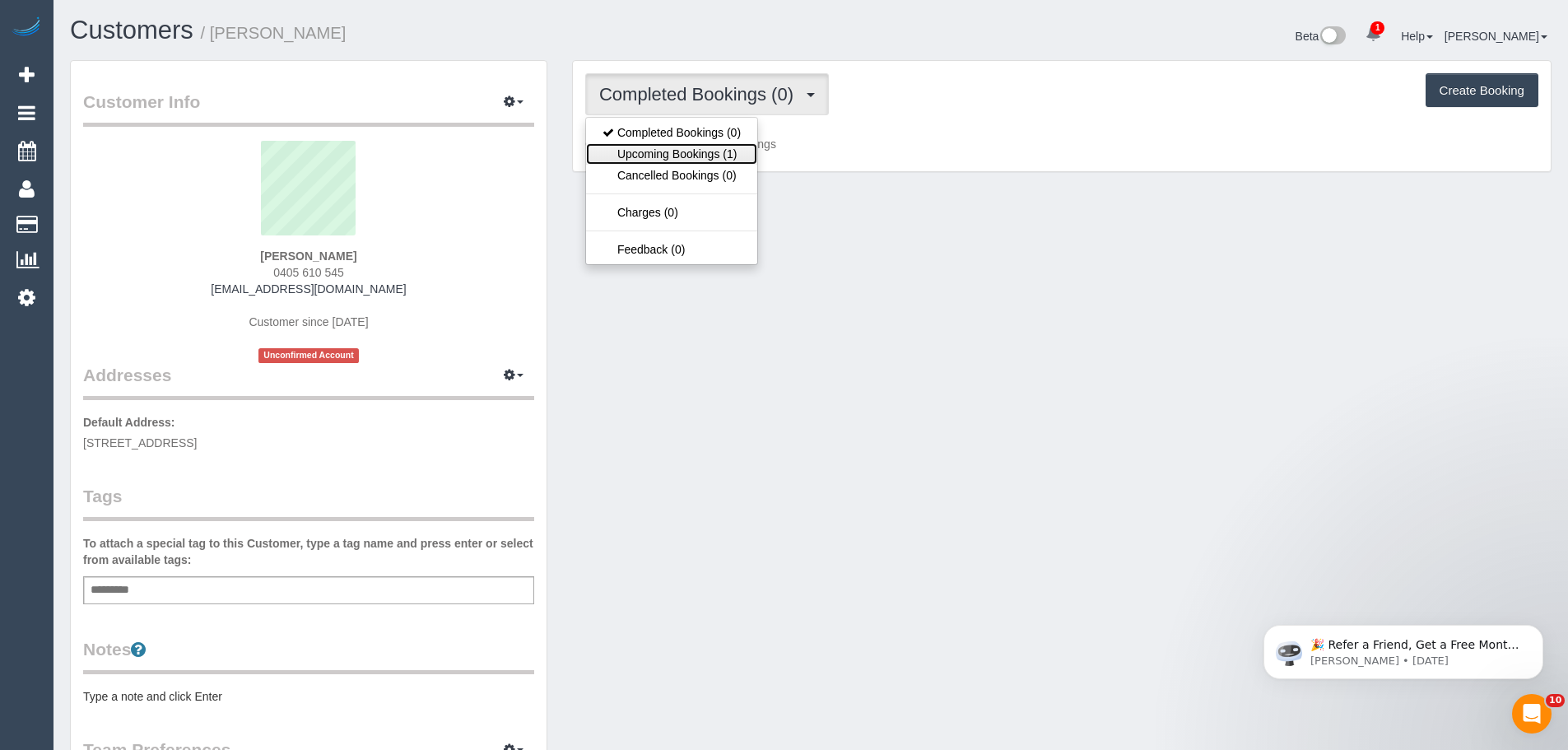
click at [704, 147] on link "Upcoming Bookings (1)" at bounding box center [671, 154] width 171 height 21
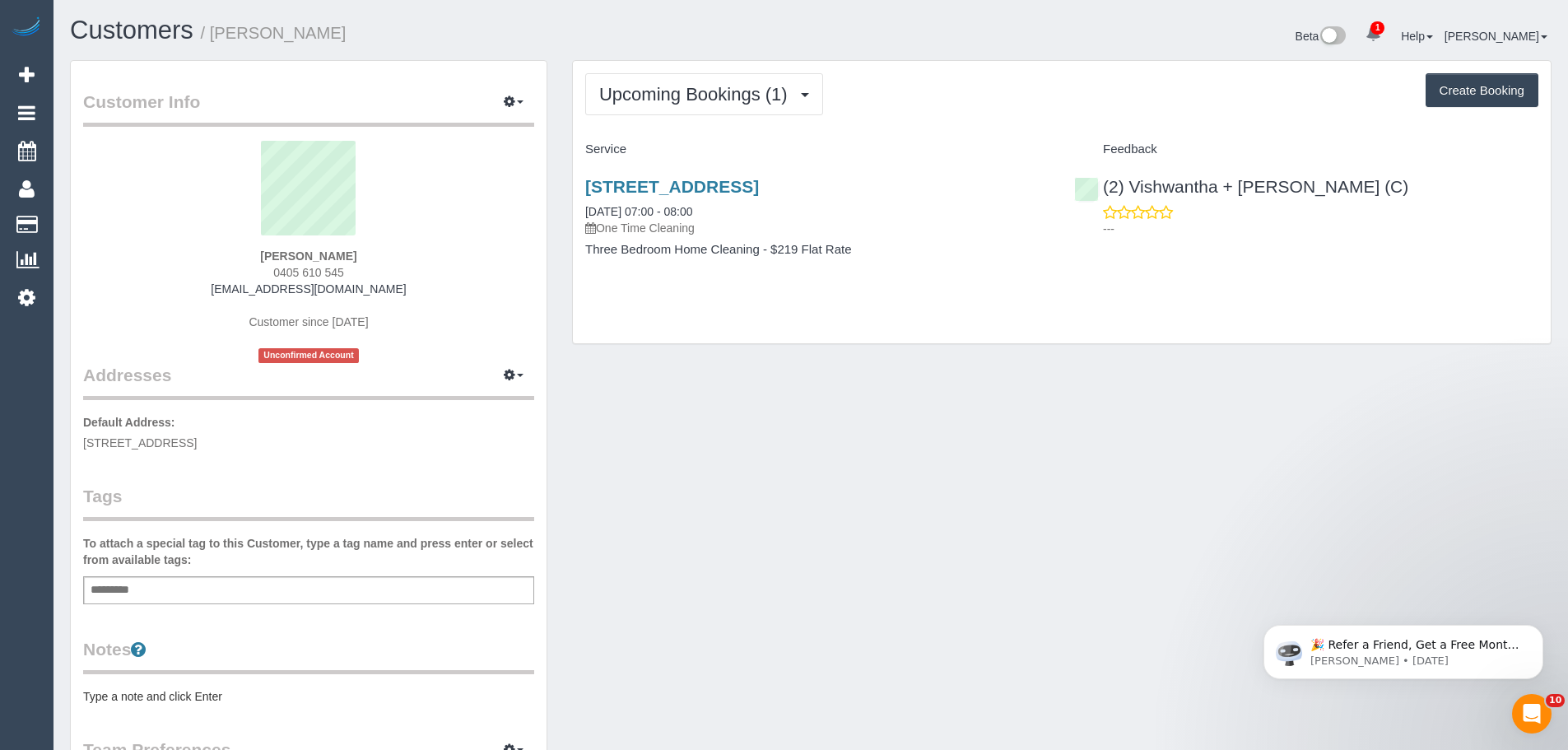
drag, startPoint x: 354, startPoint y: 271, endPoint x: 336, endPoint y: 267, distance: 18.4
click at [323, 267] on div "Angie Davidson 0405 610 545 angiefaydavidson@gmail.com Customer since 2025 Unco…" at bounding box center [308, 251] width 451 height 222
click at [522, 97] on button "button" at bounding box center [514, 102] width 41 height 26
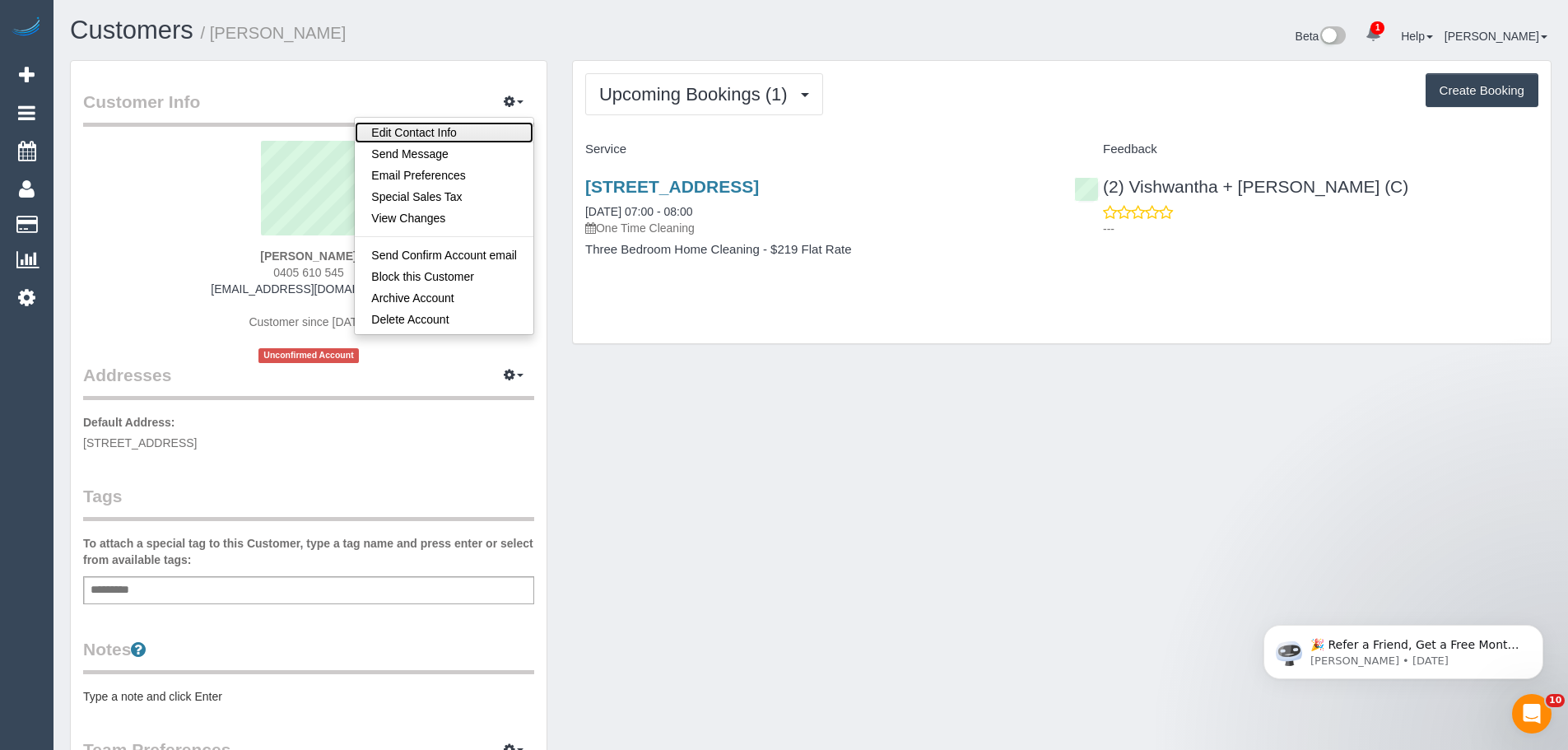
click at [430, 135] on link "Edit Contact Info" at bounding box center [445, 133] width 179 height 21
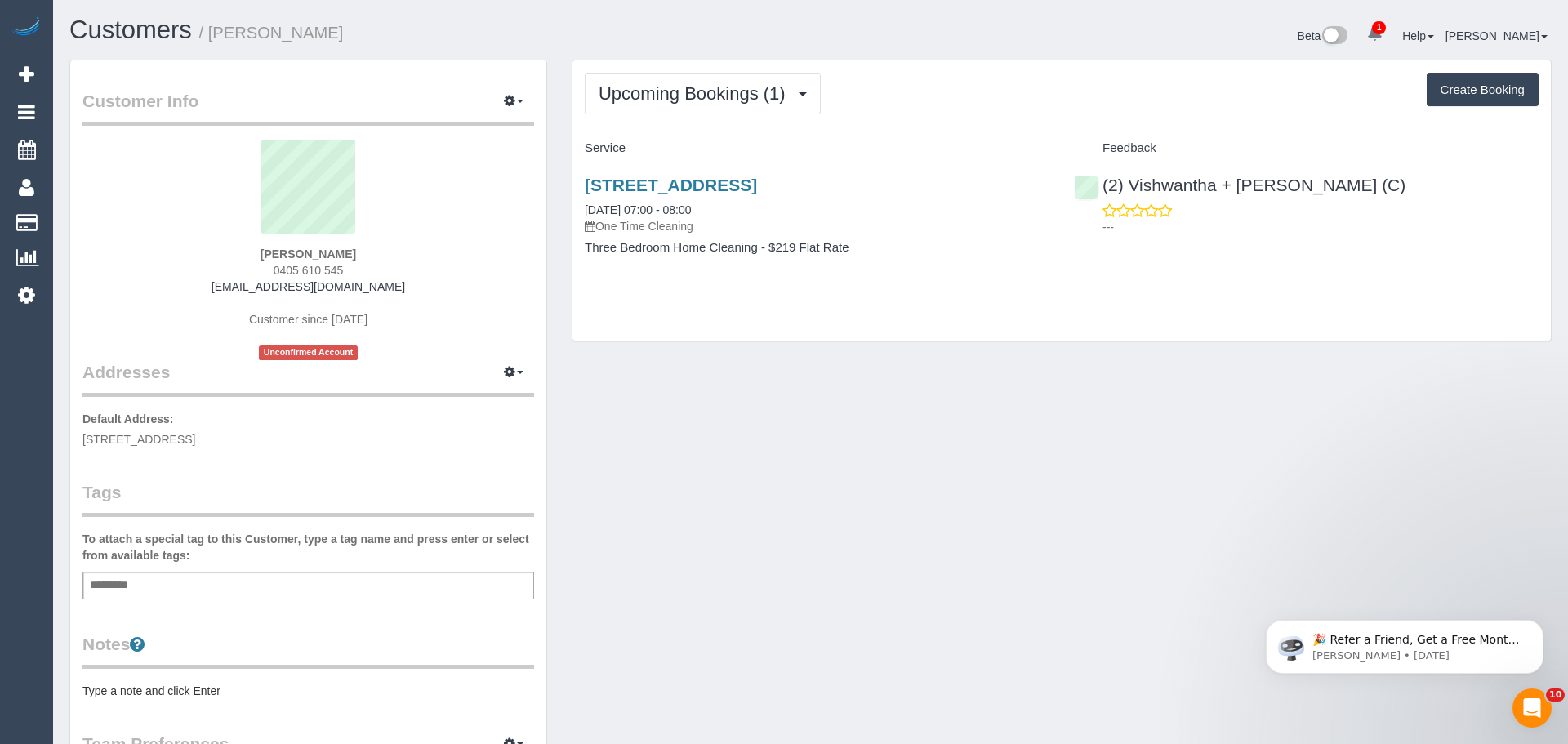
select select "WA"
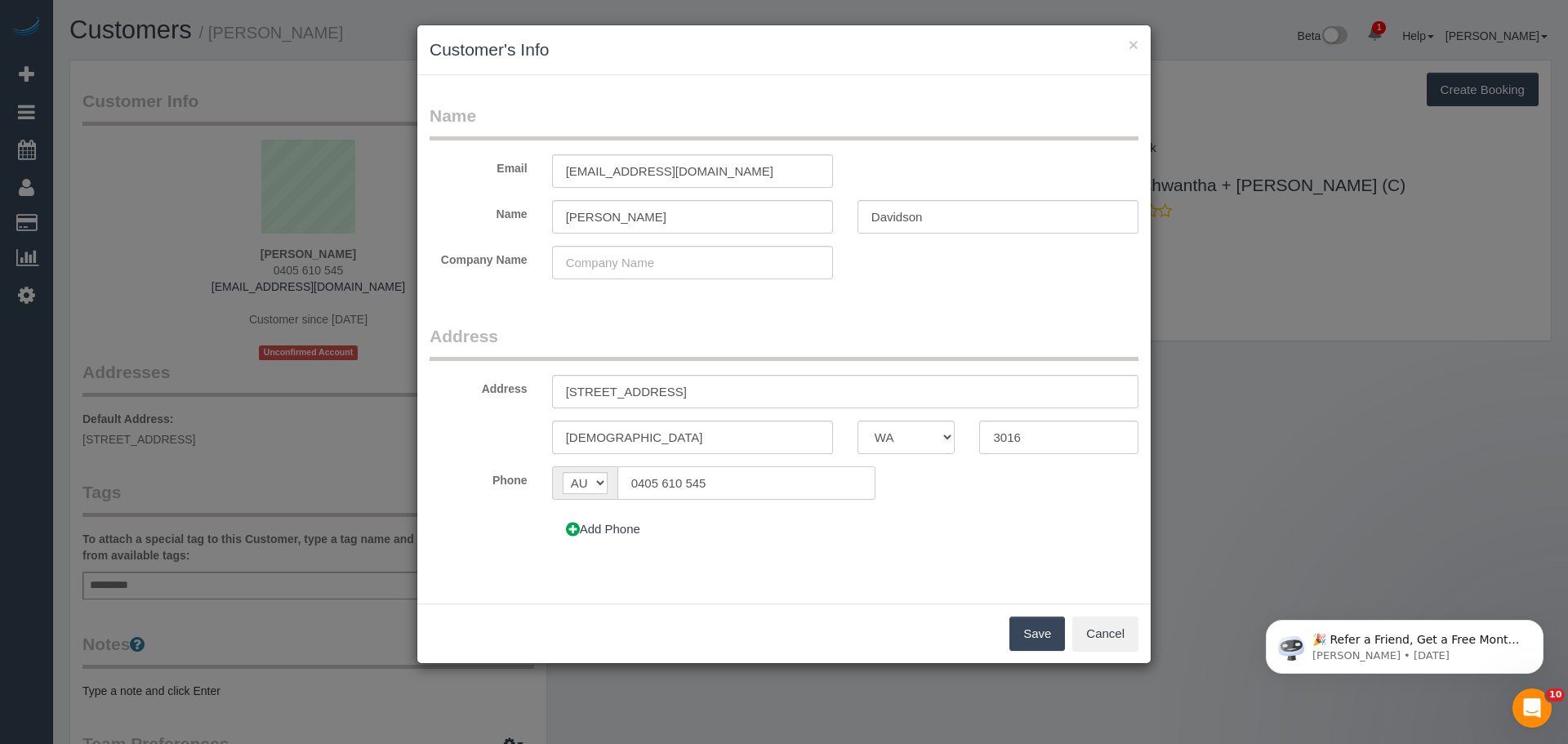
drag, startPoint x: 646, startPoint y: 482, endPoint x: 798, endPoint y: 480, distance: 152.0
click at [798, 480] on input "0405 610 545" at bounding box center [747, 483] width 258 height 33
type input "0431 163 046"
click at [1026, 627] on button "Save" at bounding box center [1037, 633] width 55 height 34
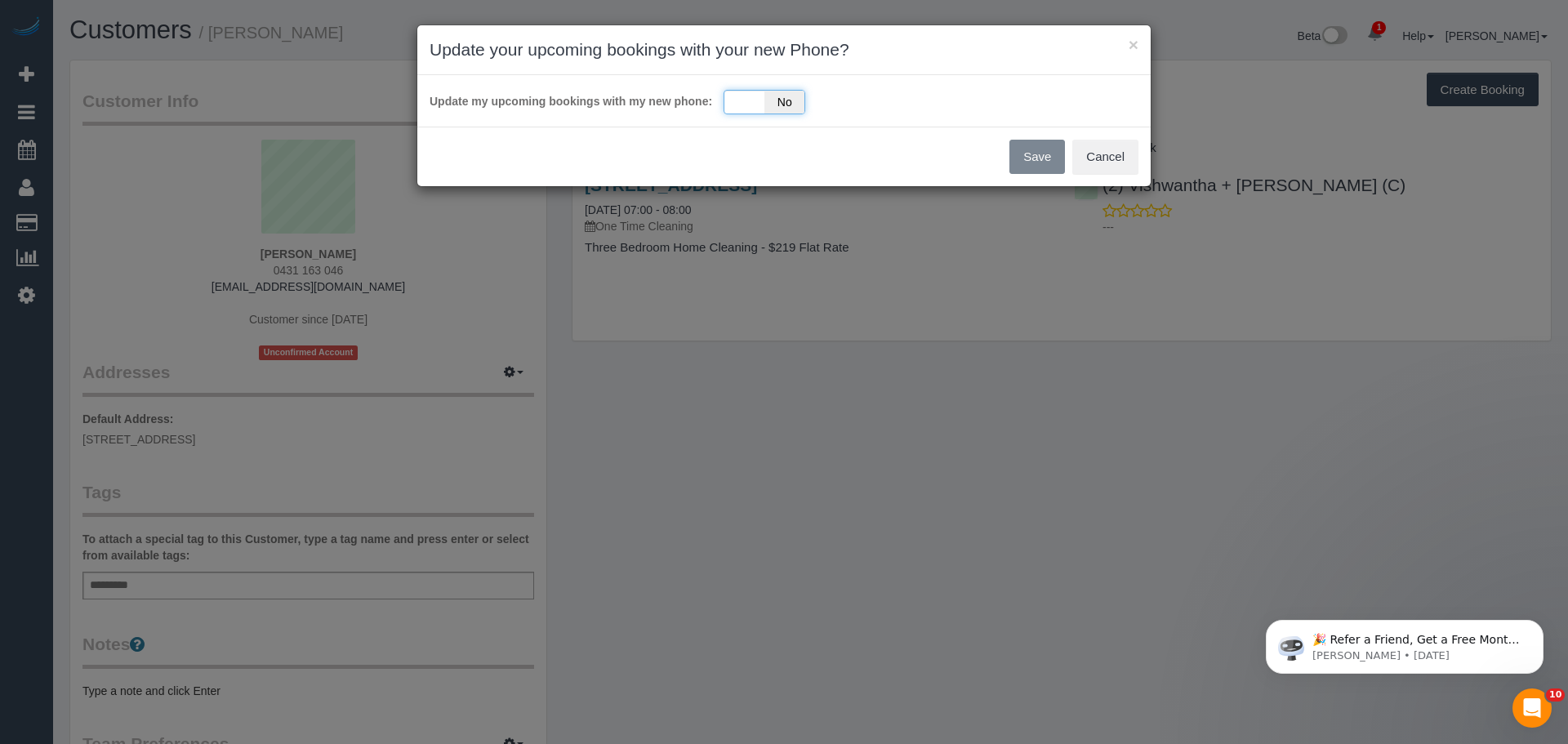
click at [754, 98] on div "Yes No" at bounding box center [764, 102] width 82 height 25
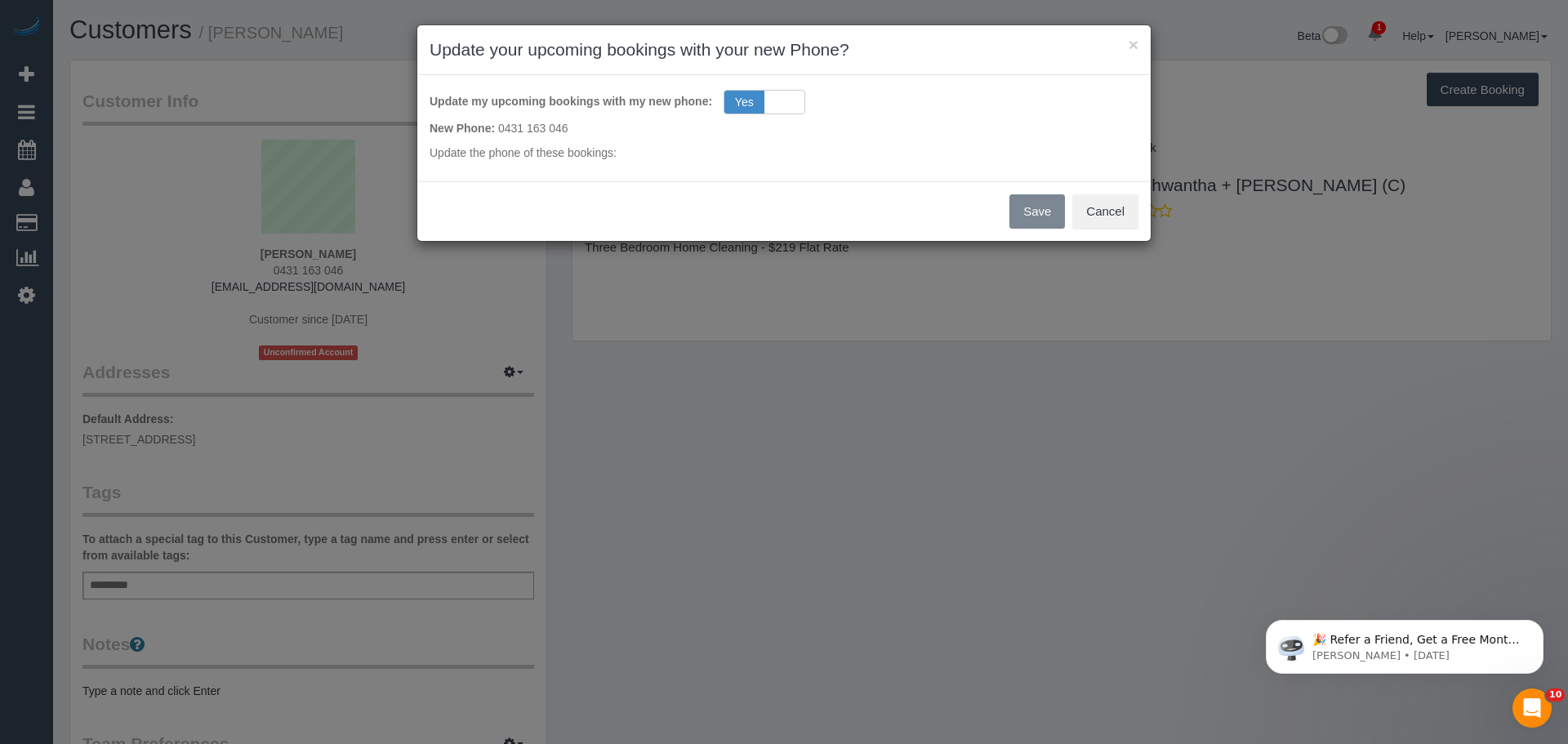
click at [1047, 212] on div "Save Cancel" at bounding box center [784, 211] width 734 height 60
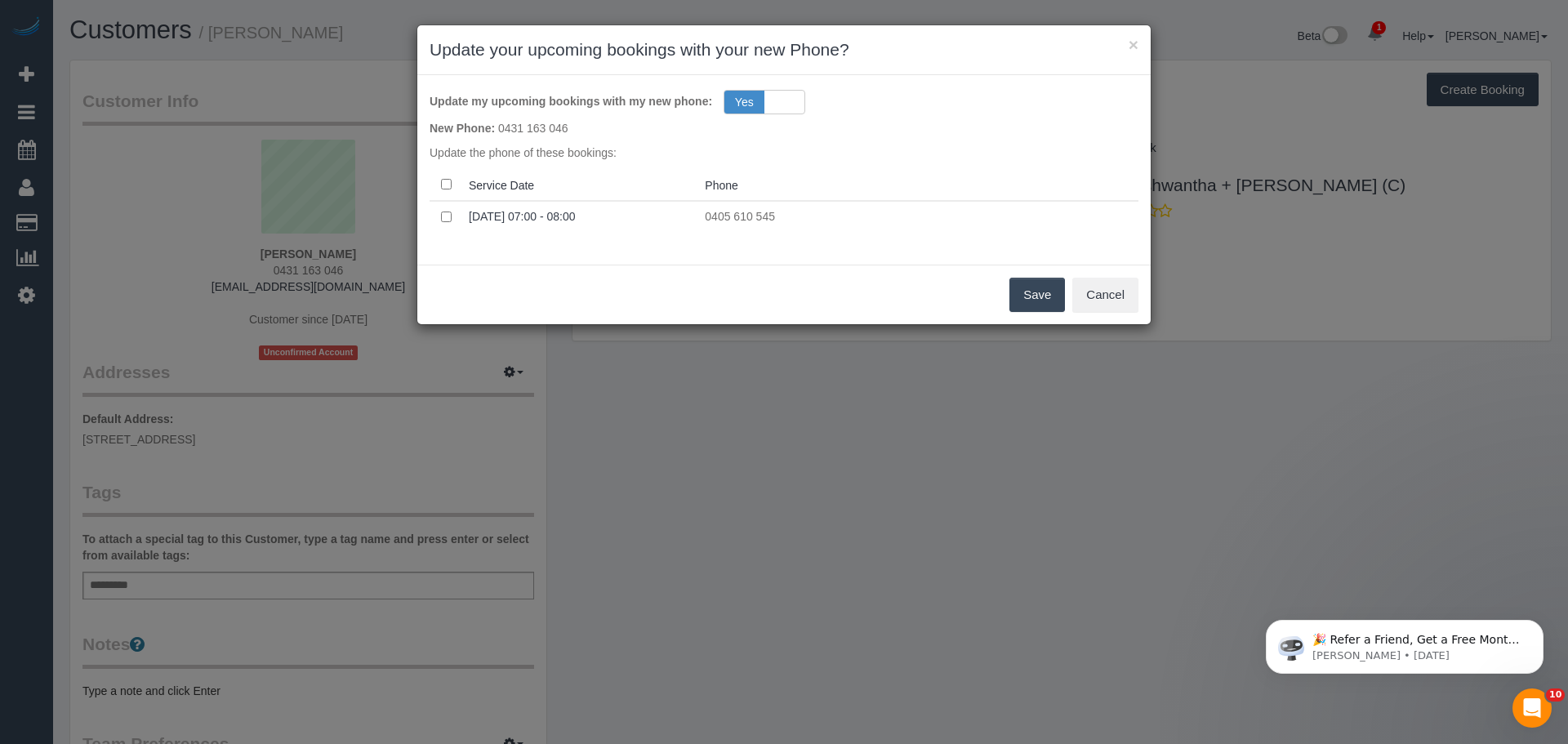
click at [1039, 290] on button "Save" at bounding box center [1037, 294] width 55 height 34
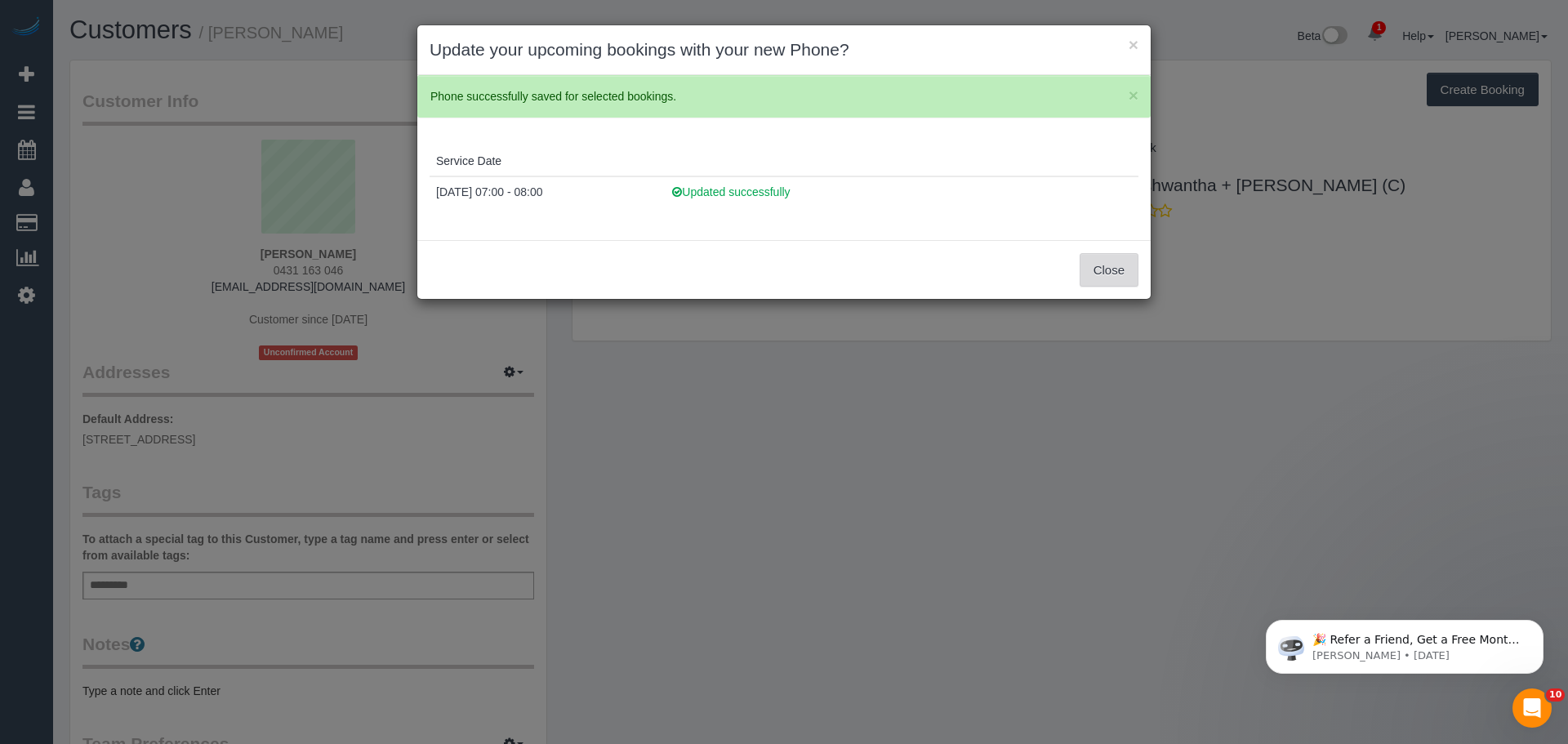
click at [1109, 271] on button "Close" at bounding box center [1109, 270] width 59 height 34
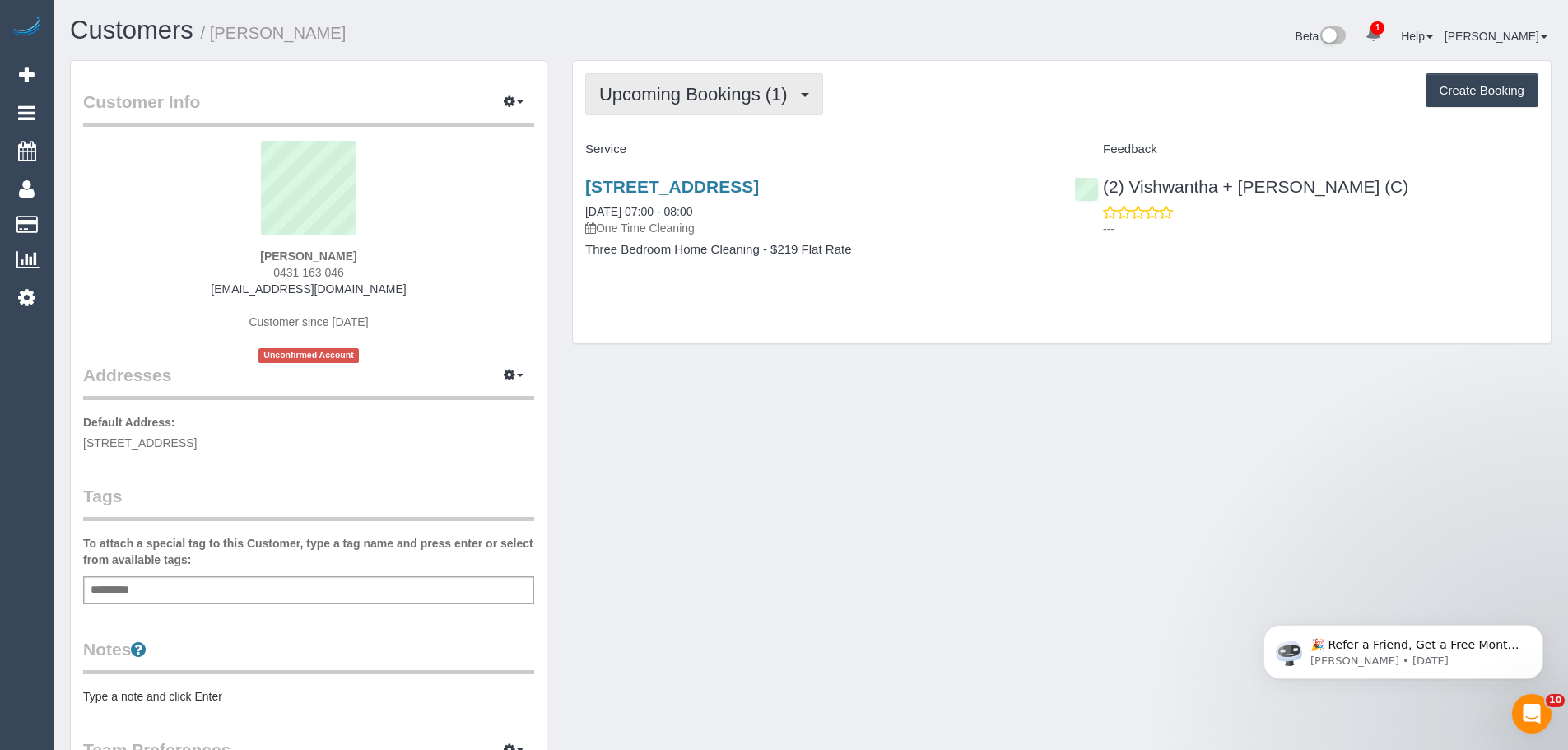
click at [726, 97] on span "Upcoming Bookings (1)" at bounding box center [698, 94] width 197 height 20
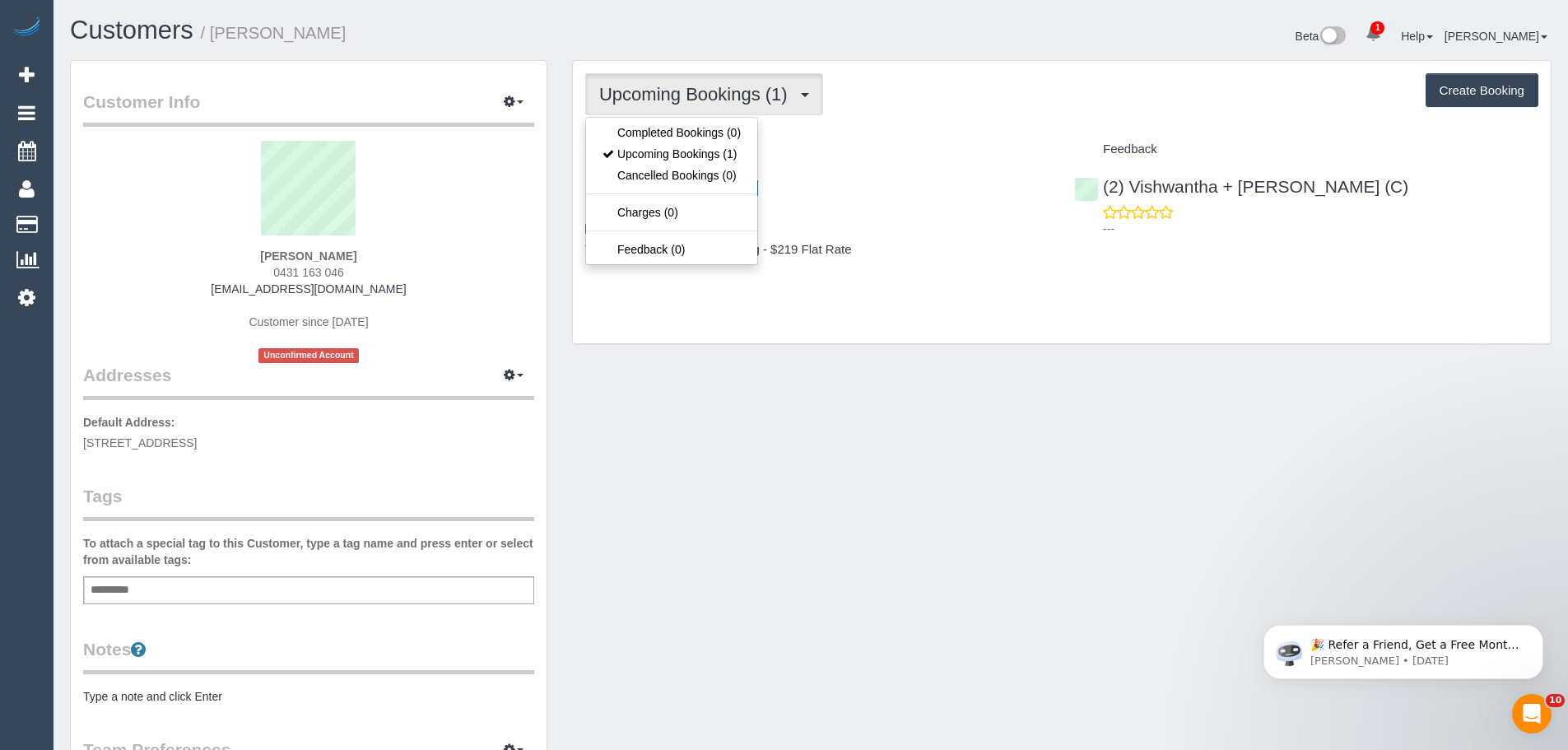
click at [927, 112] on div "Upcoming Bookings (1) Completed Bookings (0) Upcoming Bookings (1) Cancelled Bo…" at bounding box center [1062, 94] width 953 height 42
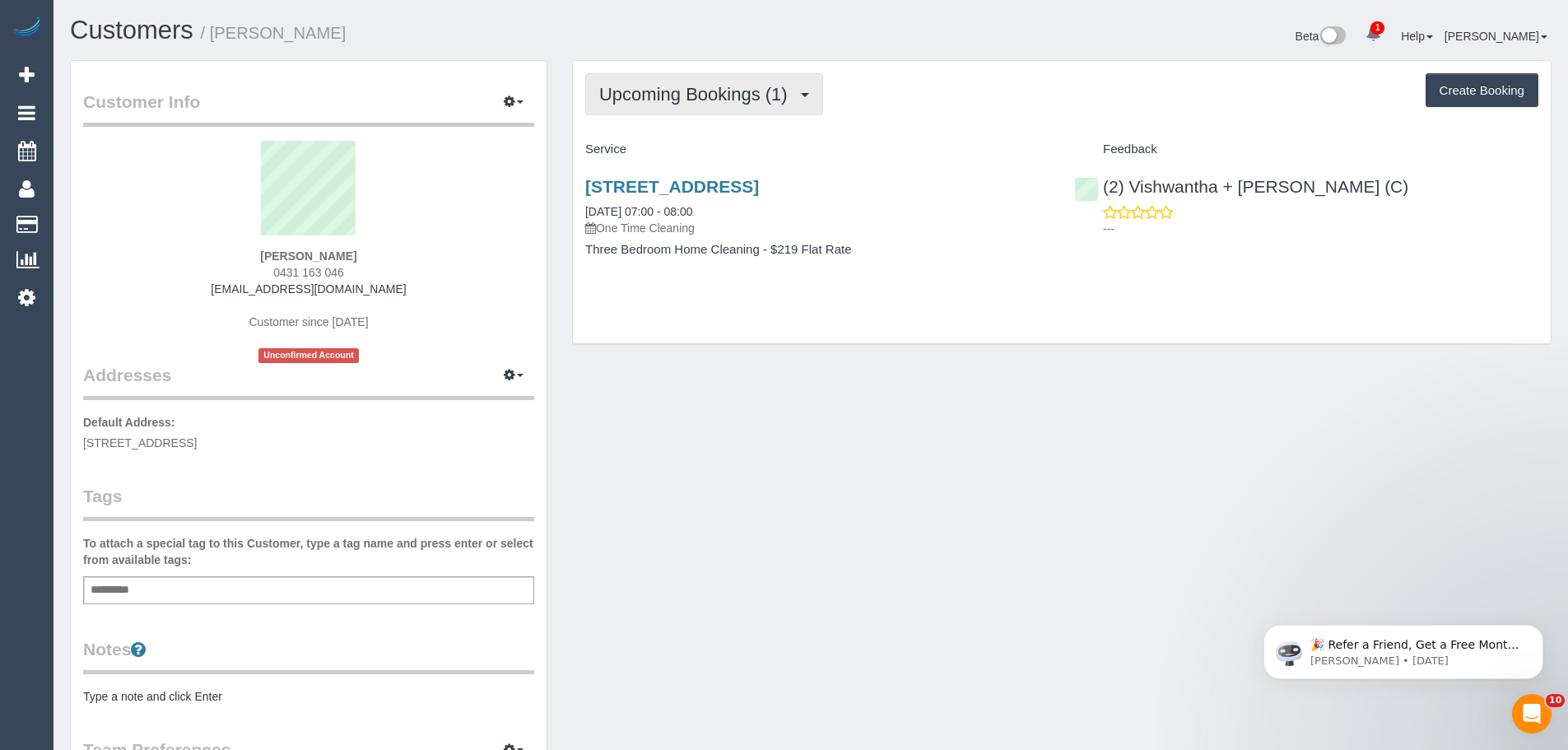
click at [757, 96] on span "Upcoming Bookings (1)" at bounding box center [698, 94] width 197 height 20
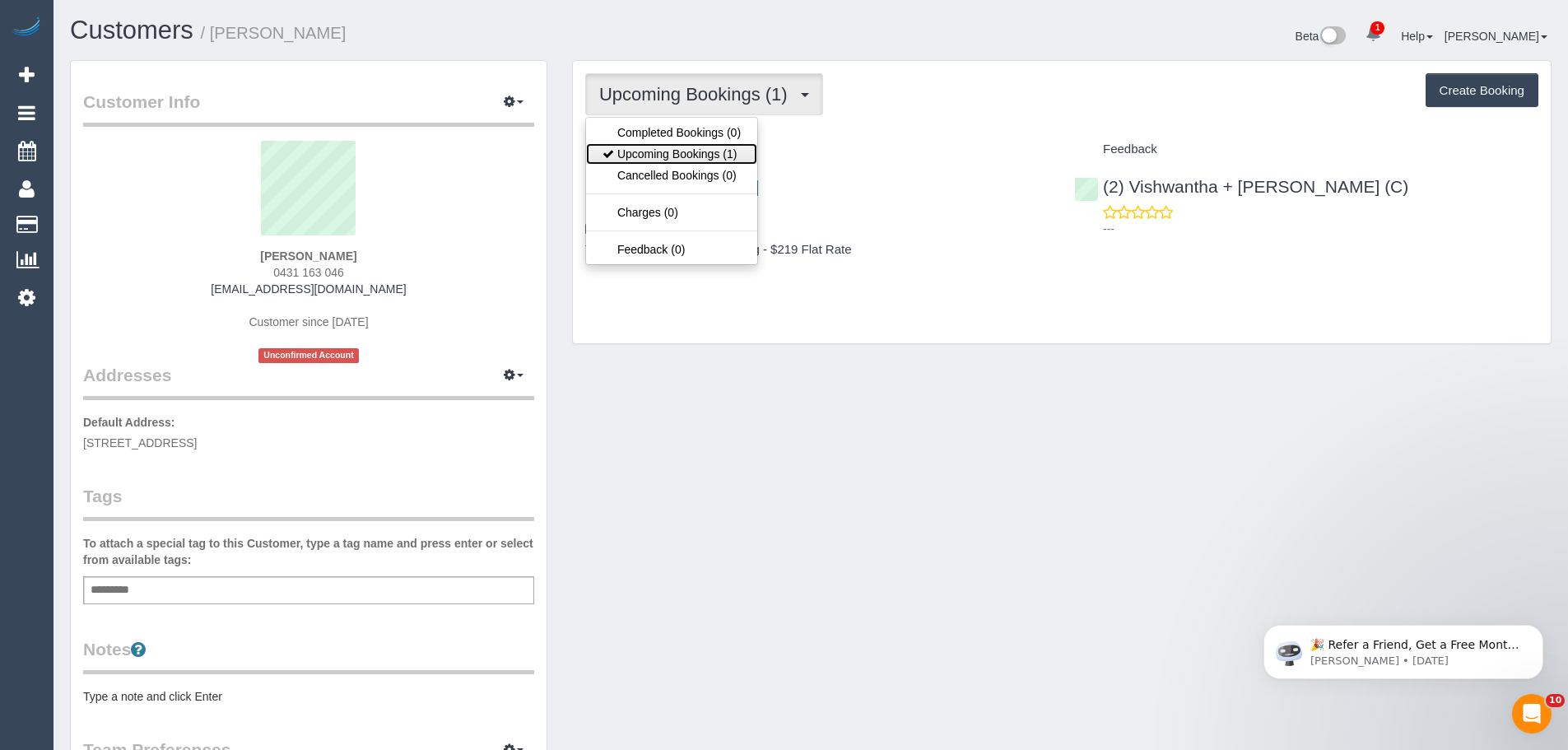
click at [654, 155] on link "Upcoming Bookings (1)" at bounding box center [671, 154] width 171 height 21
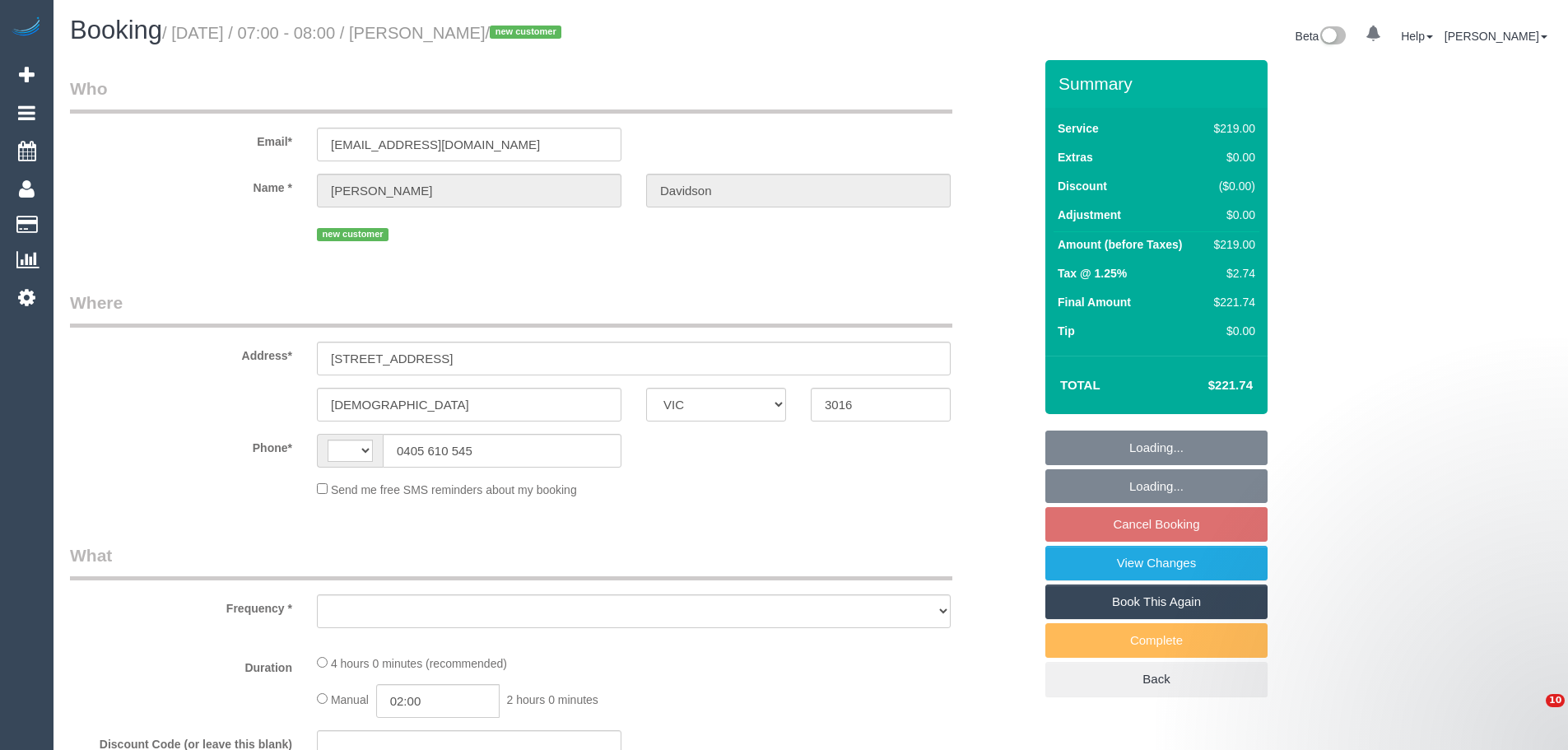
select select "VIC"
select select "object:299"
select select "string:AU"
select select "string:stripe-pm_1S3tRb2GScqysDRVJU7IJ1uf"
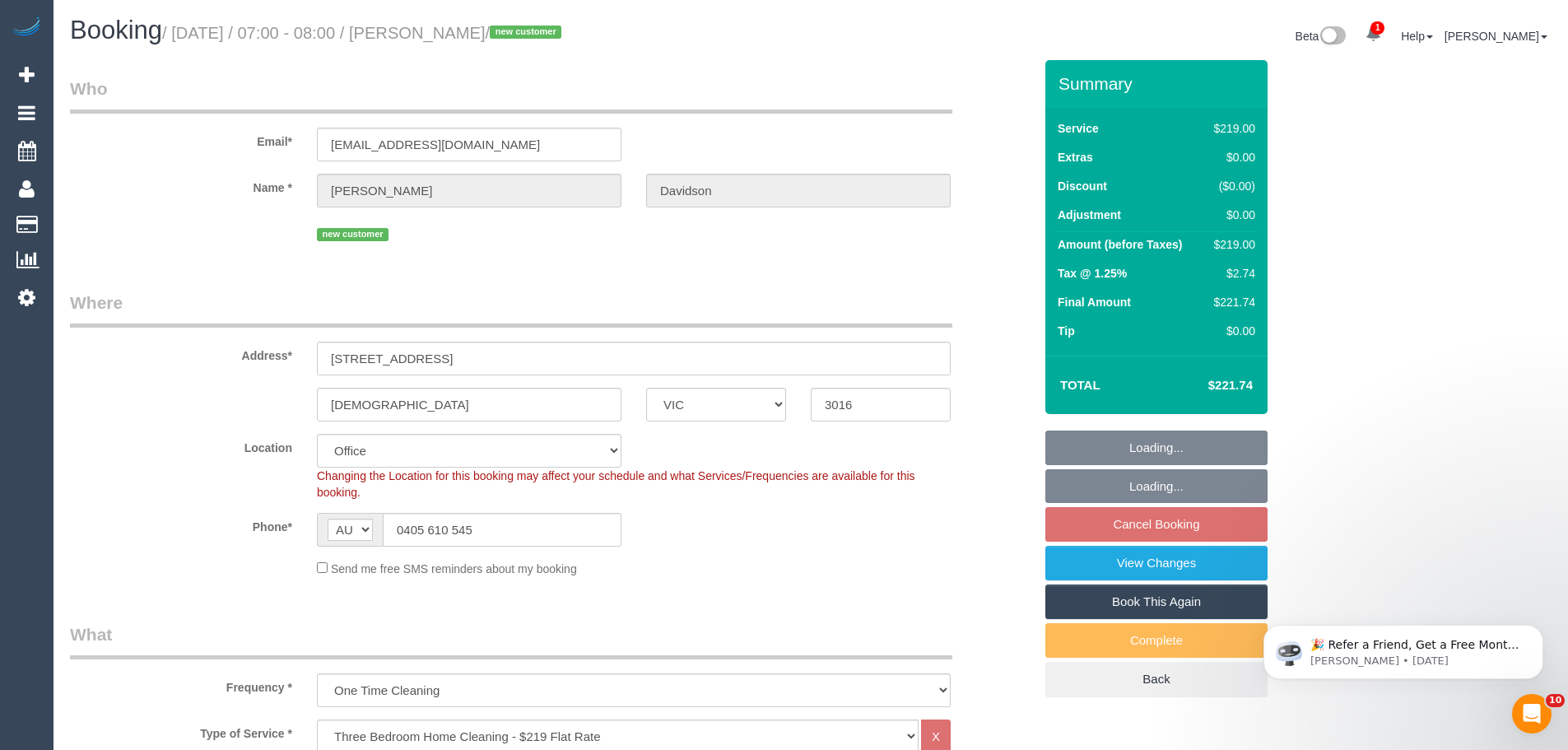
select select "number:28"
select select "number:14"
select select "number:19"
select select "number:36"
select select "object:816"
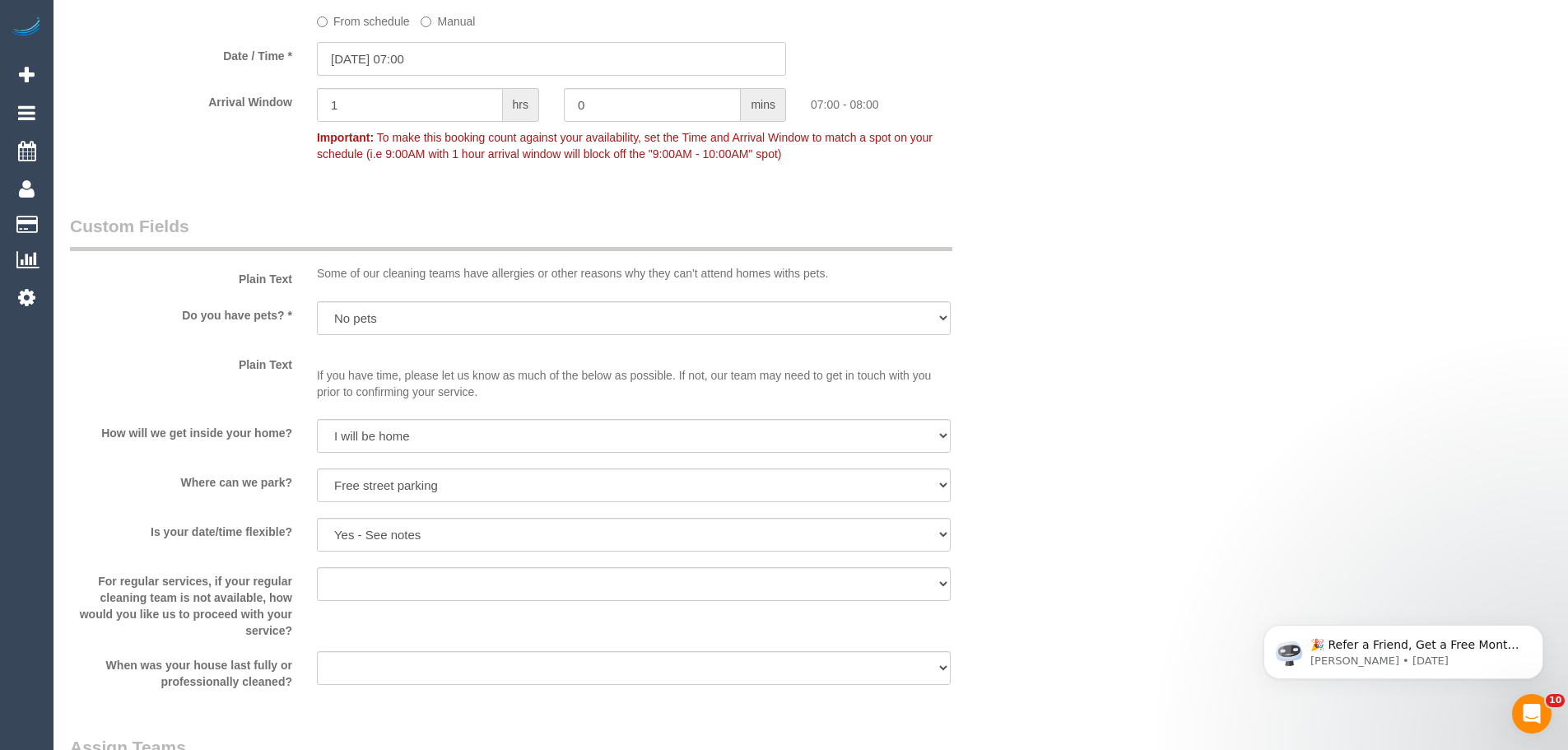
scroll to position [1892, 0]
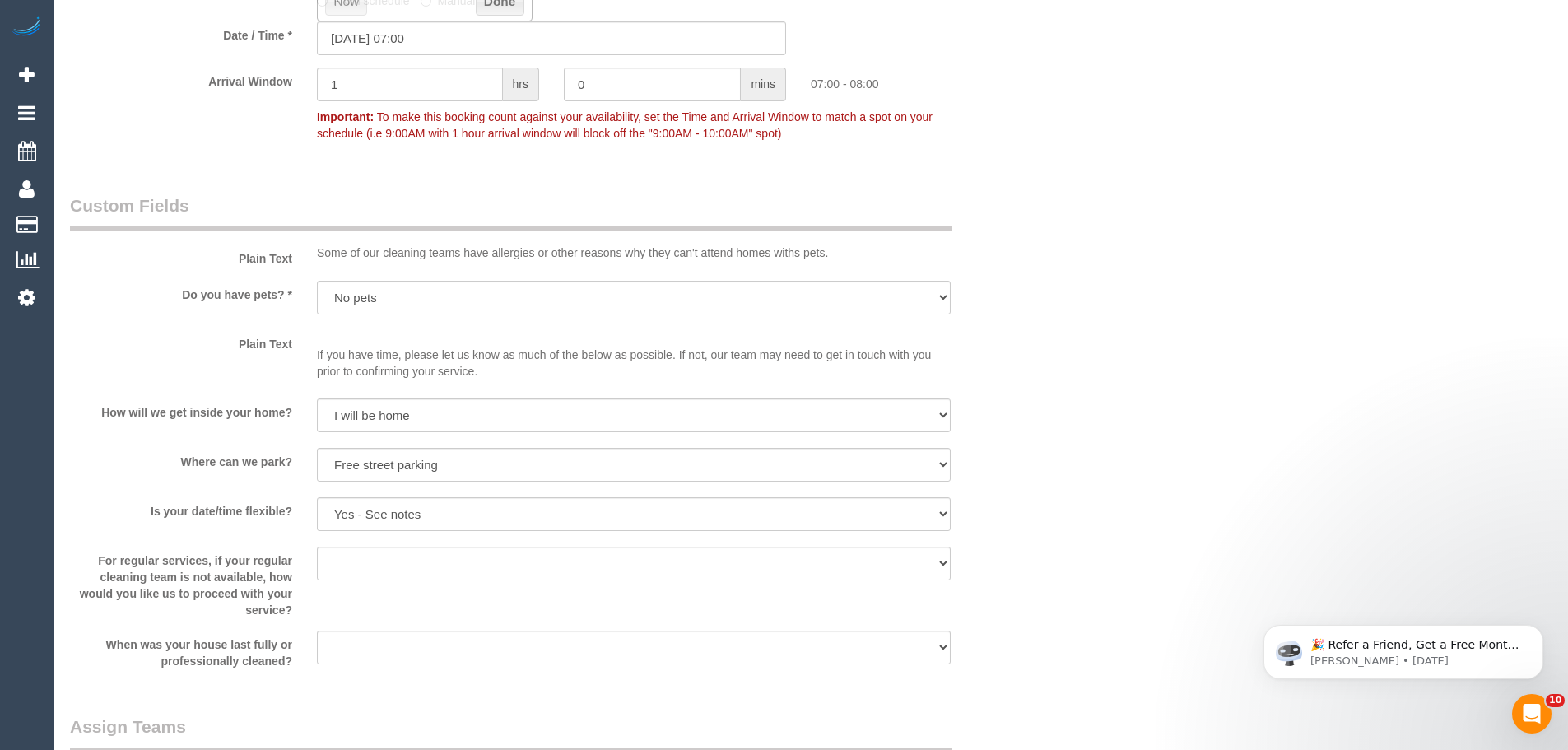
drag, startPoint x: 570, startPoint y: 448, endPoint x: 1157, endPoint y: 291, distance: 607.6
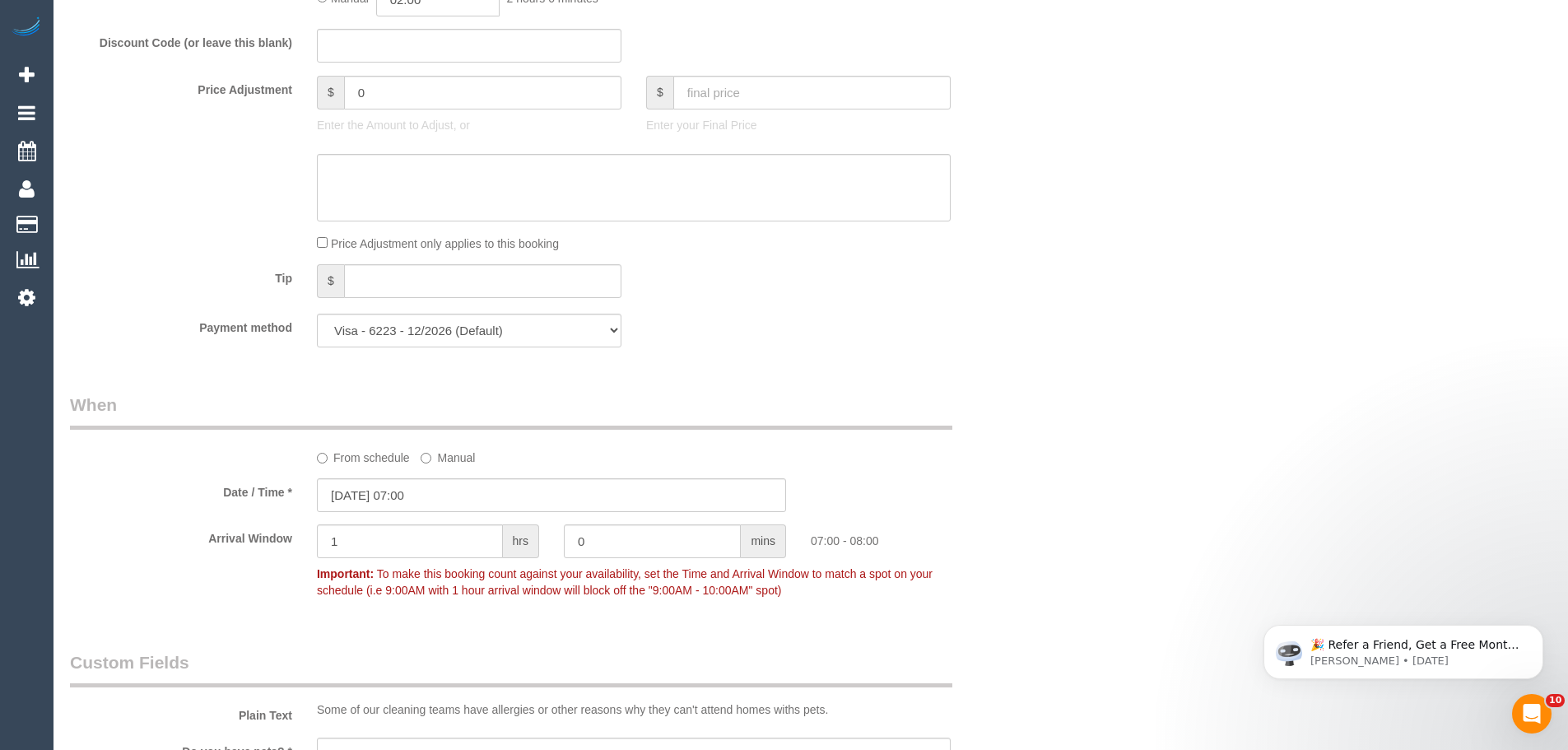
scroll to position [1461, 0]
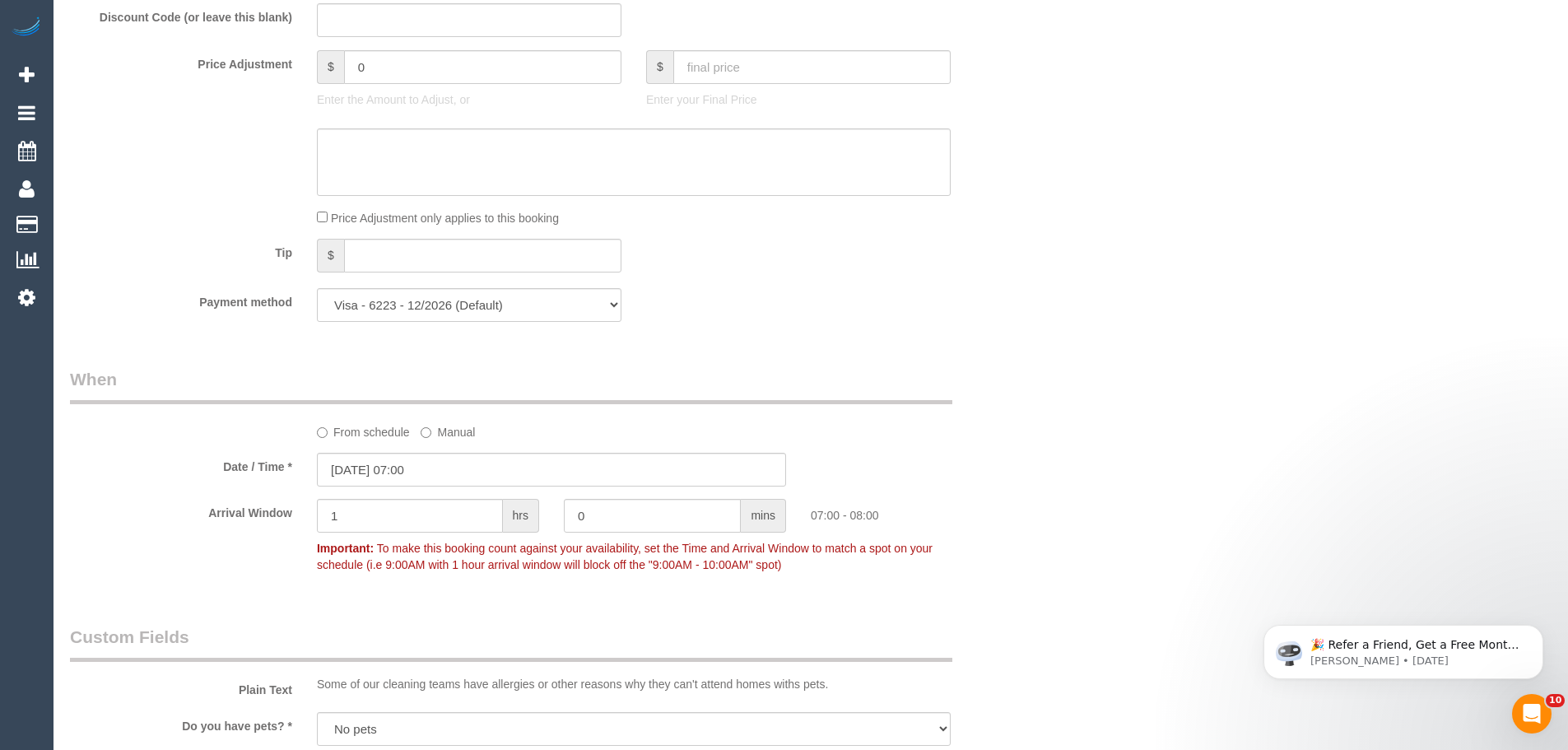
click at [344, 433] on label "From schedule" at bounding box center [363, 429] width 93 height 22
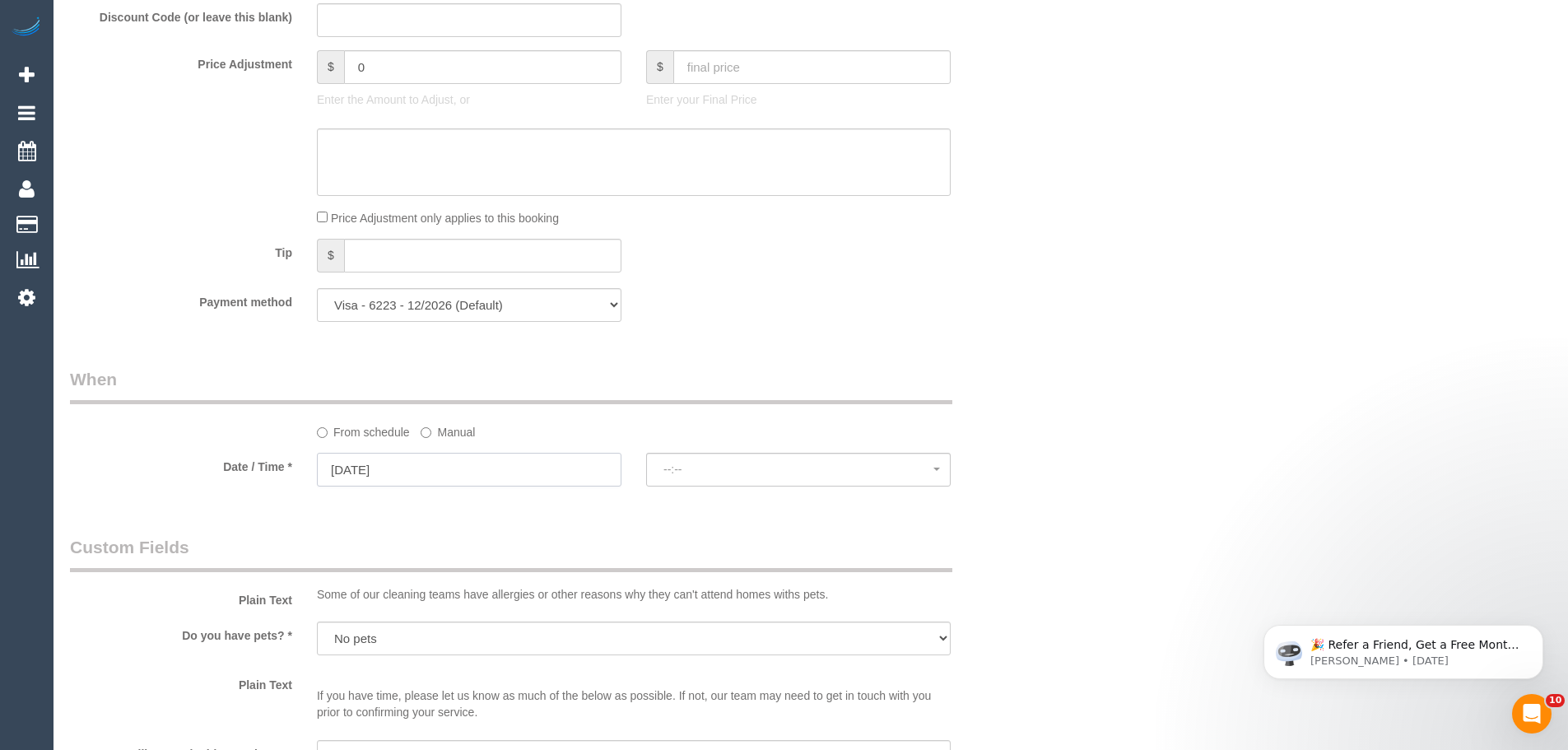
click at [345, 474] on input "[DATE]" at bounding box center [470, 469] width 305 height 34
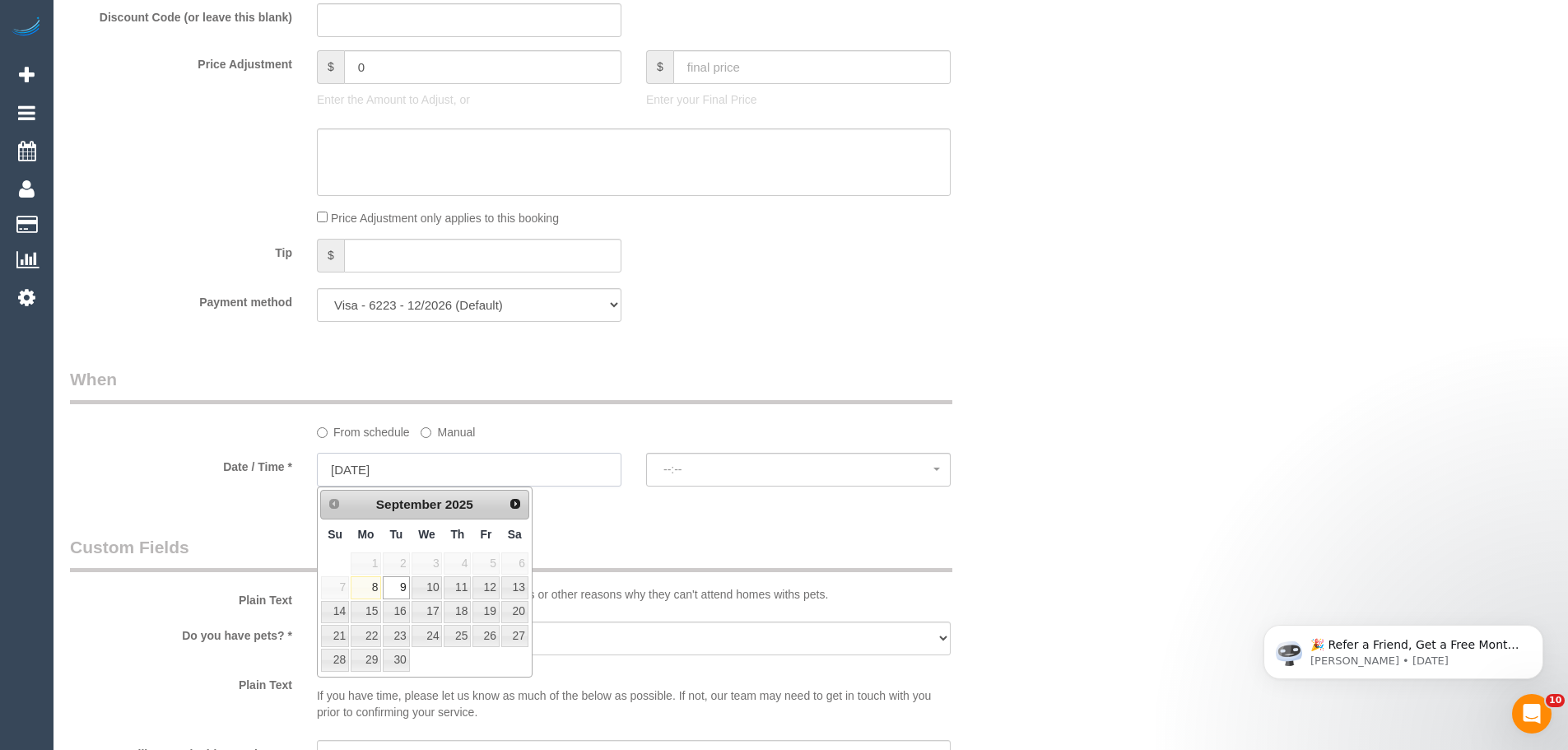
select select "spot6"
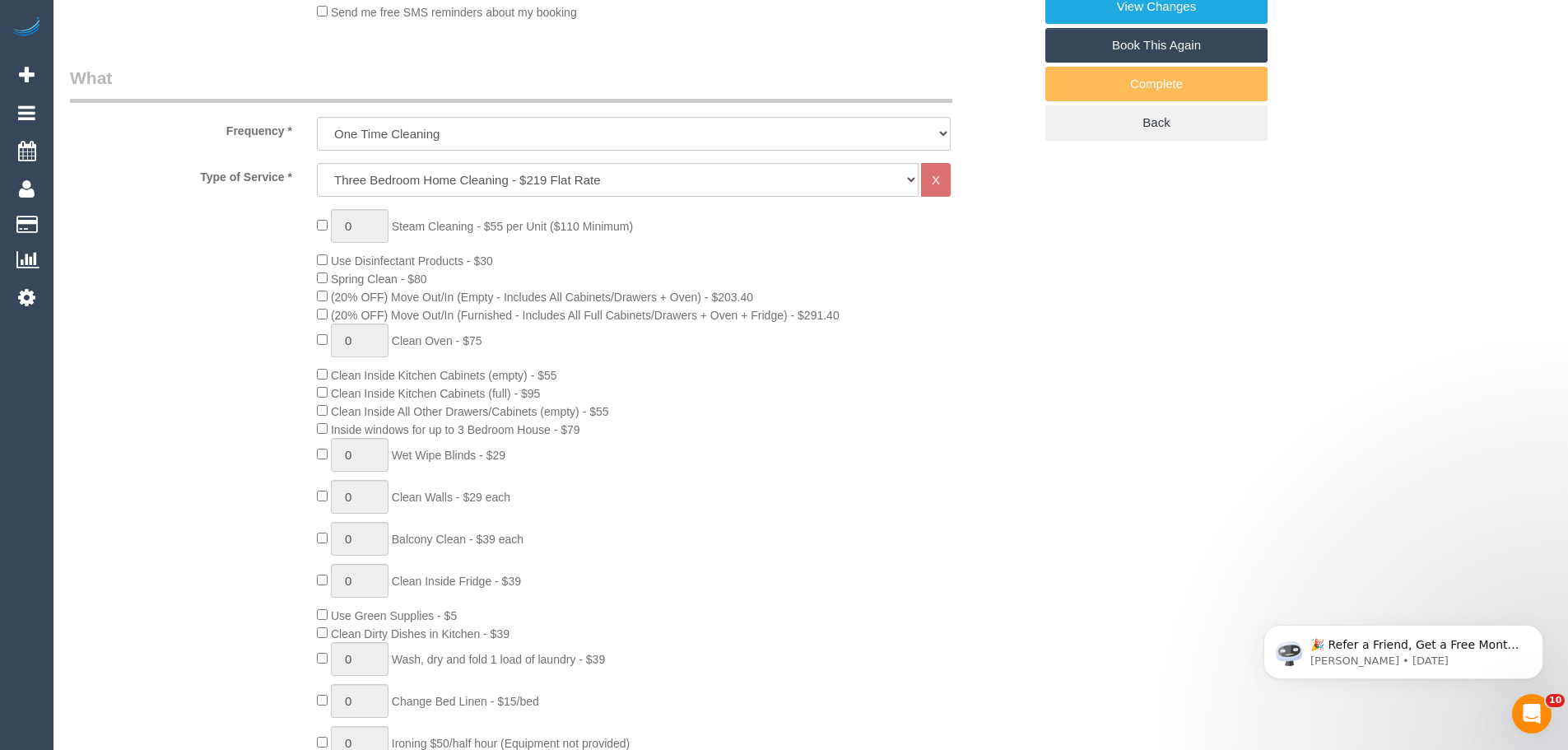
scroll to position [63, 0]
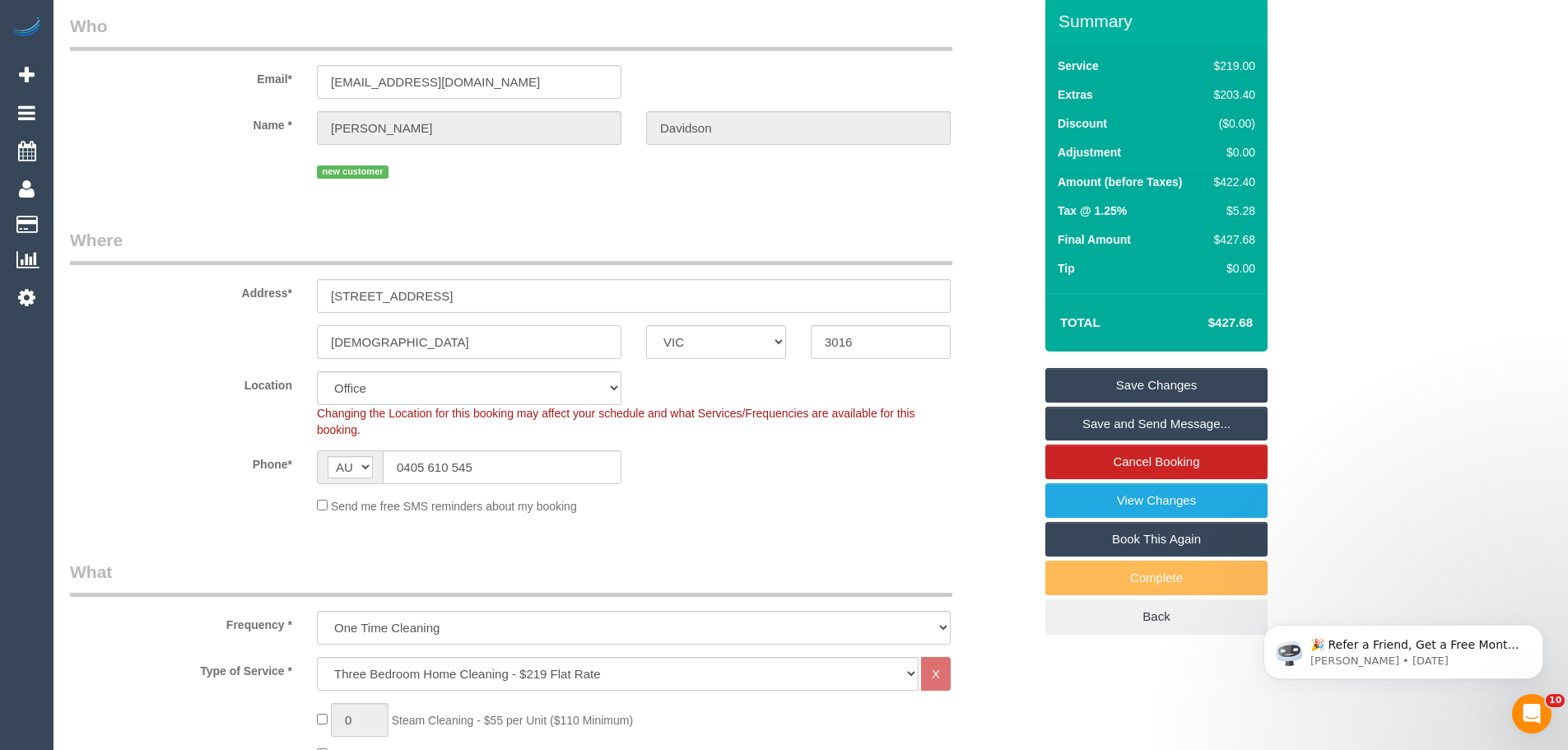
click at [439, 334] on input "[DEMOGRAPHIC_DATA]" at bounding box center [470, 342] width 305 height 34
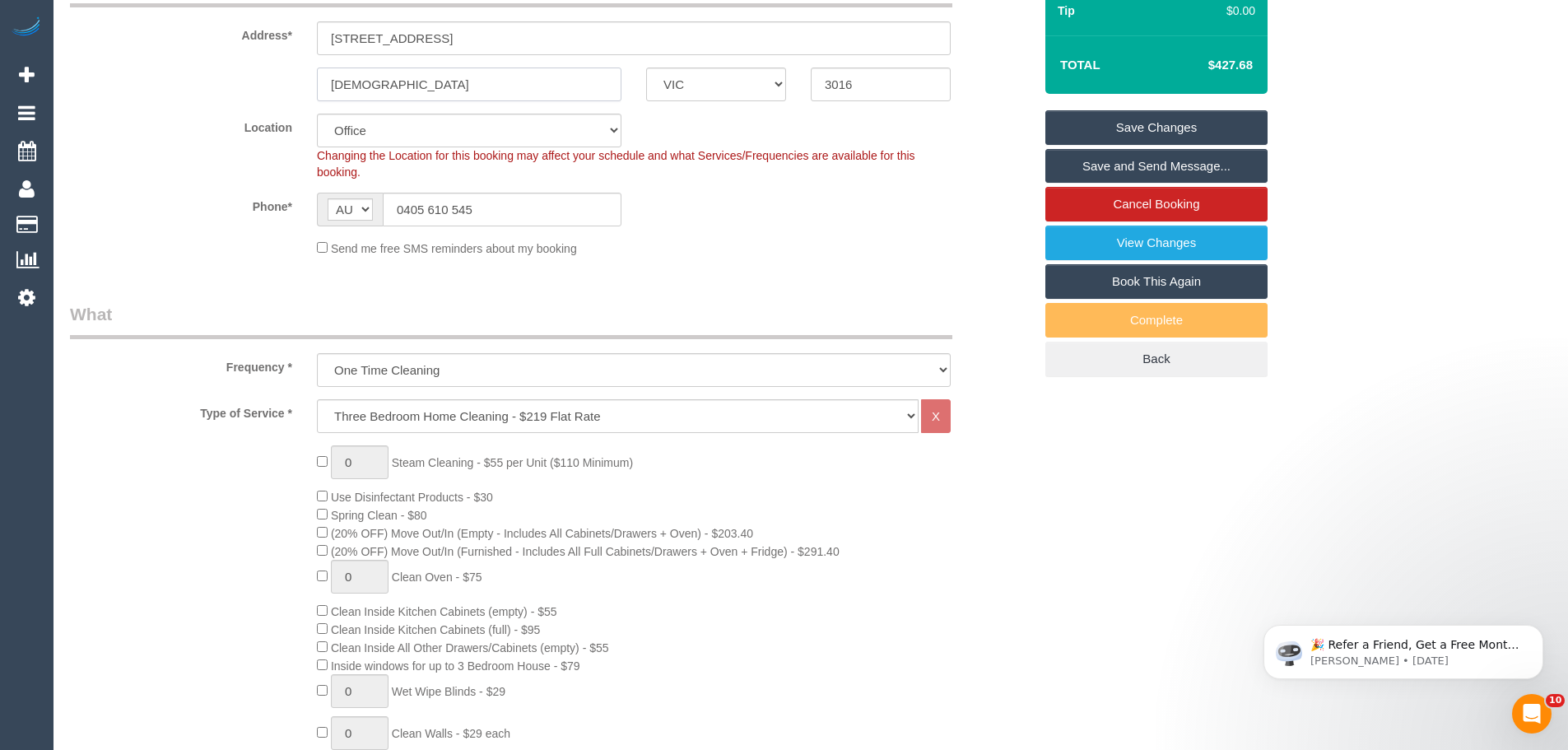
scroll to position [227, 0]
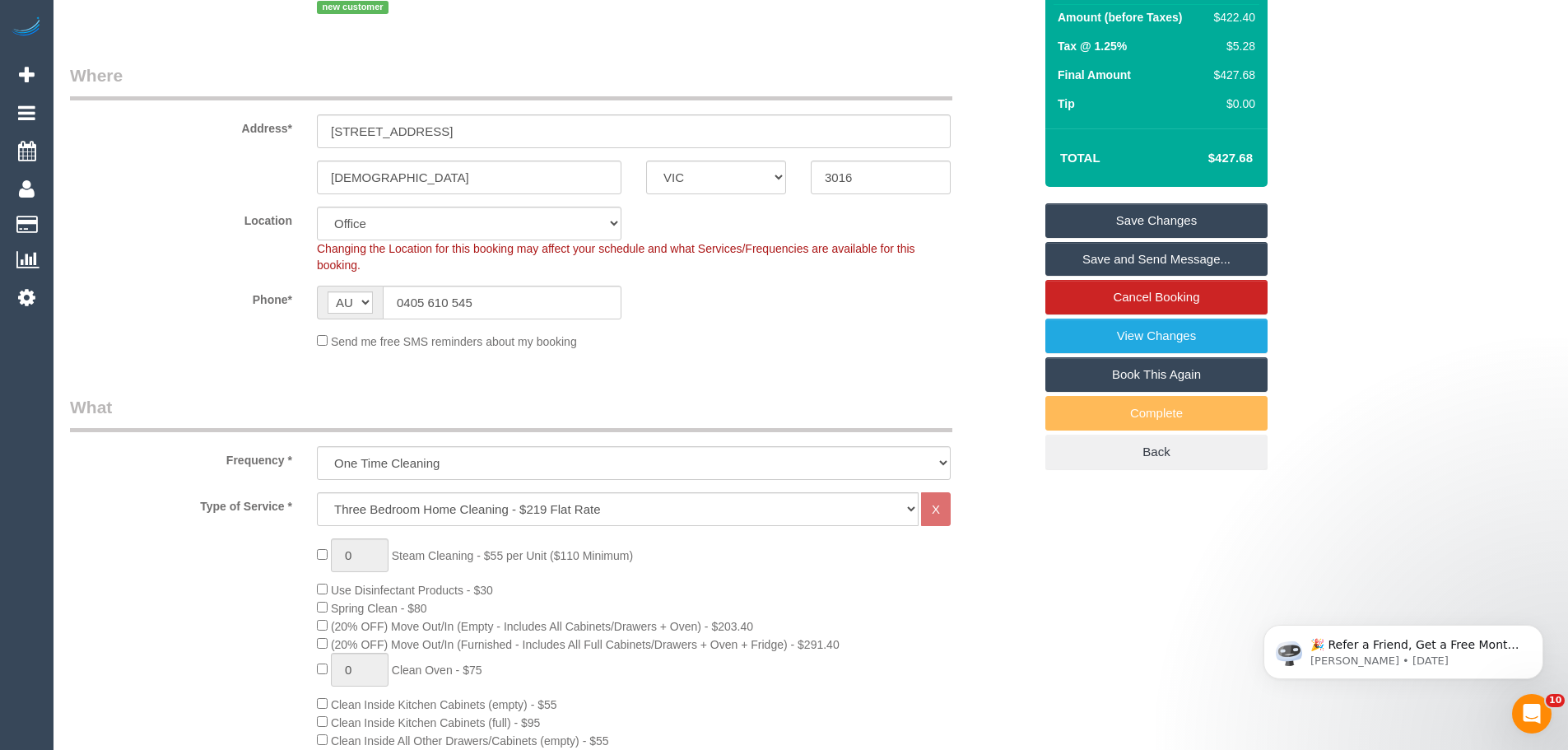
click at [421, 201] on fieldset "Where Address* [STREET_ADDRESS] [DEMOGRAPHIC_DATA] ACT [GEOGRAPHIC_DATA] NT [GE…" at bounding box center [551, 213] width 963 height 298
drag, startPoint x: 420, startPoint y: 215, endPoint x: 420, endPoint y: 228, distance: 13.0
click at [420, 215] on select "Office City East (North) East (South) Inner East Inner North (East) Inner North…" at bounding box center [470, 223] width 305 height 34
select select "56"
click at [317, 206] on select "Office City East (North) East (South) Inner East Inner North (East) Inner North…" at bounding box center [470, 223] width 305 height 34
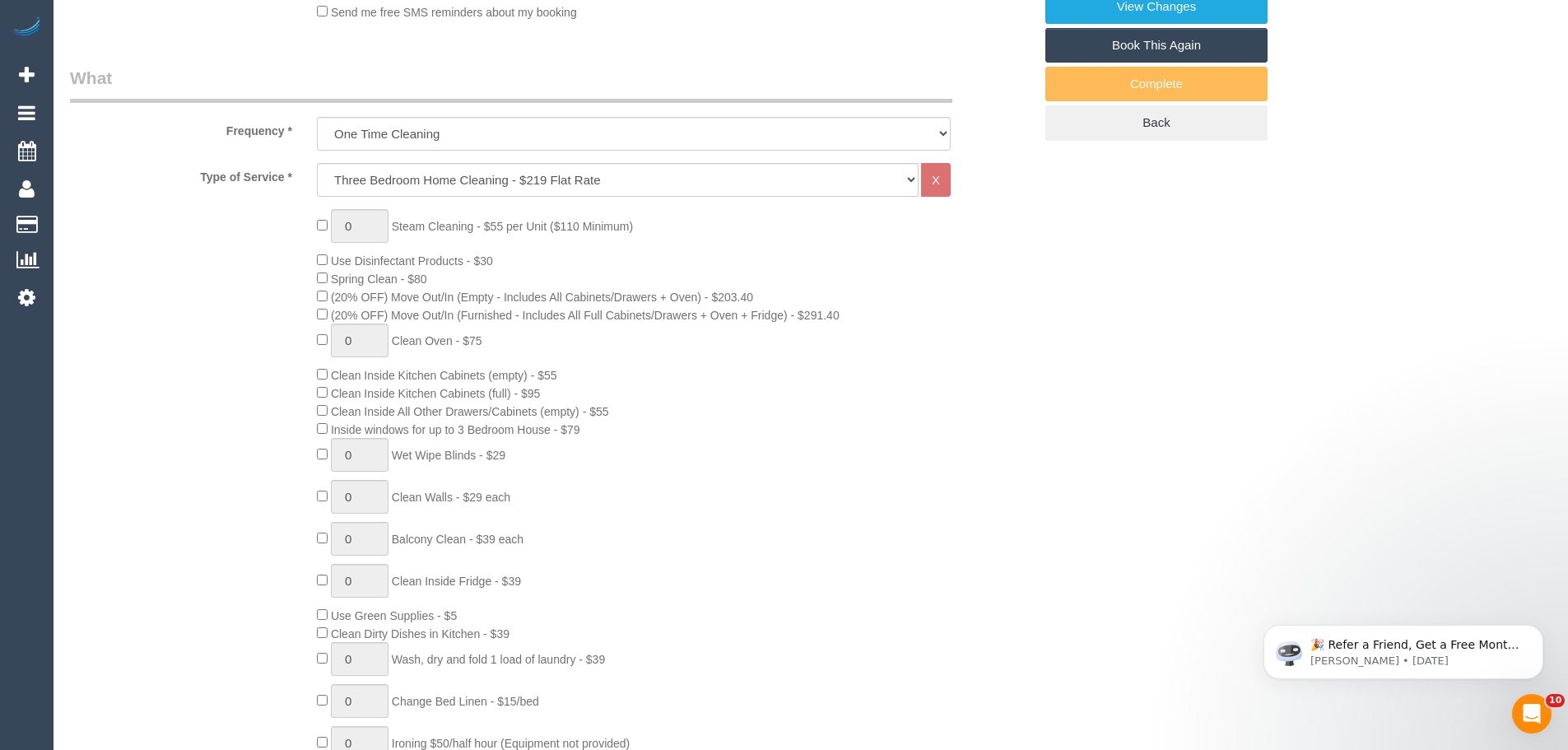
select select "object:5920"
select select "spot11"
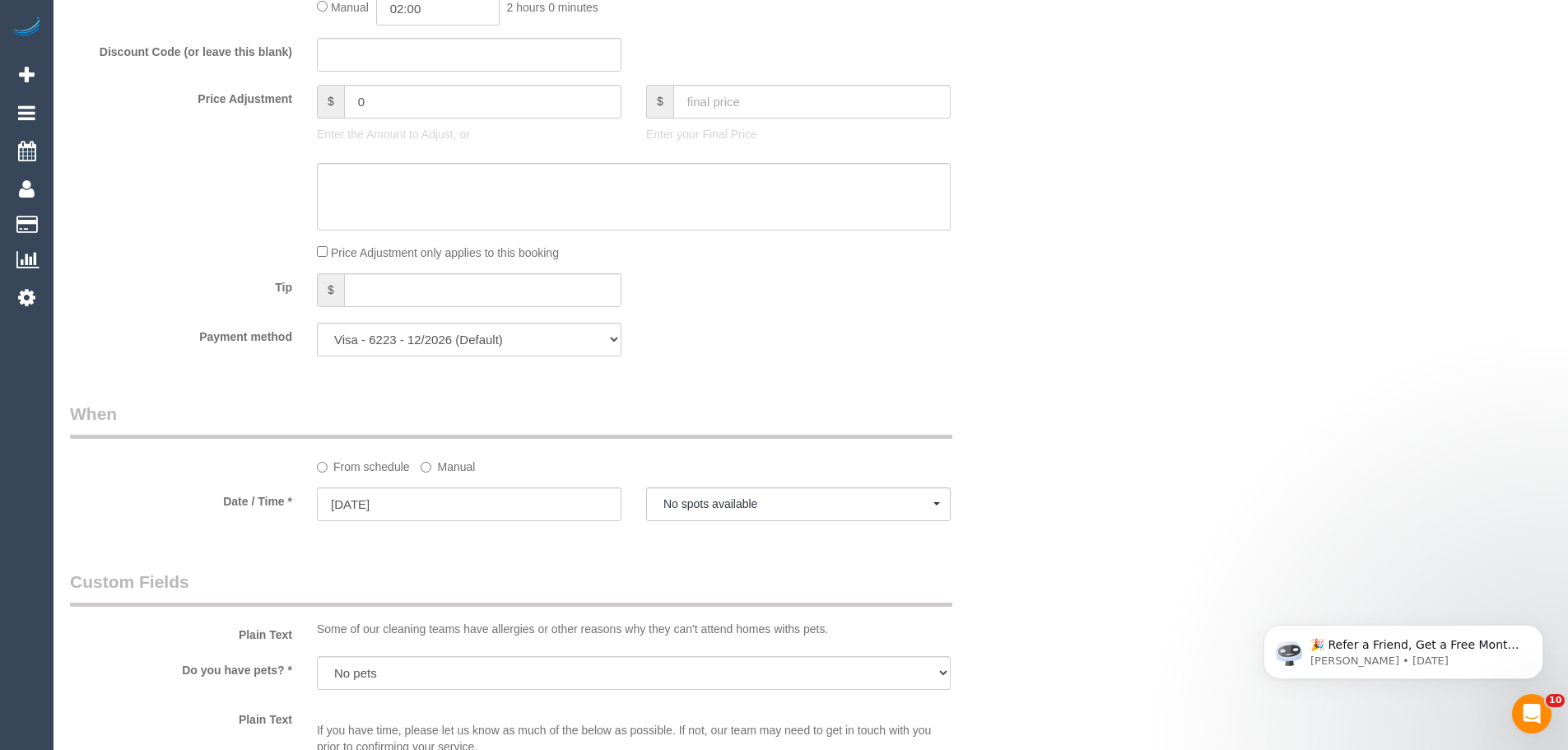
scroll to position [1461, 0]
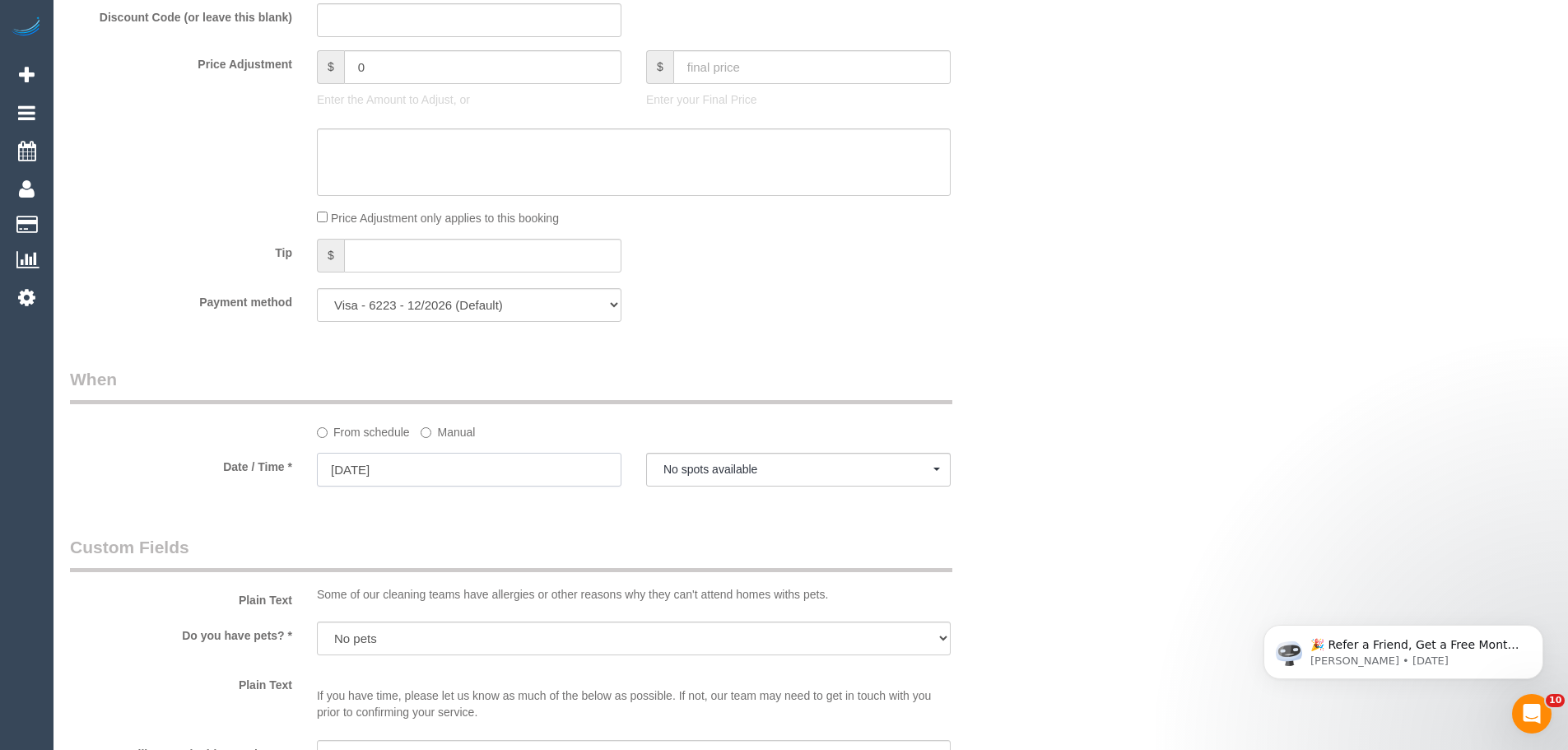
click at [431, 481] on input "09/09/2025" at bounding box center [470, 469] width 305 height 34
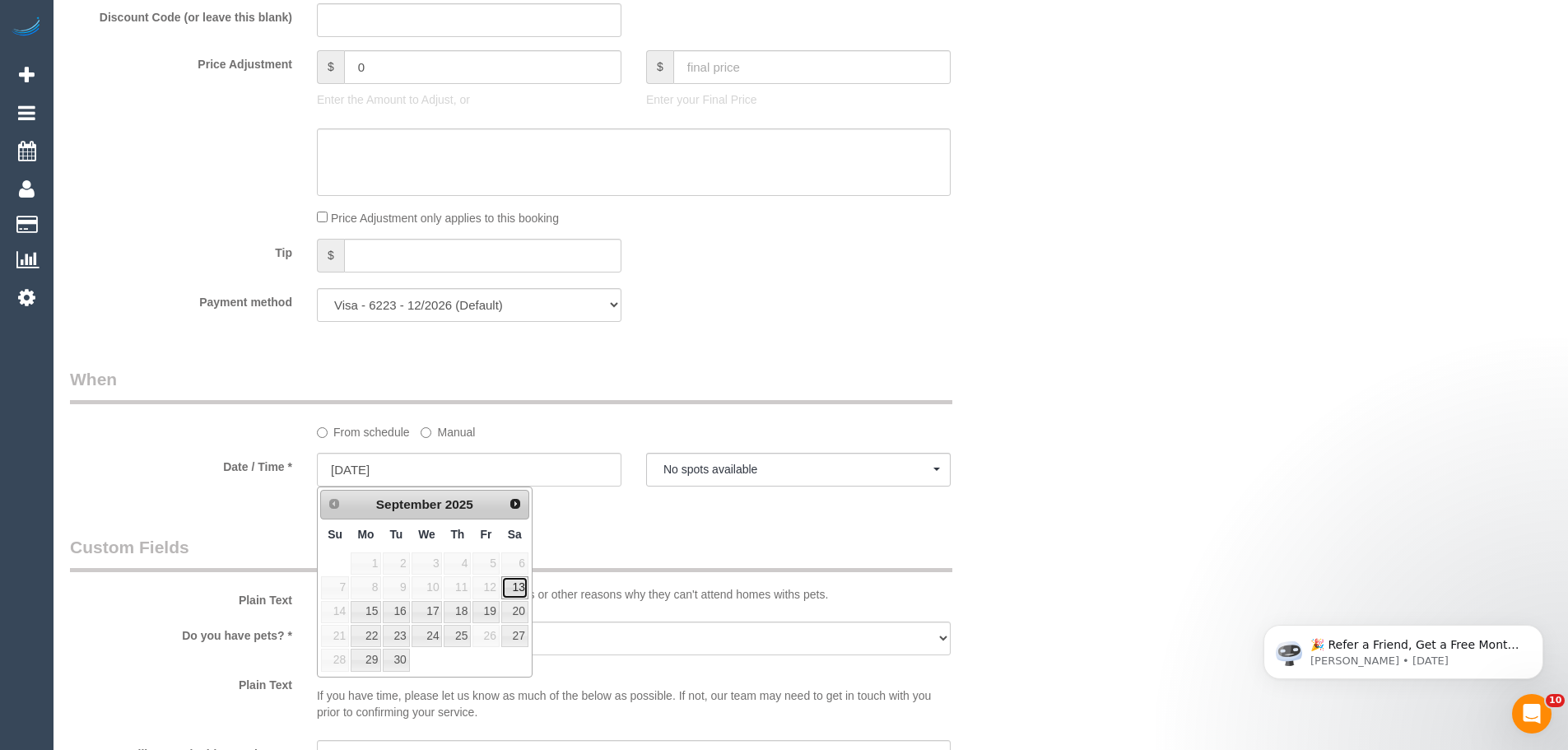
click at [516, 589] on link "13" at bounding box center [515, 587] width 27 height 22
type input "13/09/2025"
select select "spot15"
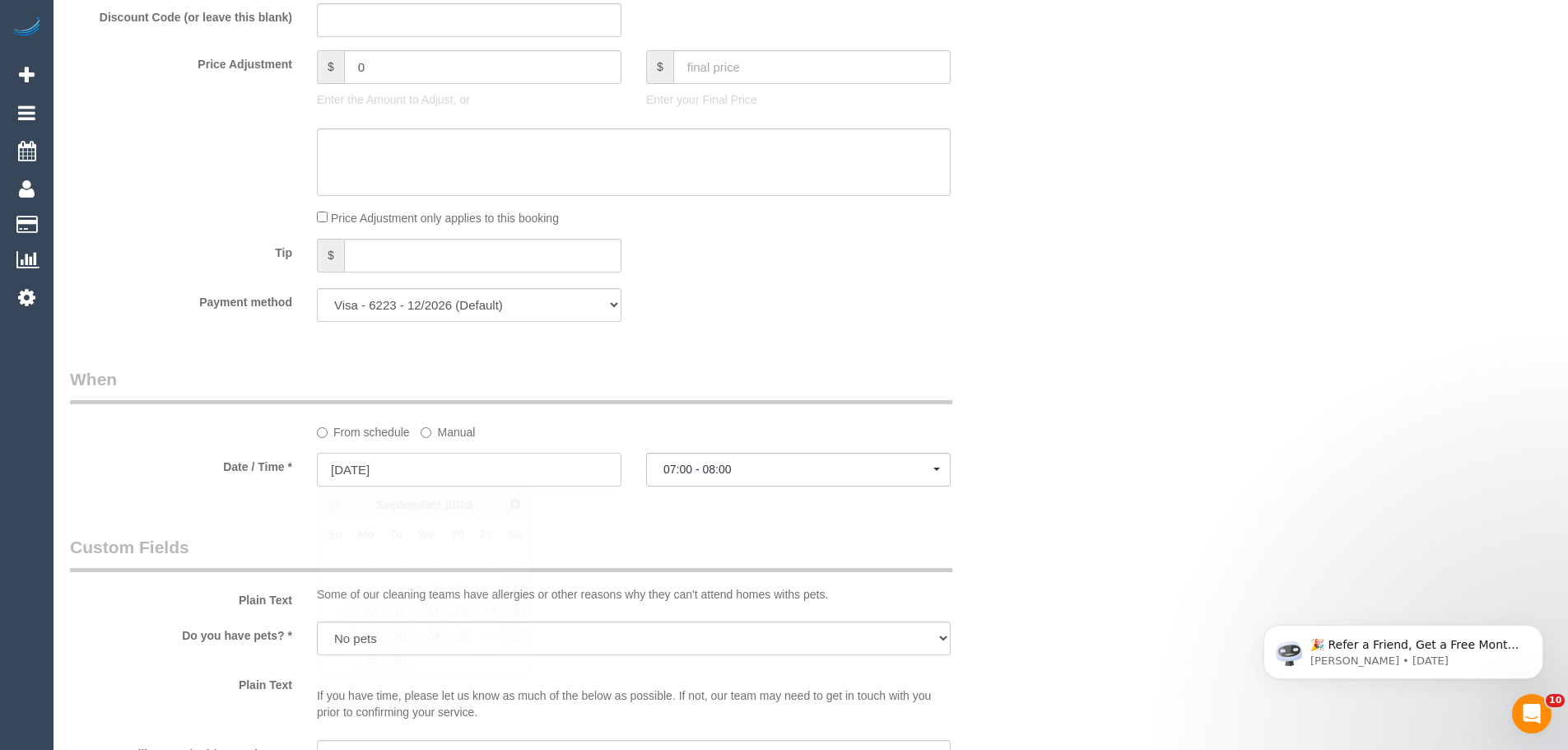
click at [431, 469] on input "13/09/2025" at bounding box center [470, 469] width 305 height 34
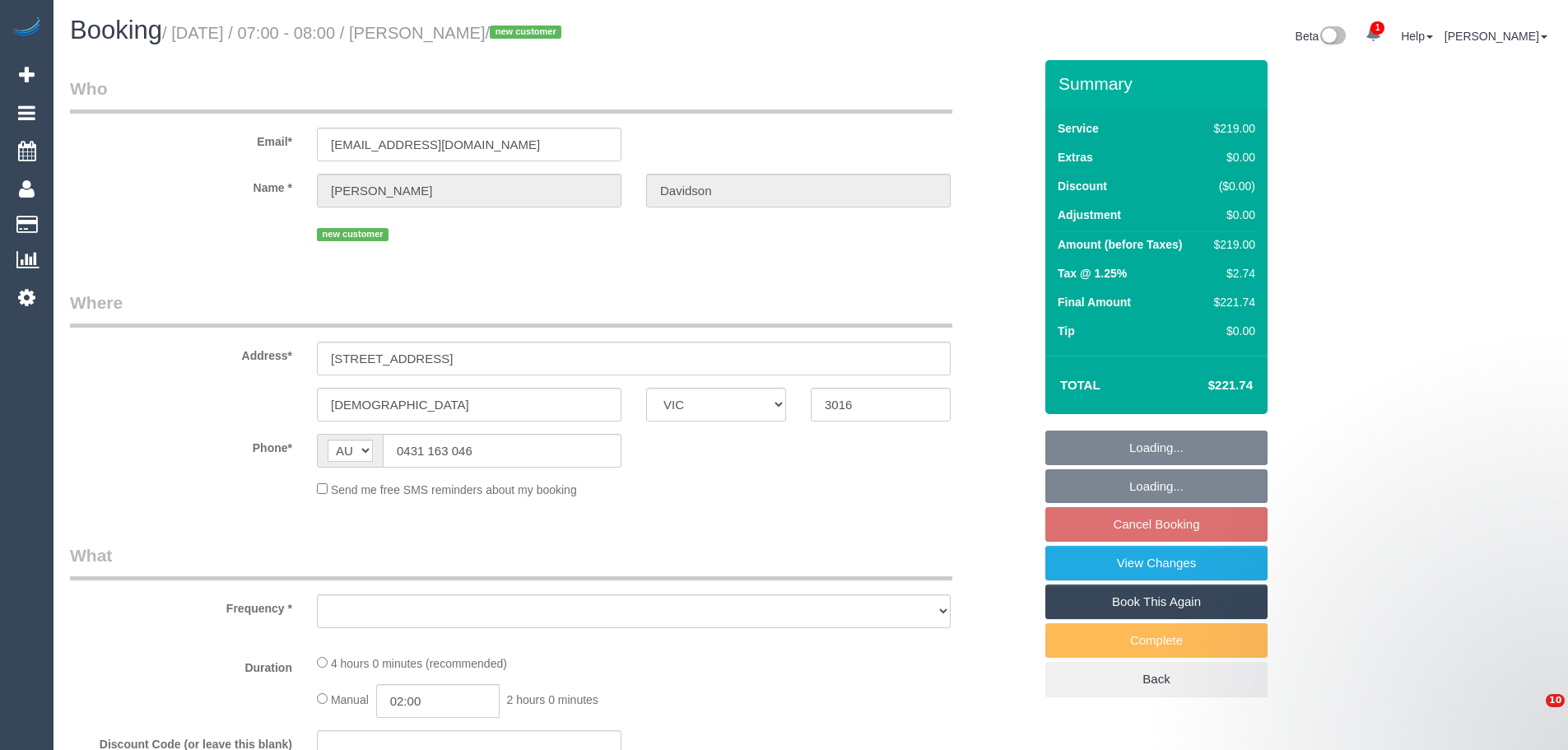
select select "VIC"
select select "object:567"
select select "string:stripe-pm_1S3tRb2GScqysDRVJU7IJ1uf"
select select "number:28"
select select "number:14"
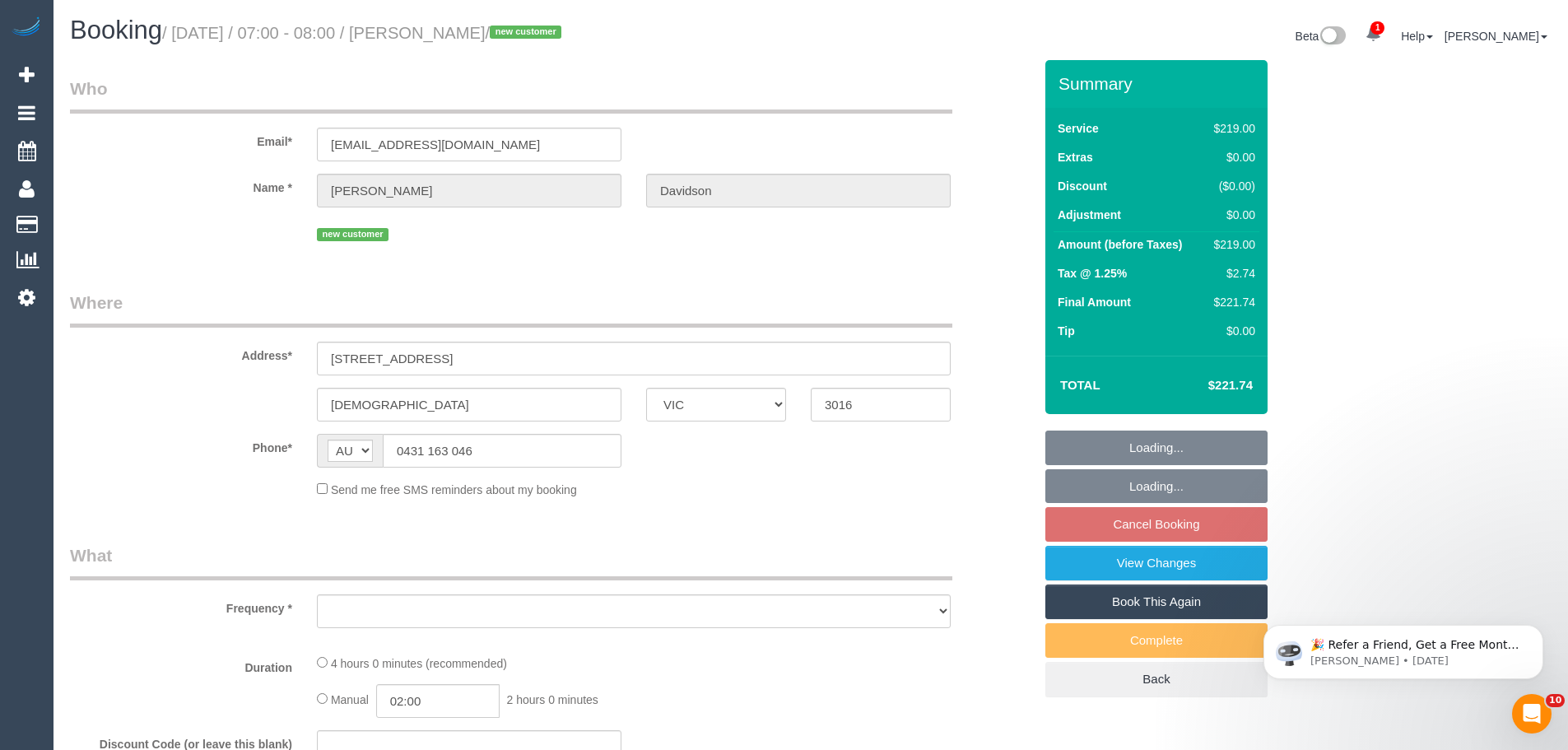
select select "number:19"
select select "number:36"
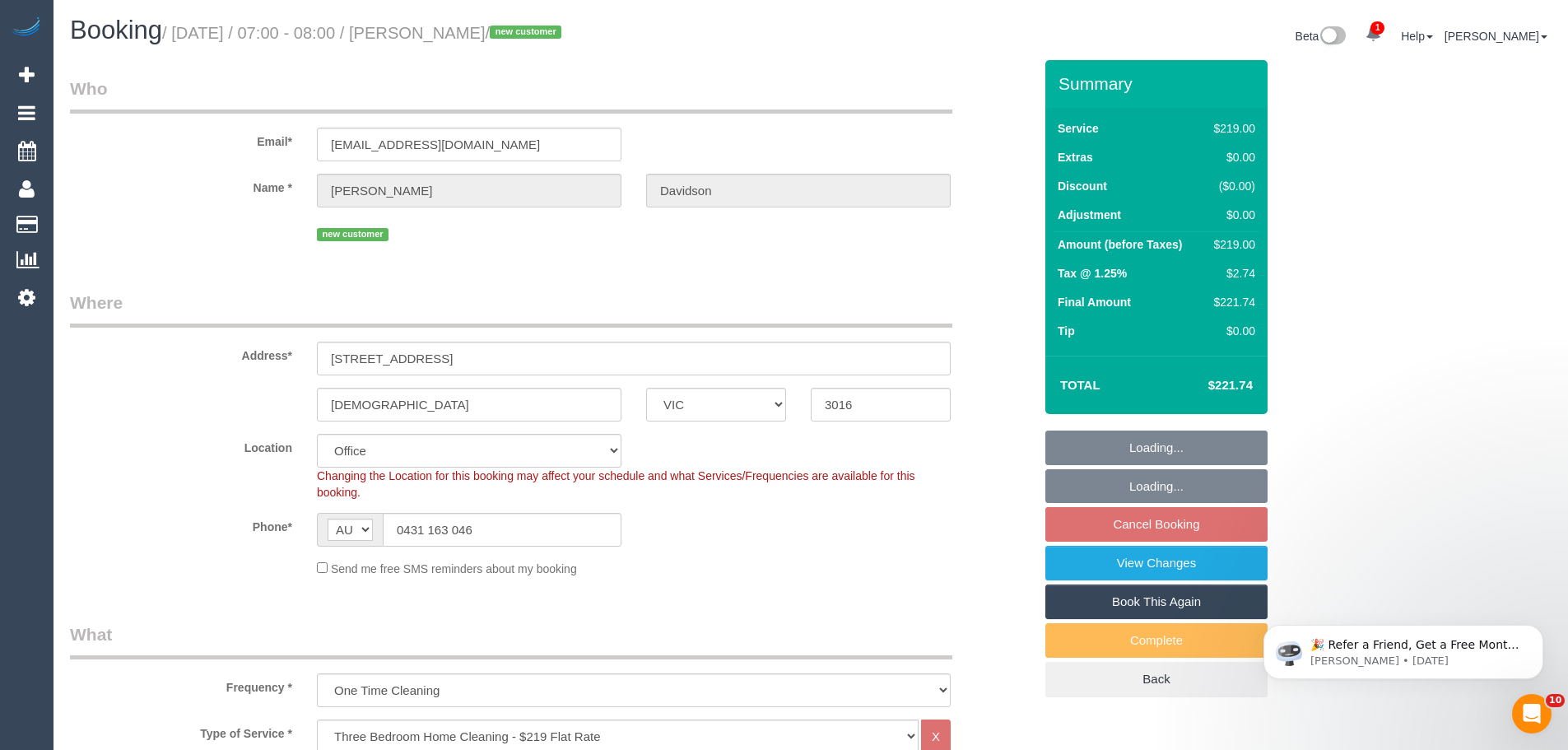
select select "object:816"
